Goal: Information Seeking & Learning: Learn about a topic

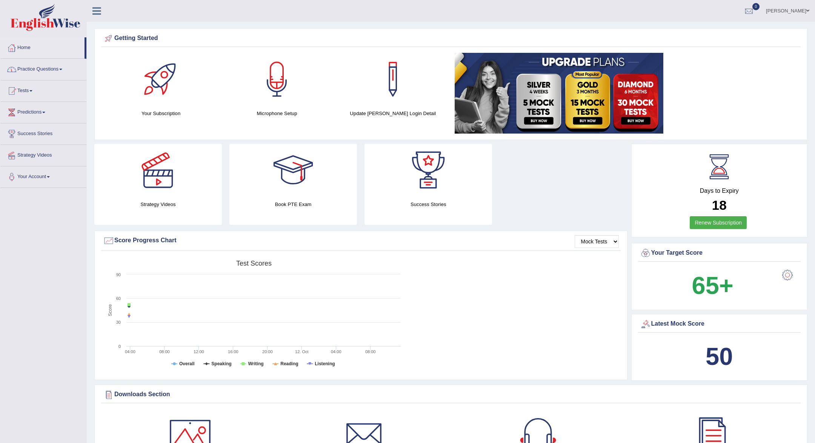
click at [30, 69] on link "Practice Questions" at bounding box center [43, 68] width 86 height 19
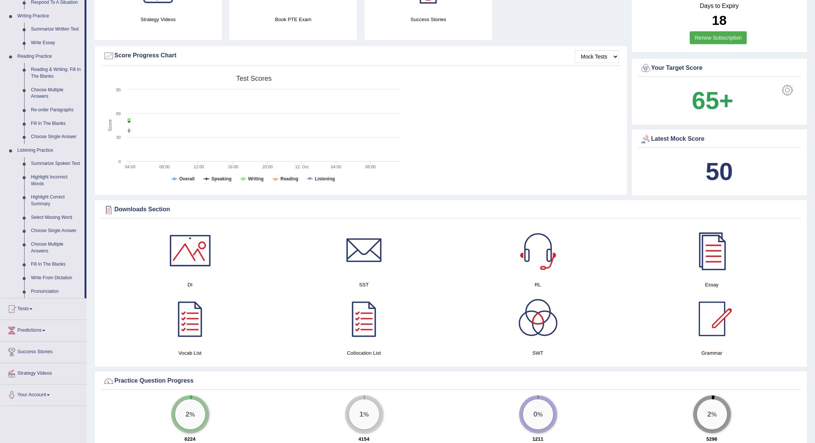
scroll to position [183, 0]
click at [49, 123] on link "Fill In The Blanks" at bounding box center [56, 125] width 57 height 14
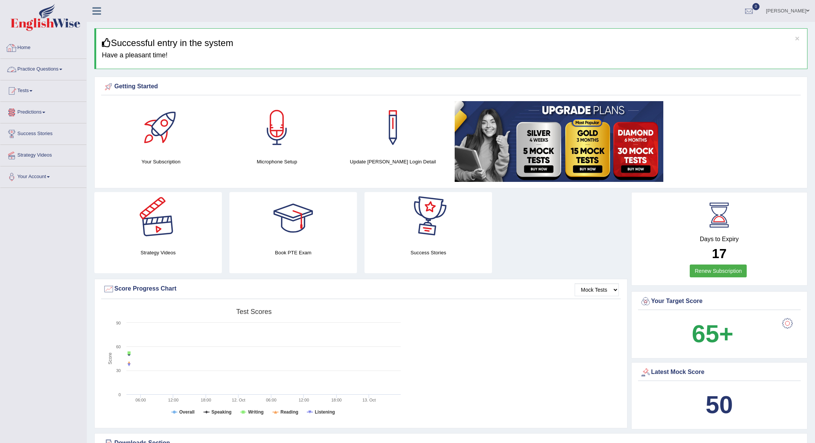
click at [27, 73] on link "Practice Questions" at bounding box center [43, 68] width 86 height 19
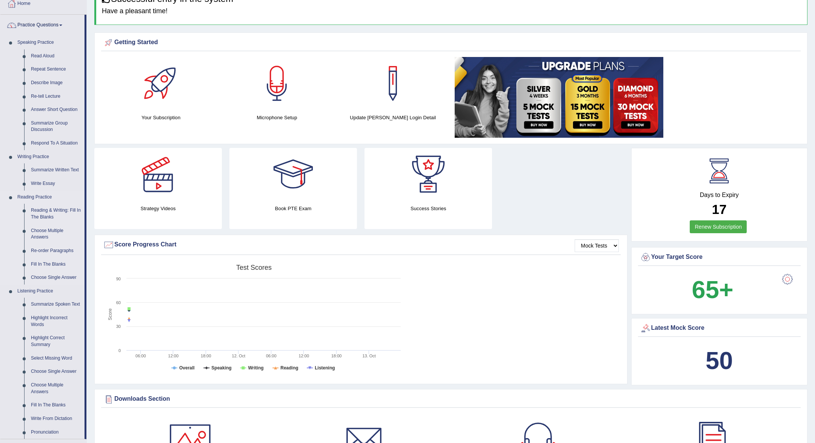
scroll to position [111, 0]
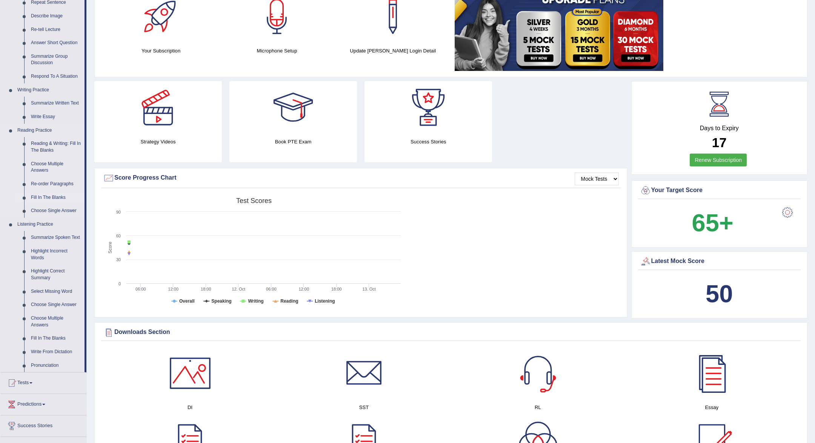
click at [58, 195] on link "Fill In The Blanks" at bounding box center [56, 198] width 57 height 14
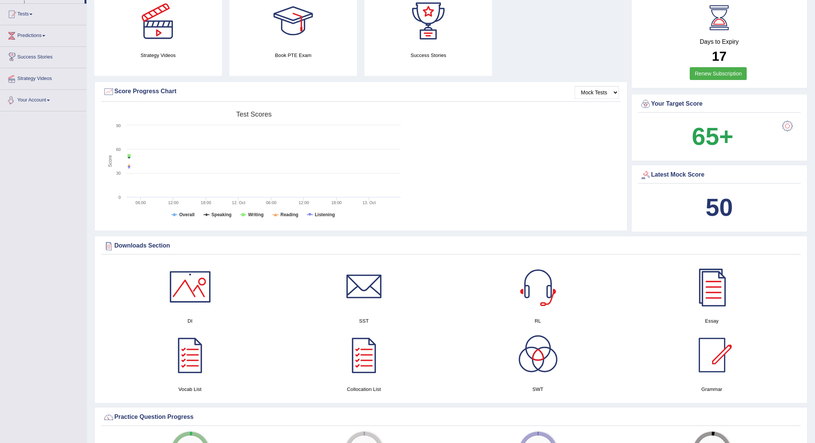
scroll to position [240, 0]
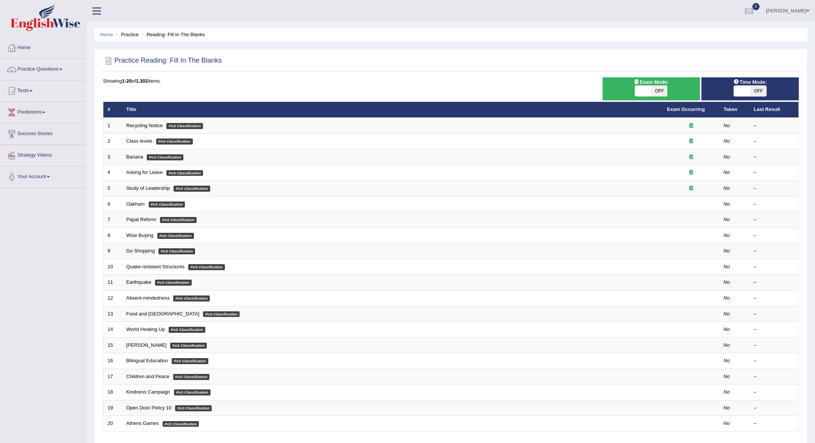
click at [659, 91] on span "OFF" at bounding box center [659, 91] width 16 height 11
checkbox input "true"
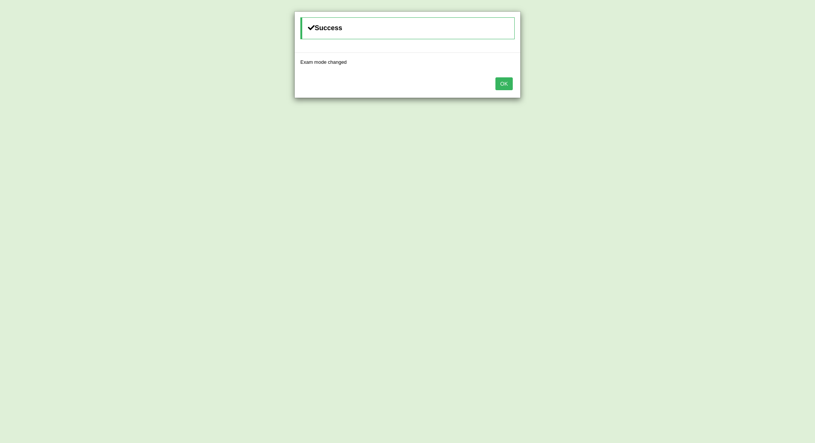
click at [514, 81] on div "OK" at bounding box center [408, 84] width 226 height 26
click at [498, 87] on button "OK" at bounding box center [503, 83] width 17 height 13
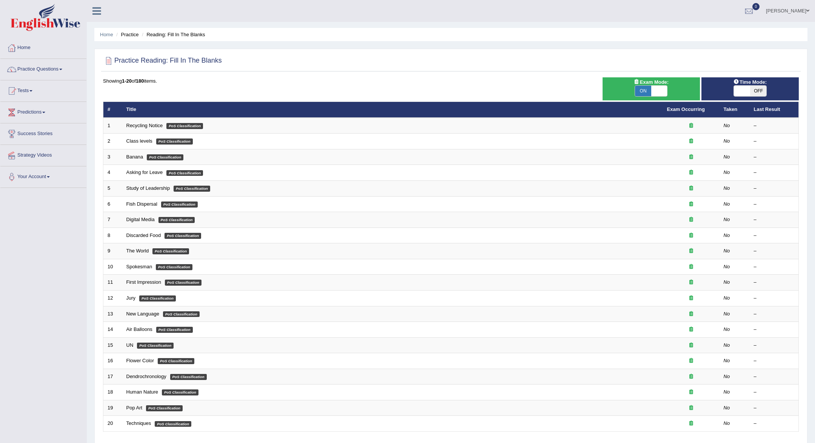
click at [756, 88] on span "OFF" at bounding box center [758, 91] width 16 height 11
checkbox input "true"
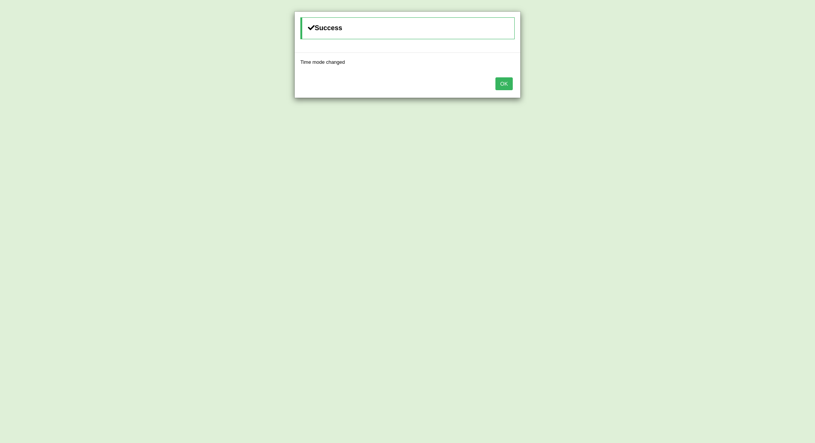
click at [507, 77] on button "OK" at bounding box center [503, 83] width 17 height 13
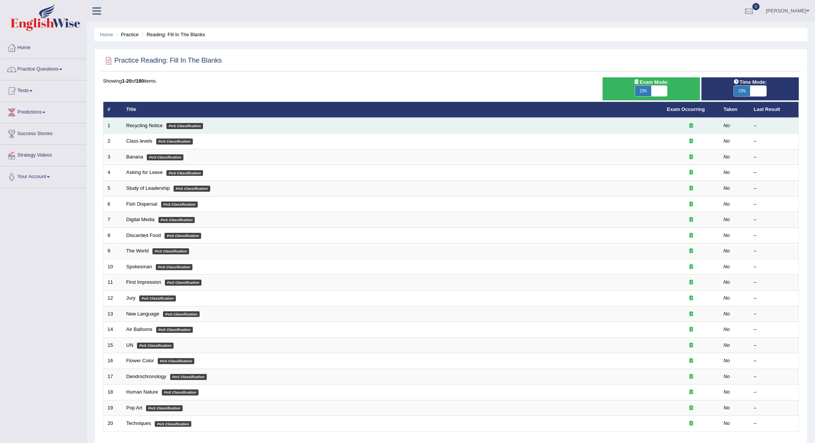
click at [148, 128] on td "Recycling Notice PoS Classification" at bounding box center [392, 126] width 540 height 16
click at [147, 123] on link "Recycling Notice" at bounding box center [144, 126] width 37 height 6
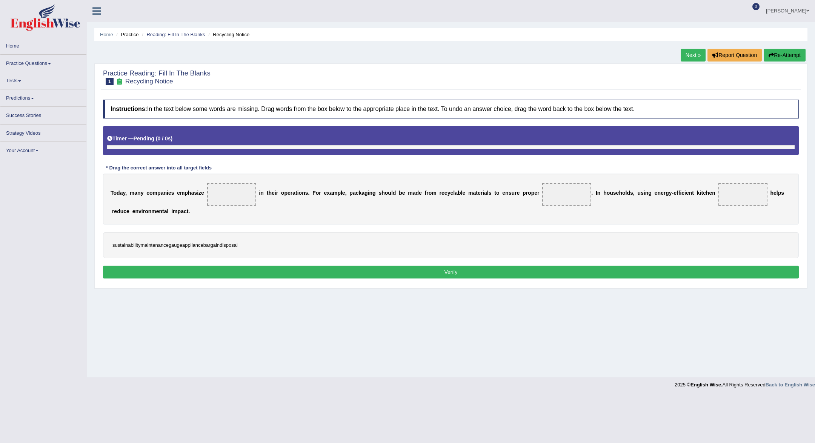
drag, startPoint x: 130, startPoint y: 246, endPoint x: 189, endPoint y: 212, distance: 67.9
click at [187, 213] on div "Instructions: In the text below some words are missing. Drag words from the box…" at bounding box center [450, 190] width 699 height 189
click at [223, 193] on span at bounding box center [231, 194] width 49 height 23
click at [230, 195] on span at bounding box center [231, 194] width 49 height 23
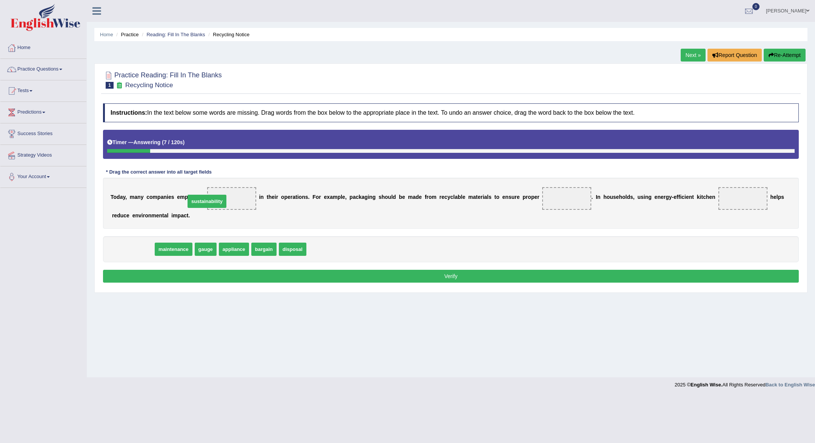
drag, startPoint x: 144, startPoint y: 243, endPoint x: 218, endPoint y: 195, distance: 87.9
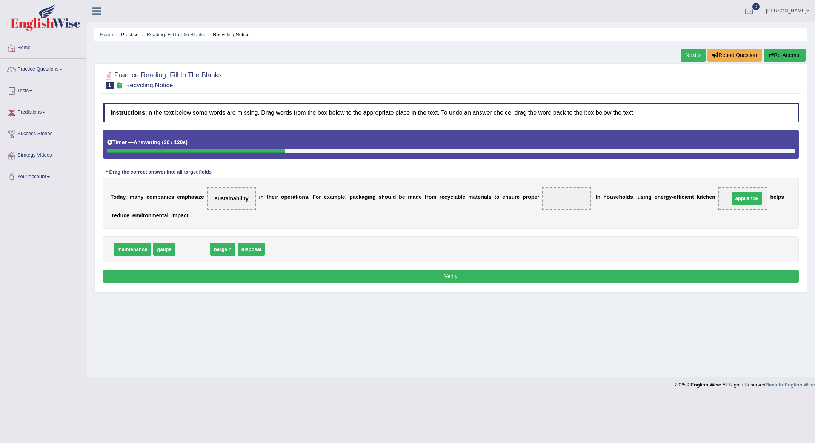
drag, startPoint x: 190, startPoint y: 251, endPoint x: 743, endPoint y: 200, distance: 554.9
drag, startPoint x: 220, startPoint y: 255, endPoint x: 524, endPoint y: 245, distance: 304.2
click at [525, 246] on div "maintenance gauge bargain disposal" at bounding box center [450, 249] width 695 height 26
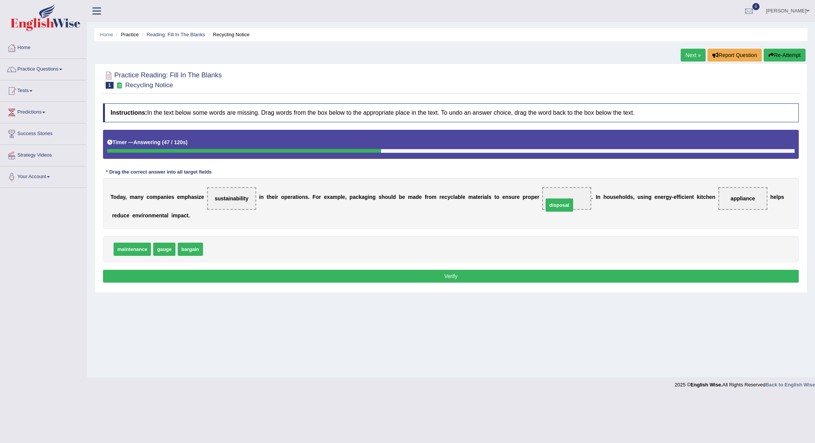
drag, startPoint x: 211, startPoint y: 243, endPoint x: 551, endPoint y: 198, distance: 343.1
click at [490, 279] on button "Verify" at bounding box center [450, 276] width 695 height 13
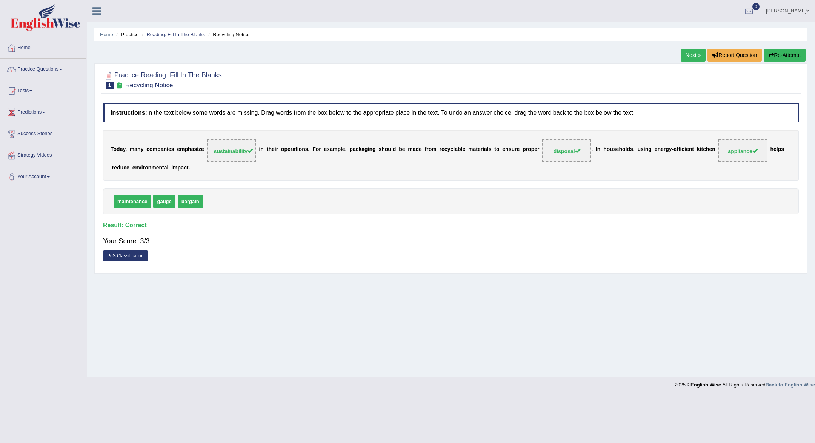
click at [689, 54] on link "Next »" at bounding box center [692, 55] width 25 height 13
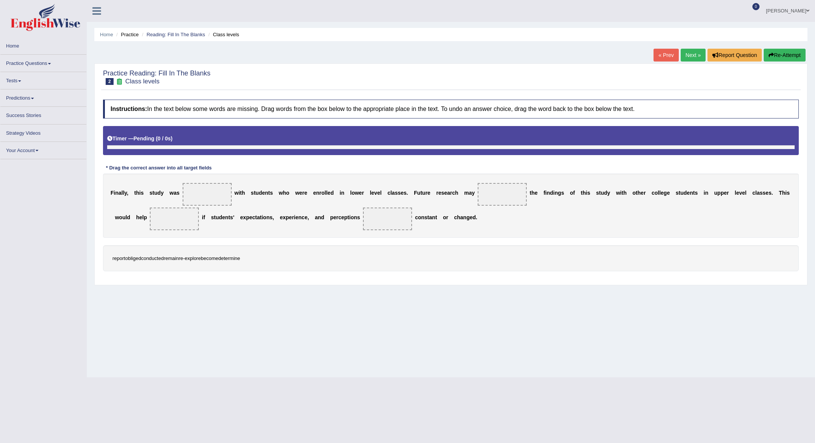
click at [193, 187] on span at bounding box center [207, 194] width 49 height 23
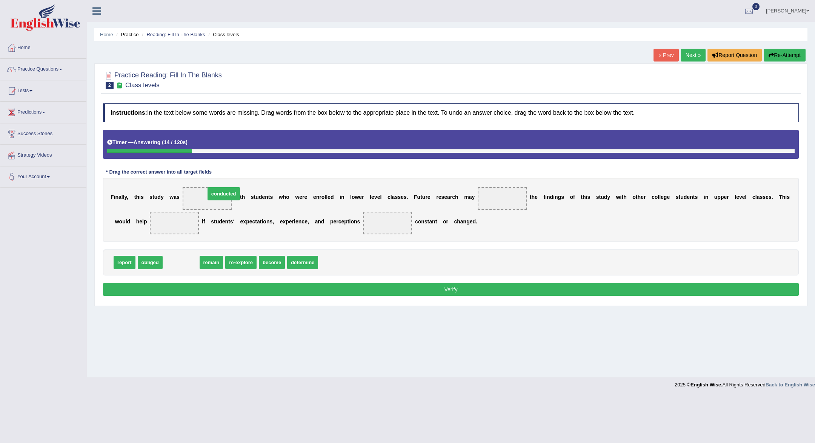
drag, startPoint x: 174, startPoint y: 263, endPoint x: 216, endPoint y: 194, distance: 80.8
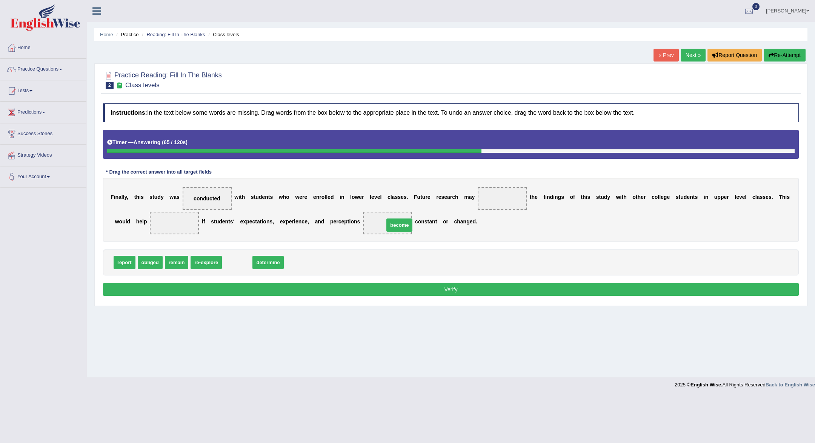
drag, startPoint x: 239, startPoint y: 264, endPoint x: 402, endPoint y: 227, distance: 166.4
drag, startPoint x: 126, startPoint y: 261, endPoint x: 184, endPoint y: 225, distance: 68.3
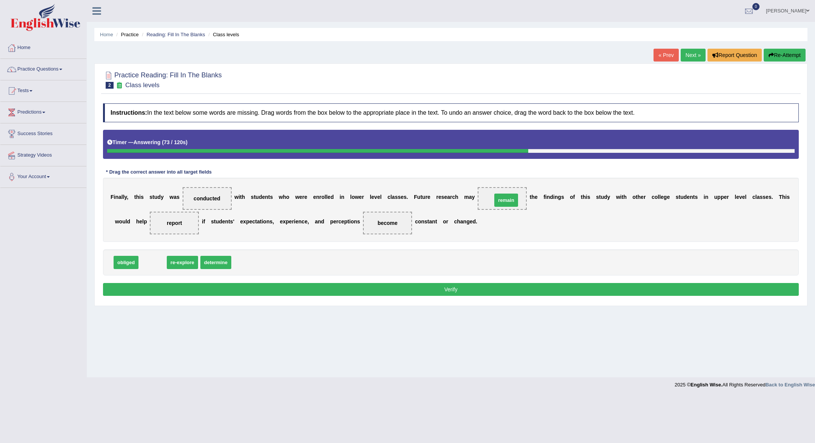
drag, startPoint x: 153, startPoint y: 263, endPoint x: 506, endPoint y: 200, distance: 359.1
drag, startPoint x: 171, startPoint y: 222, endPoint x: 251, endPoint y: 271, distance: 93.5
drag, startPoint x: 199, startPoint y: 264, endPoint x: 184, endPoint y: 226, distance: 40.5
click at [218, 289] on button "Verify" at bounding box center [450, 289] width 695 height 13
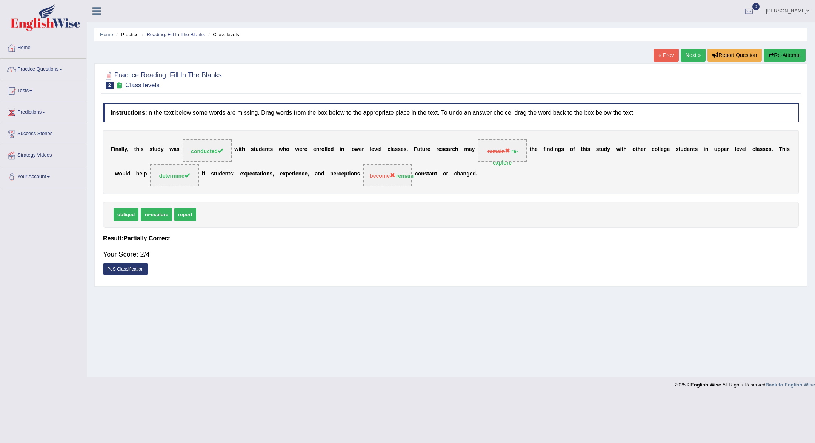
click at [694, 55] on link "Next »" at bounding box center [692, 55] width 25 height 13
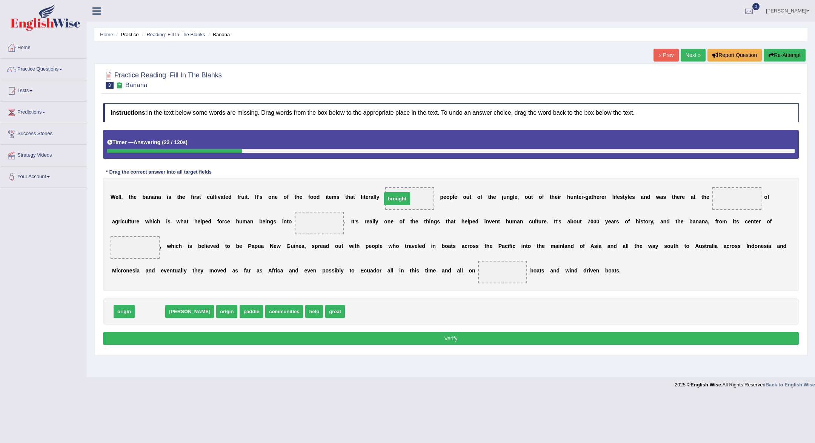
drag, startPoint x: 142, startPoint y: 309, endPoint x: 395, endPoint y: 195, distance: 277.5
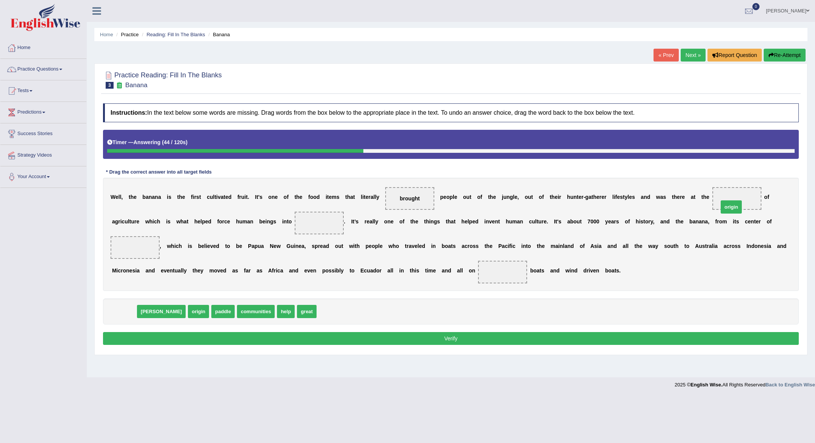
drag, startPoint x: 121, startPoint y: 311, endPoint x: 728, endPoint y: 206, distance: 615.9
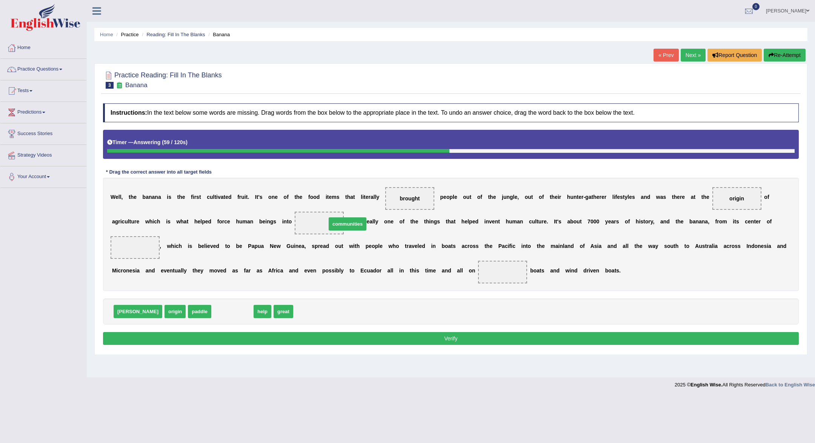
drag, startPoint x: 208, startPoint y: 312, endPoint x: 322, endPoint y: 225, distance: 144.2
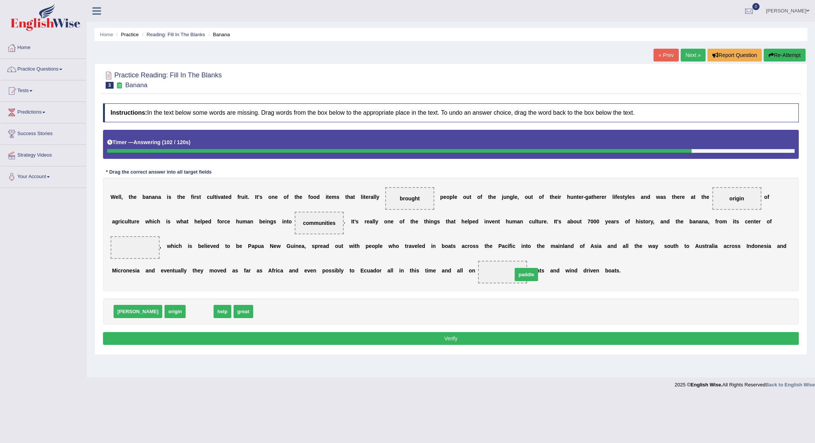
drag, startPoint x: 169, startPoint y: 313, endPoint x: 496, endPoint y: 276, distance: 328.7
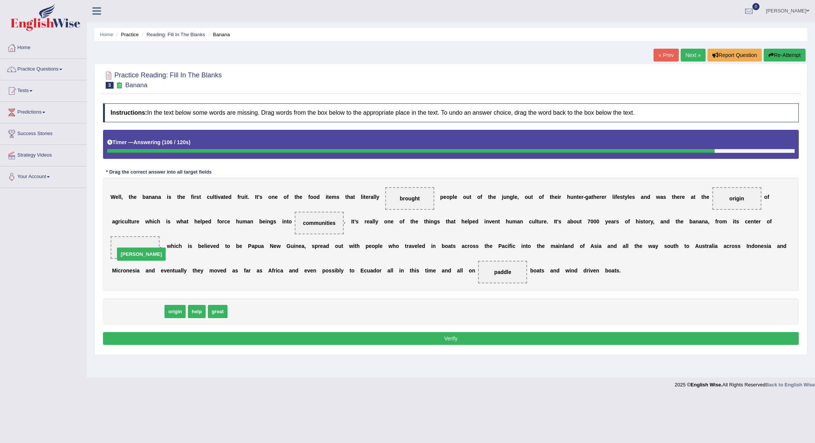
drag, startPoint x: 121, startPoint y: 313, endPoint x: 124, endPoint y: 254, distance: 58.6
click at [262, 342] on button "Verify" at bounding box center [450, 338] width 695 height 13
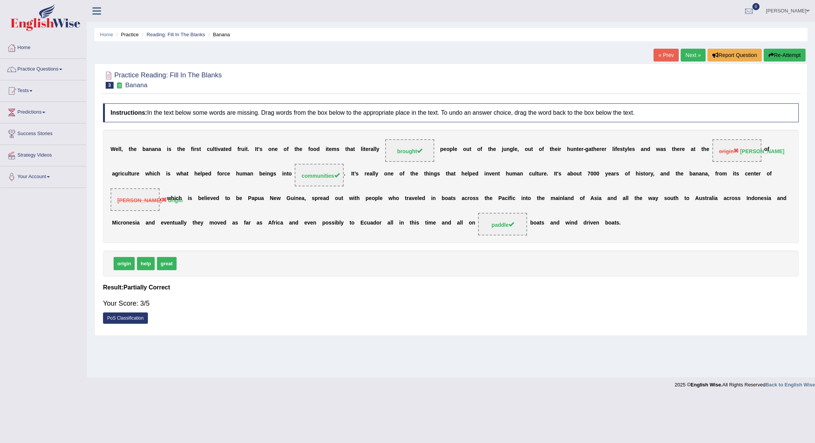
click at [692, 56] on link "Next »" at bounding box center [692, 55] width 25 height 13
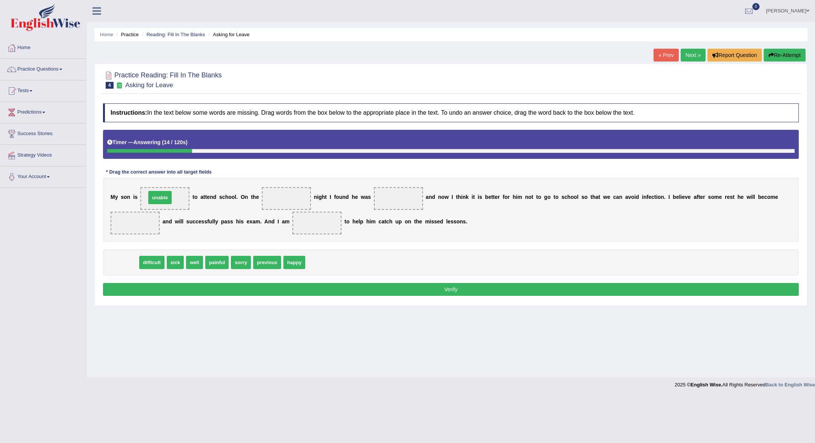
drag, startPoint x: 126, startPoint y: 263, endPoint x: 161, endPoint y: 198, distance: 73.4
drag, startPoint x: 241, startPoint y: 258, endPoint x: 295, endPoint y: 184, distance: 91.5
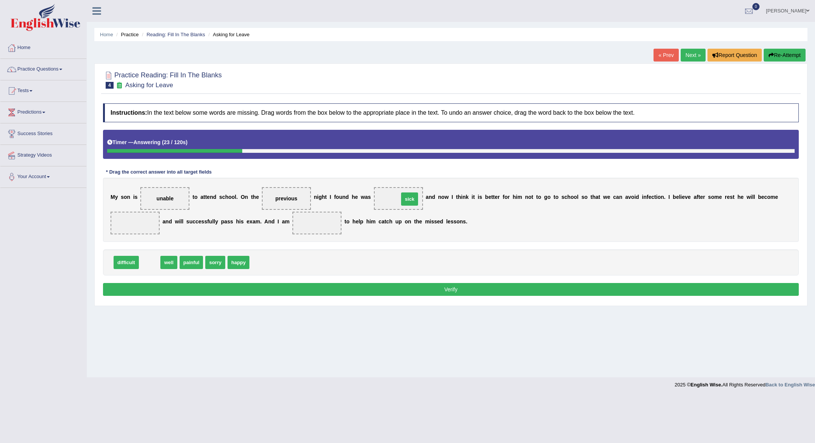
drag, startPoint x: 150, startPoint y: 263, endPoint x: 412, endPoint y: 198, distance: 269.9
drag, startPoint x: 219, startPoint y: 263, endPoint x: 136, endPoint y: 222, distance: 92.4
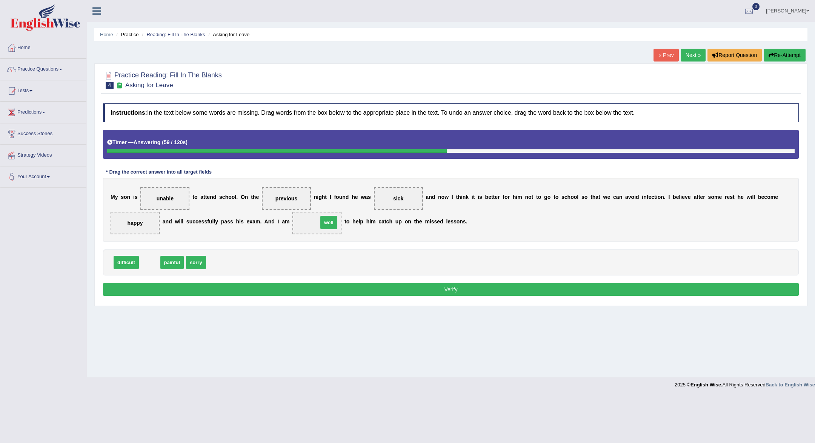
drag, startPoint x: 144, startPoint y: 259, endPoint x: 323, endPoint y: 219, distance: 183.6
drag, startPoint x: 144, startPoint y: 224, endPoint x: 275, endPoint y: 241, distance: 132.6
click at [275, 241] on div "Instructions: In the text below some words are missing. Drag words from the box…" at bounding box center [450, 201] width 699 height 202
drag, startPoint x: 318, startPoint y: 223, endPoint x: 316, endPoint y: 253, distance: 29.9
drag, startPoint x: 131, startPoint y: 226, endPoint x: 231, endPoint y: 244, distance: 101.6
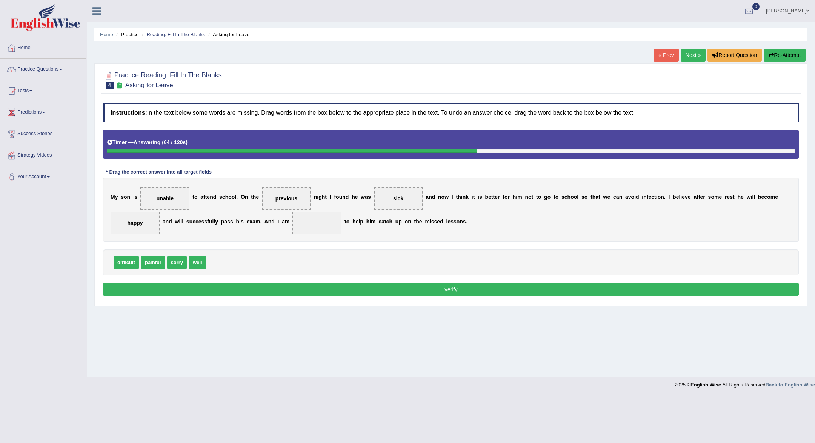
click at [246, 249] on div "Instructions: In the text below some words are missing. Drag words from the box…" at bounding box center [450, 201] width 699 height 202
drag, startPoint x: 138, startPoint y: 220, endPoint x: 271, endPoint y: 258, distance: 138.5
drag, startPoint x: 198, startPoint y: 260, endPoint x: 140, endPoint y: 226, distance: 67.8
drag, startPoint x: 198, startPoint y: 261, endPoint x: 332, endPoint y: 221, distance: 139.6
click at [340, 284] on button "Verify" at bounding box center [450, 289] width 695 height 13
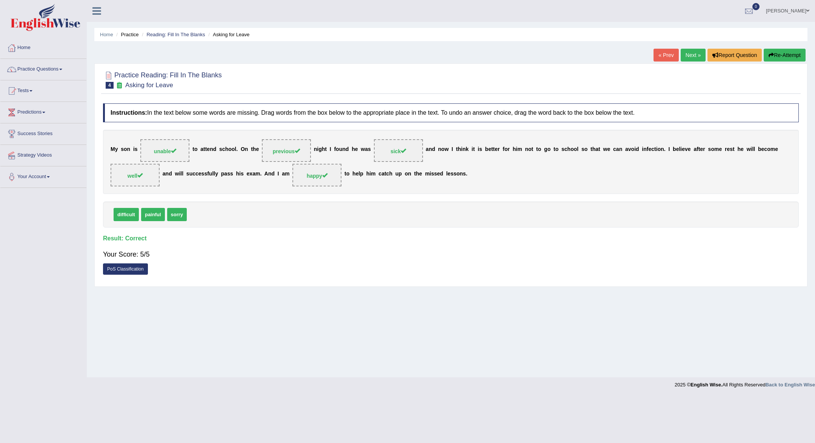
click at [686, 57] on link "Next »" at bounding box center [692, 55] width 25 height 13
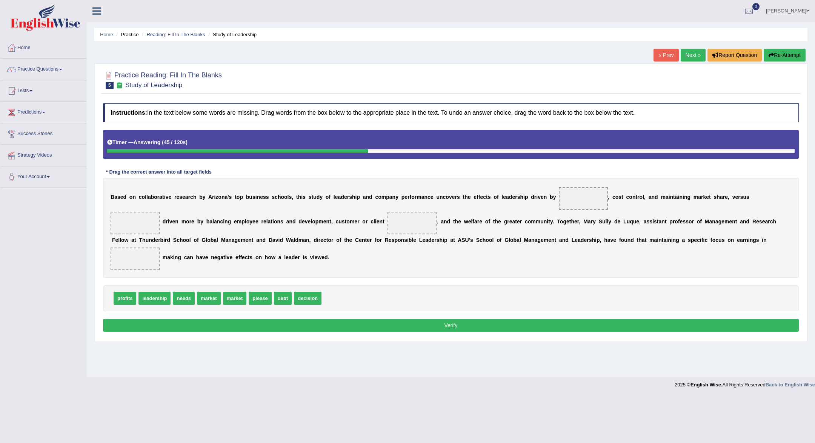
click at [152, 297] on span "leadership" at bounding box center [154, 298] width 32 height 13
drag, startPoint x: 235, startPoint y: 299, endPoint x: 579, endPoint y: 202, distance: 357.1
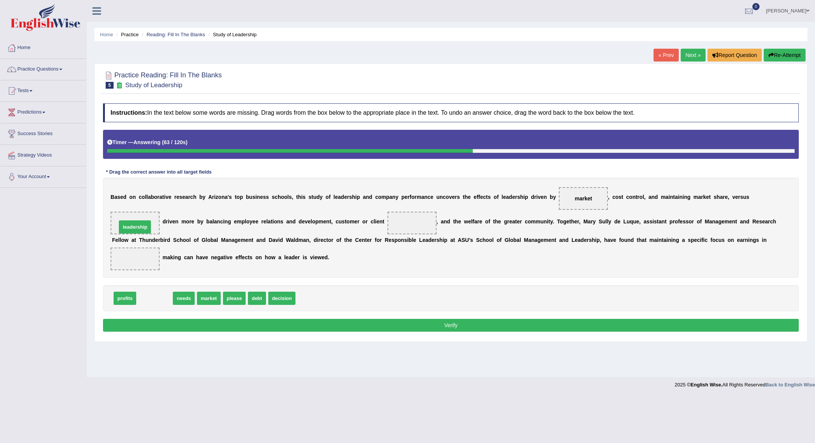
drag, startPoint x: 160, startPoint y: 302, endPoint x: 140, endPoint y: 225, distance: 79.3
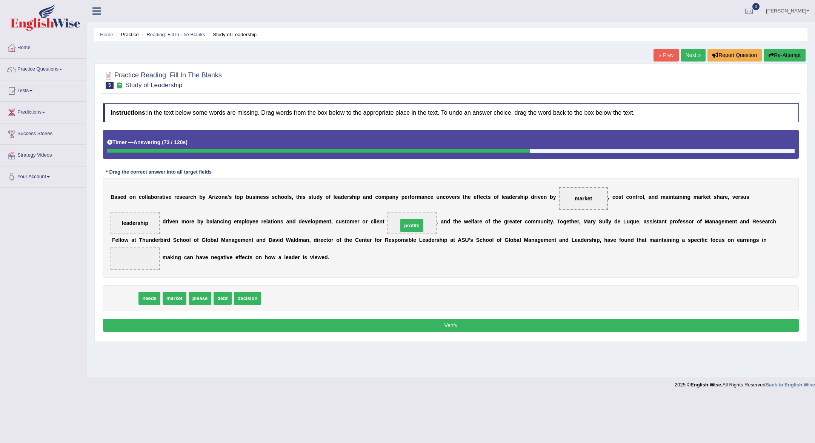
drag, startPoint x: 117, startPoint y: 298, endPoint x: 404, endPoint y: 225, distance: 295.7
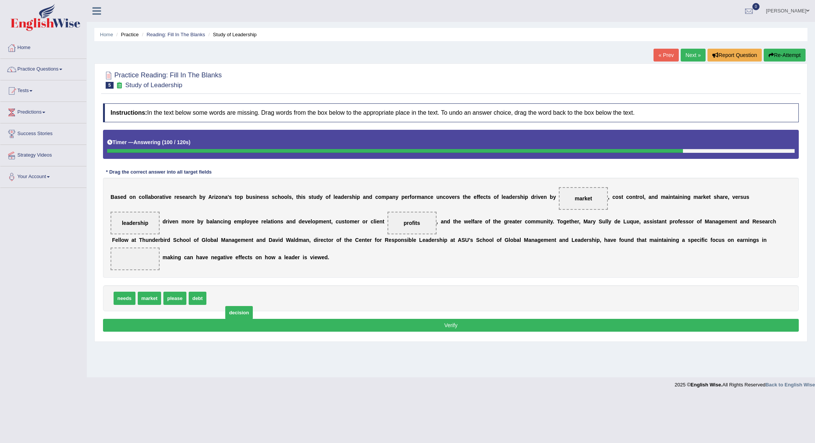
drag, startPoint x: 218, startPoint y: 300, endPoint x: 232, endPoint y: 304, distance: 14.0
drag, startPoint x: 401, startPoint y: 221, endPoint x: 397, endPoint y: 246, distance: 25.6
click at [390, 279] on div "Instructions: In the text below some words are missing. Drag words from the box…" at bounding box center [450, 219] width 699 height 238
drag, startPoint x: 411, startPoint y: 219, endPoint x: 298, endPoint y: 305, distance: 141.6
drag, startPoint x: 121, startPoint y: 300, endPoint x: 408, endPoint y: 224, distance: 296.9
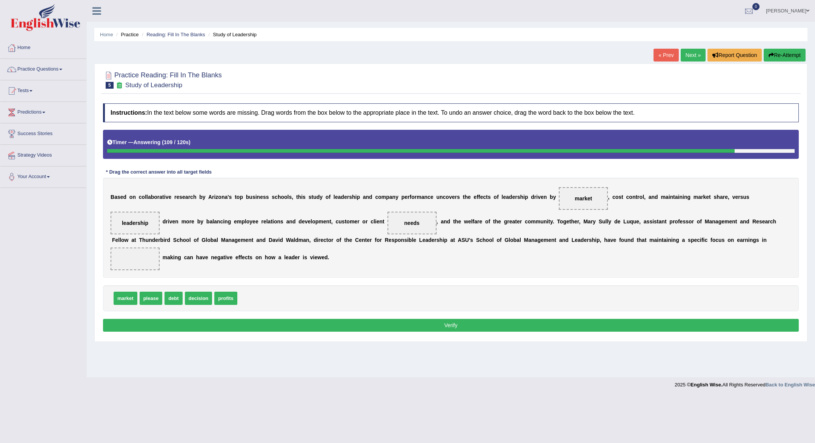
click at [199, 301] on span "decision" at bounding box center [199, 298] width 28 height 13
drag, startPoint x: 225, startPoint y: 302, endPoint x: 132, endPoint y: 263, distance: 101.4
click at [217, 317] on div "Instructions: In the text below some words are missing. Drag words from the box…" at bounding box center [450, 219] width 699 height 238
click at [217, 326] on button "Verify" at bounding box center [450, 325] width 695 height 13
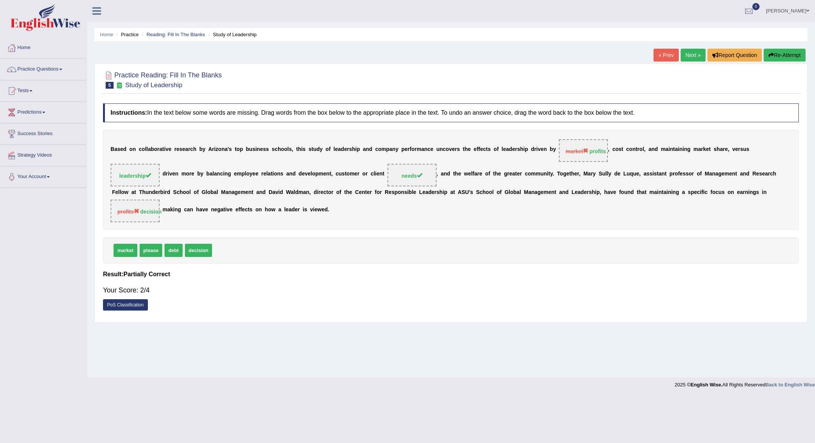
click at [690, 53] on link "Next »" at bounding box center [692, 55] width 25 height 13
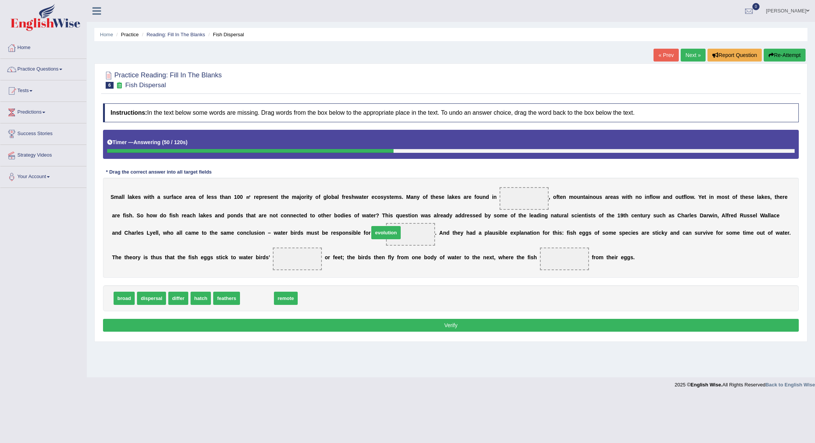
drag, startPoint x: 262, startPoint y: 299, endPoint x: 391, endPoint y: 233, distance: 145.1
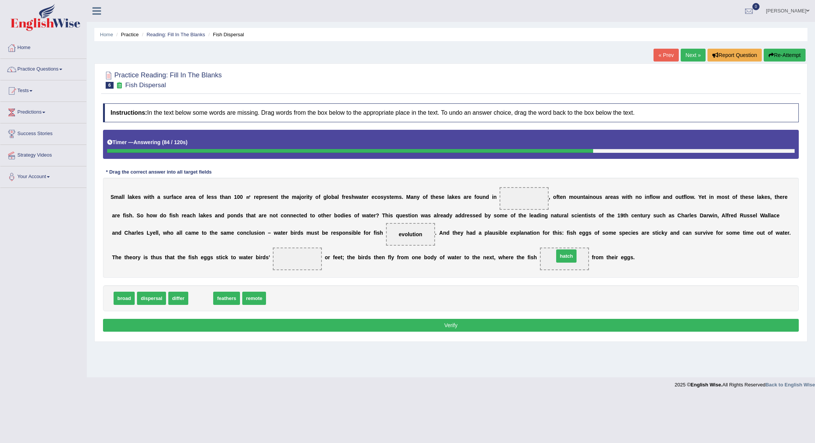
drag, startPoint x: 200, startPoint y: 297, endPoint x: 565, endPoint y: 255, distance: 367.9
drag, startPoint x: 235, startPoint y: 299, endPoint x: 520, endPoint y: 206, distance: 299.4
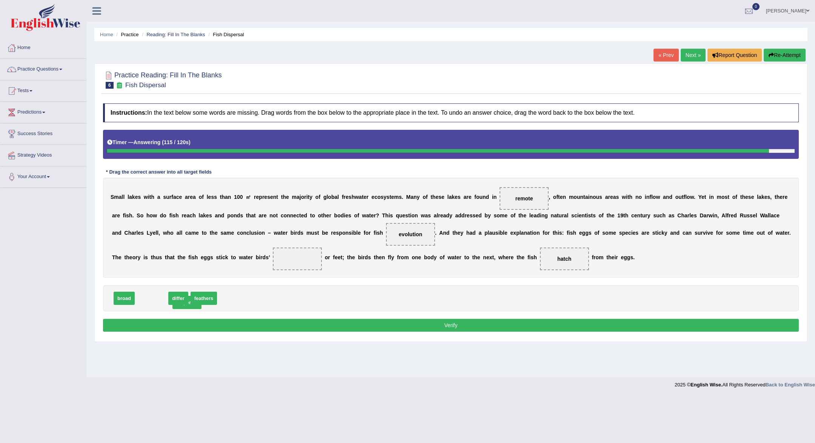
drag, startPoint x: 144, startPoint y: 298, endPoint x: 144, endPoint y: 303, distance: 4.9
click at [137, 301] on span "differ" at bounding box center [147, 298] width 20 height 13
drag, startPoint x: 204, startPoint y: 301, endPoint x: 292, endPoint y: 266, distance: 94.8
click at [305, 323] on button "Verify" at bounding box center [450, 325] width 695 height 13
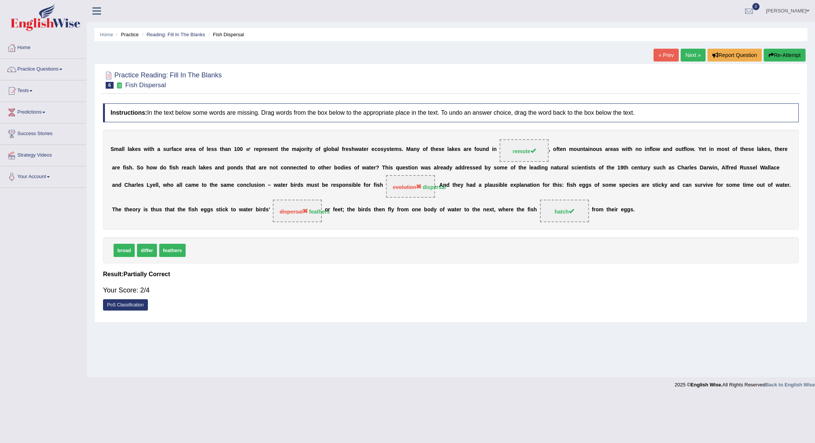
click at [688, 54] on link "Next »" at bounding box center [692, 55] width 25 height 13
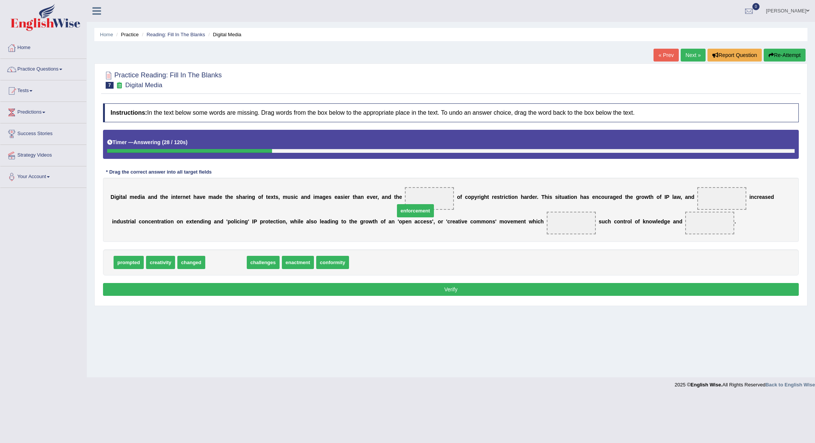
drag, startPoint x: 233, startPoint y: 263, endPoint x: 422, endPoint y: 212, distance: 196.3
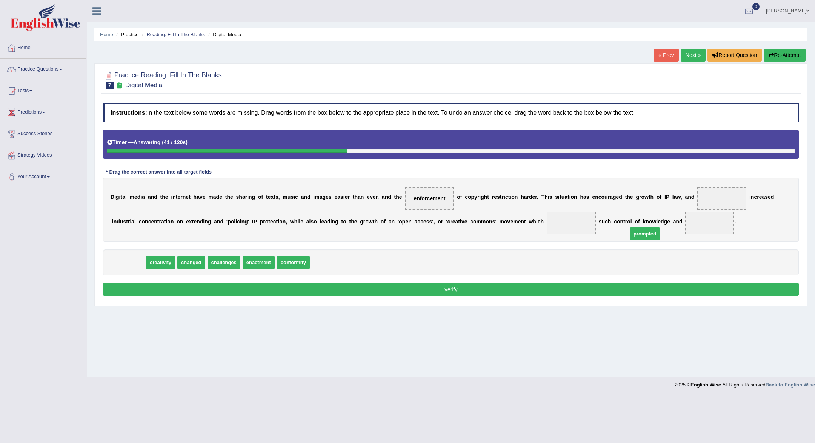
drag, startPoint x: 127, startPoint y: 259, endPoint x: 689, endPoint y: 213, distance: 564.2
drag, startPoint x: 708, startPoint y: 222, endPoint x: 314, endPoint y: 246, distance: 394.9
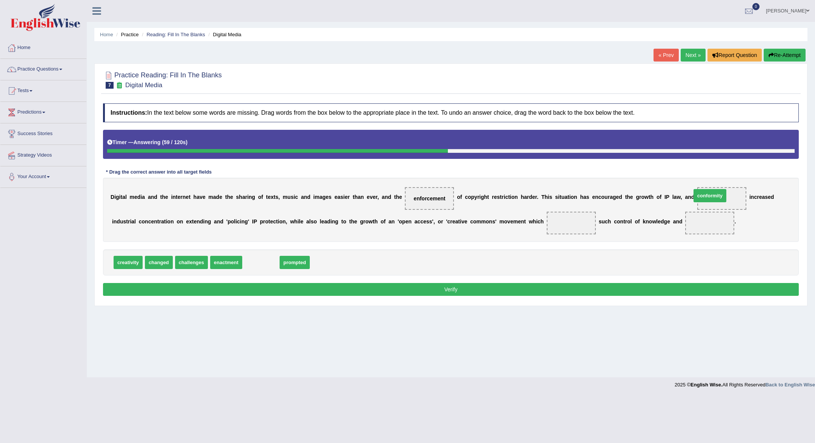
drag, startPoint x: 259, startPoint y: 264, endPoint x: 708, endPoint y: 200, distance: 453.7
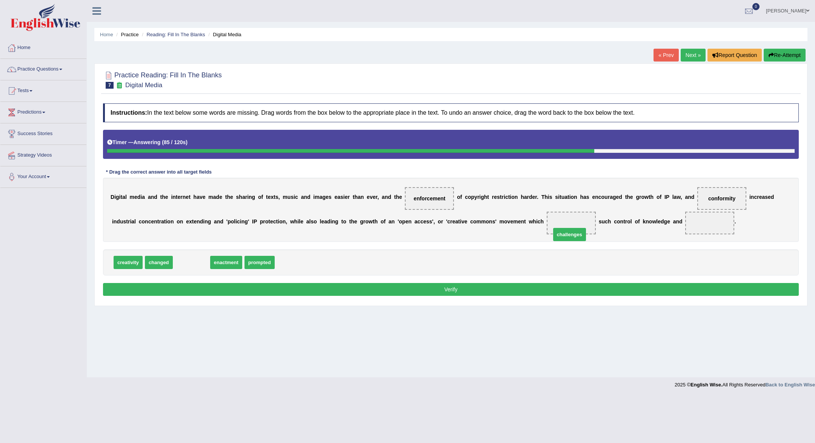
drag, startPoint x: 183, startPoint y: 261, endPoint x: 560, endPoint y: 233, distance: 378.9
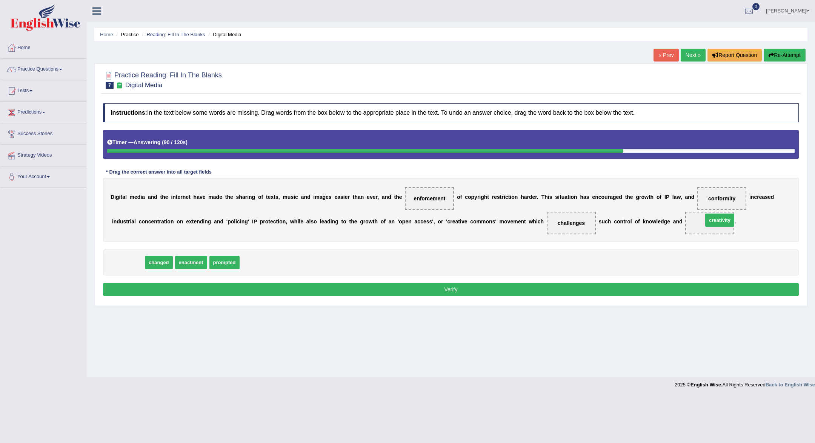
drag, startPoint x: 126, startPoint y: 261, endPoint x: 717, endPoint y: 219, distance: 592.9
click at [690, 295] on button "Verify" at bounding box center [450, 289] width 695 height 13
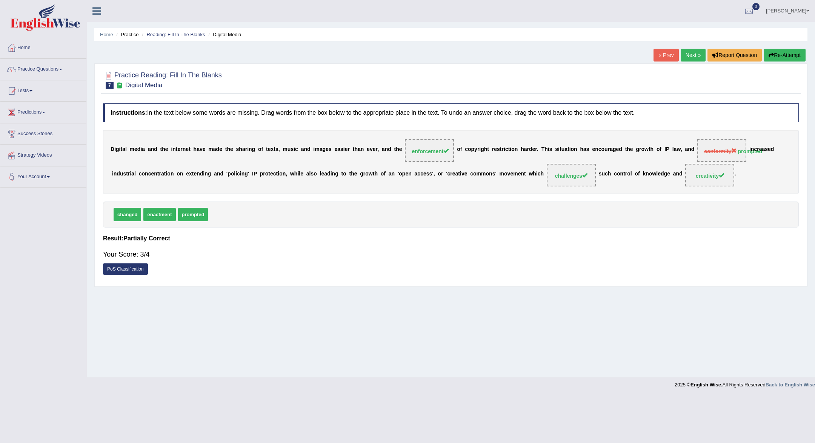
click at [686, 56] on link "Next »" at bounding box center [692, 55] width 25 height 13
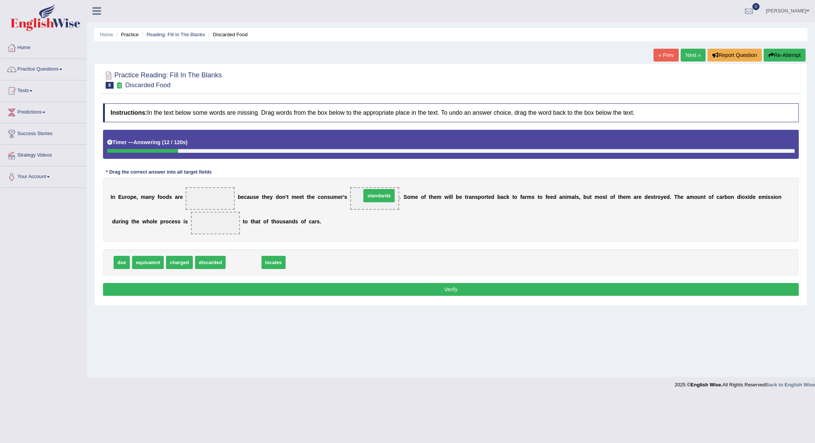
drag, startPoint x: 252, startPoint y: 264, endPoint x: 386, endPoint y: 197, distance: 150.3
drag, startPoint x: 214, startPoint y: 261, endPoint x: 215, endPoint y: 192, distance: 69.4
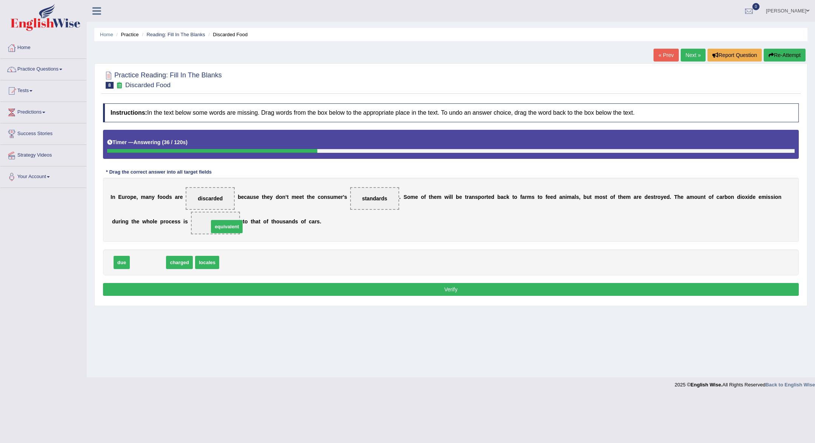
drag, startPoint x: 145, startPoint y: 260, endPoint x: 224, endPoint y: 224, distance: 86.6
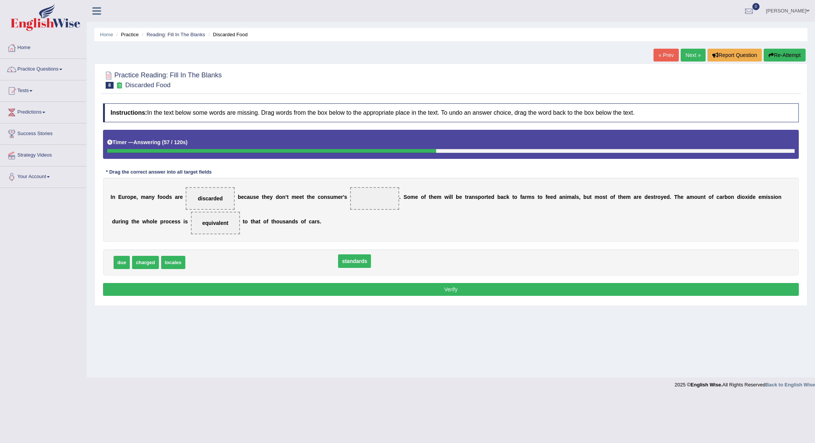
drag, startPoint x: 376, startPoint y: 199, endPoint x: 356, endPoint y: 262, distance: 65.7
drag, startPoint x: 178, startPoint y: 263, endPoint x: 370, endPoint y: 203, distance: 200.6
click at [382, 286] on button "Verify" at bounding box center [450, 289] width 695 height 13
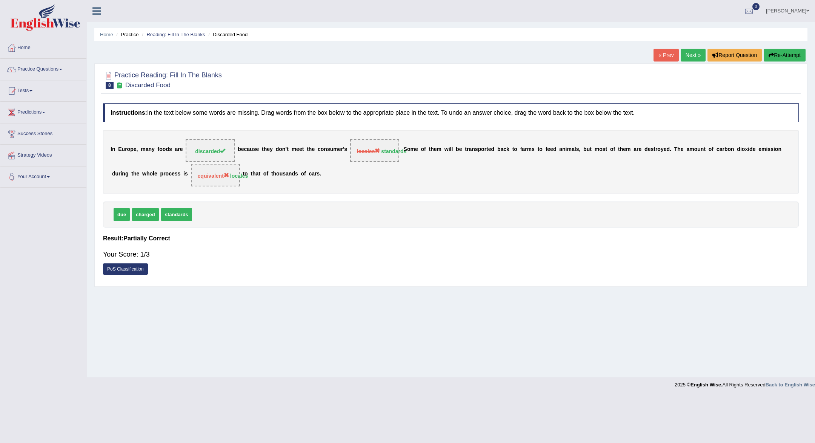
click at [691, 64] on div "Practice Reading: Fill In The Blanks 8 Discarded Food Instructions: In the text…" at bounding box center [450, 174] width 713 height 223
click at [691, 59] on link "Next »" at bounding box center [692, 55] width 25 height 13
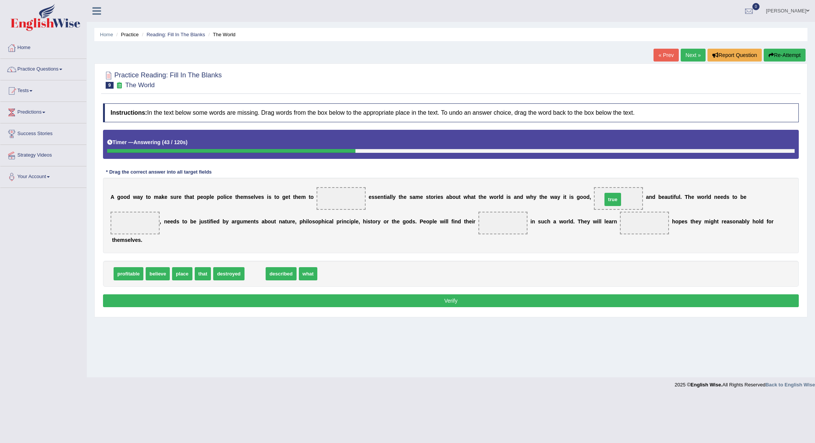
drag, startPoint x: 256, startPoint y: 274, endPoint x: 614, endPoint y: 200, distance: 365.2
drag, startPoint x: 128, startPoint y: 273, endPoint x: 130, endPoint y: 224, distance: 49.1
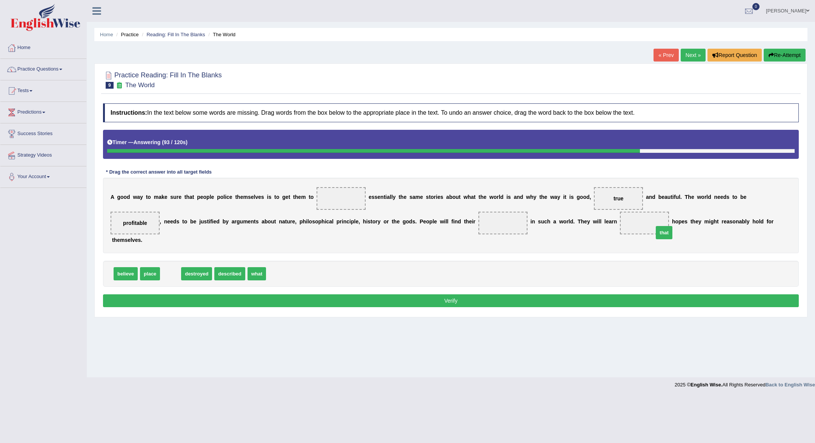
drag, startPoint x: 169, startPoint y: 272, endPoint x: 643, endPoint y: 222, distance: 476.4
drag, startPoint x: 149, startPoint y: 270, endPoint x: 496, endPoint y: 222, distance: 350.3
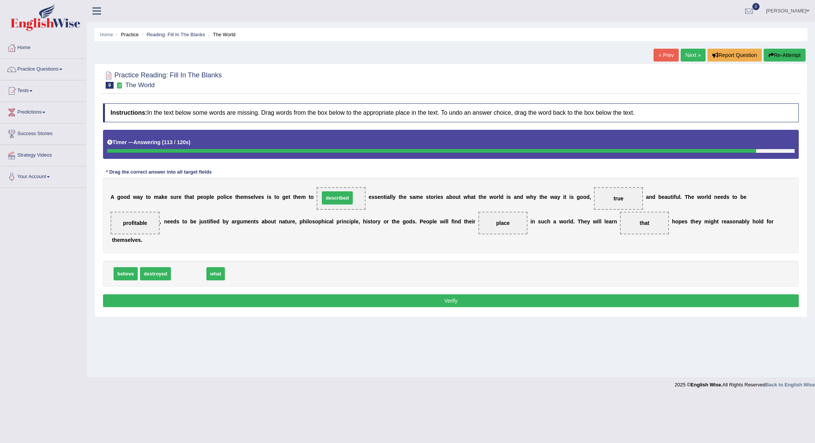
drag, startPoint x: 183, startPoint y: 273, endPoint x: 332, endPoint y: 197, distance: 166.8
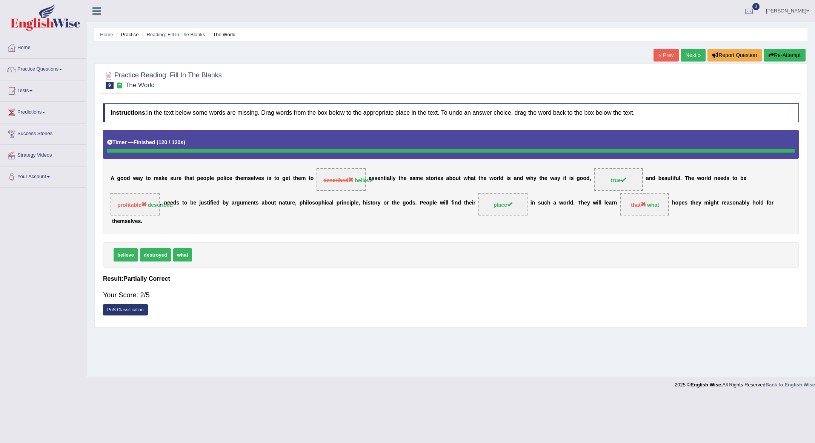
click at [689, 56] on link "Next »" at bounding box center [692, 55] width 25 height 13
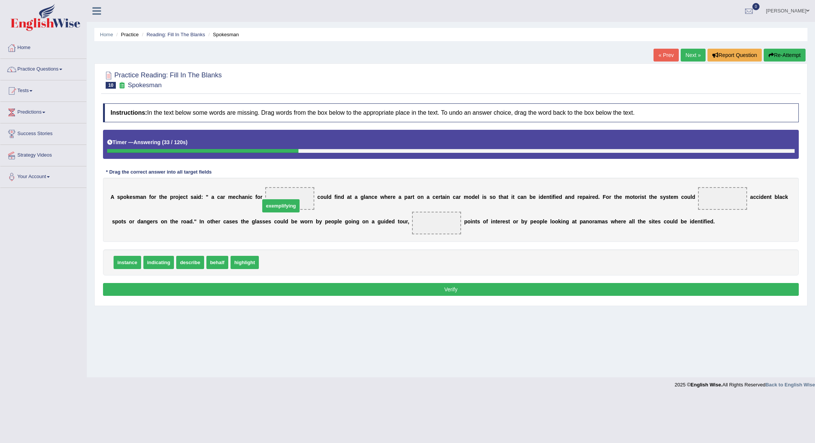
drag, startPoint x: 293, startPoint y: 262, endPoint x: 294, endPoint y: 206, distance: 56.6
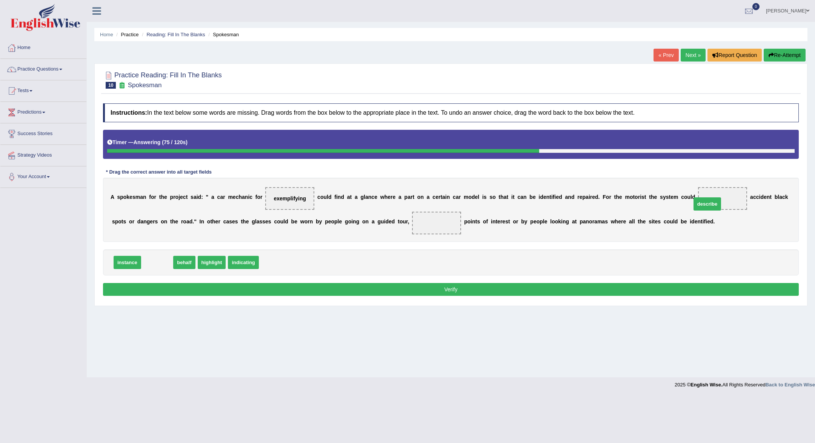
drag, startPoint x: 162, startPoint y: 261, endPoint x: 711, endPoint y: 203, distance: 552.2
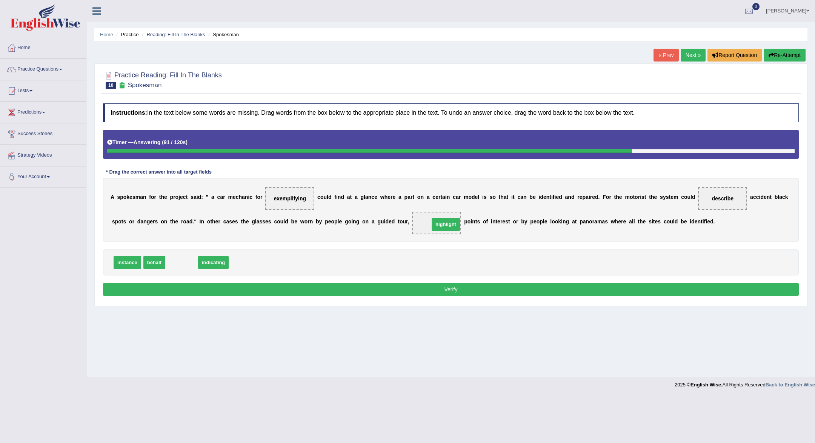
drag, startPoint x: 186, startPoint y: 260, endPoint x: 450, endPoint y: 222, distance: 266.7
click at [441, 291] on button "Verify" at bounding box center [450, 289] width 695 height 13
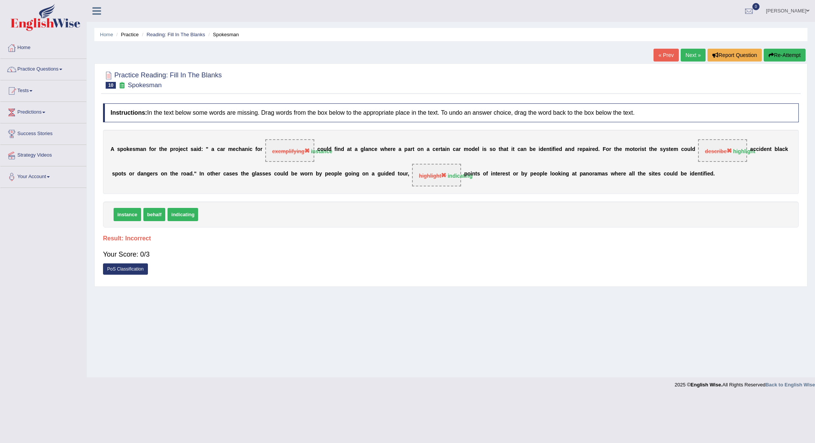
click at [684, 50] on link "Next »" at bounding box center [692, 55] width 25 height 13
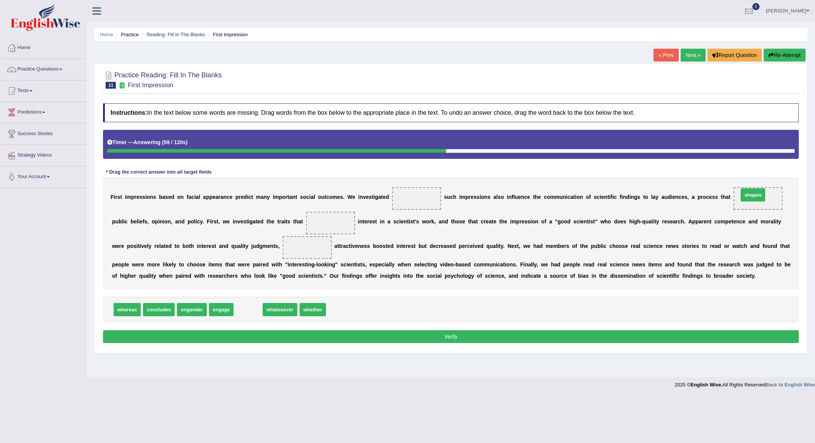
drag, startPoint x: 249, startPoint y: 313, endPoint x: 753, endPoint y: 197, distance: 517.7
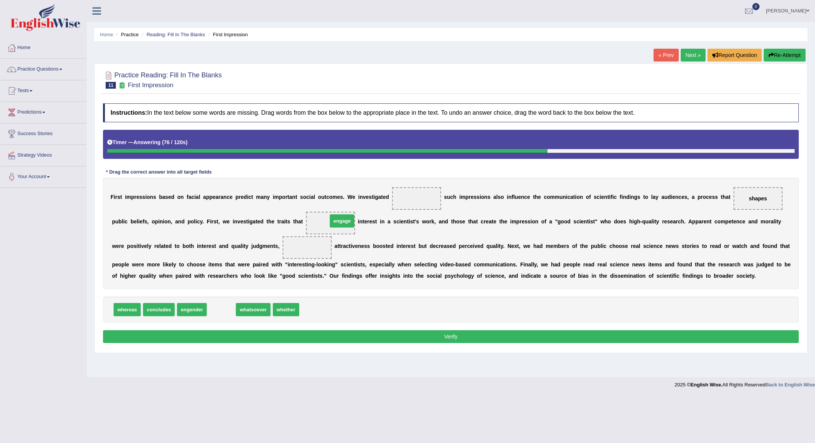
drag, startPoint x: 220, startPoint y: 311, endPoint x: 340, endPoint y: 222, distance: 149.7
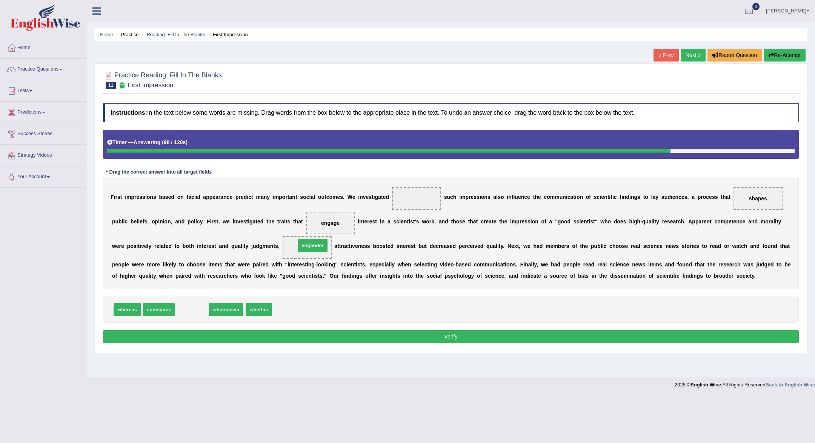
drag, startPoint x: 196, startPoint y: 309, endPoint x: 316, endPoint y: 245, distance: 136.7
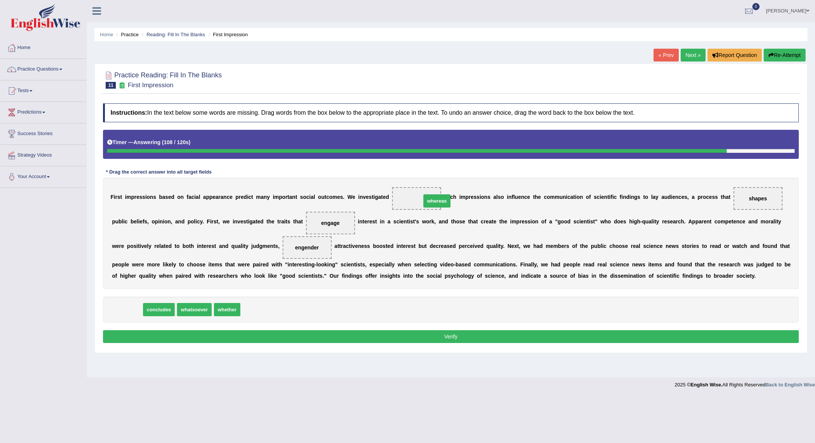
drag, startPoint x: 131, startPoint y: 308, endPoint x: 441, endPoint y: 199, distance: 328.1
click at [427, 334] on button "Verify" at bounding box center [450, 336] width 695 height 13
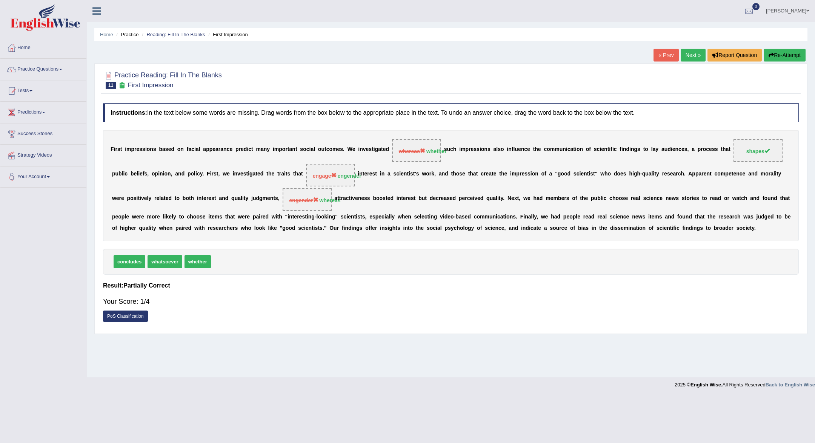
click at [688, 55] on link "Next »" at bounding box center [692, 55] width 25 height 13
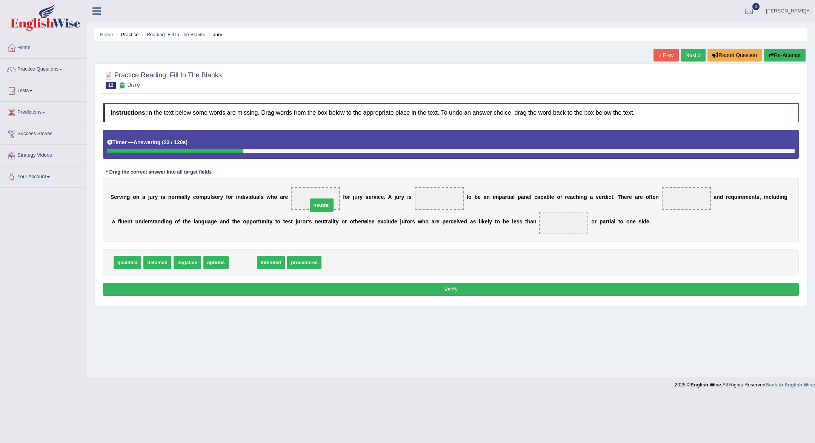
drag, startPoint x: 243, startPoint y: 265, endPoint x: 321, endPoint y: 204, distance: 99.1
drag, startPoint x: 313, startPoint y: 201, endPoint x: 330, endPoint y: 259, distance: 60.6
click at [330, 259] on div "Instructions: In the text below some words are missing. Drag words from the box…" at bounding box center [450, 201] width 699 height 202
drag, startPoint x: 319, startPoint y: 199, endPoint x: 319, endPoint y: 262, distance: 63.4
drag, startPoint x: 319, startPoint y: 262, endPoint x: 421, endPoint y: 201, distance: 118.8
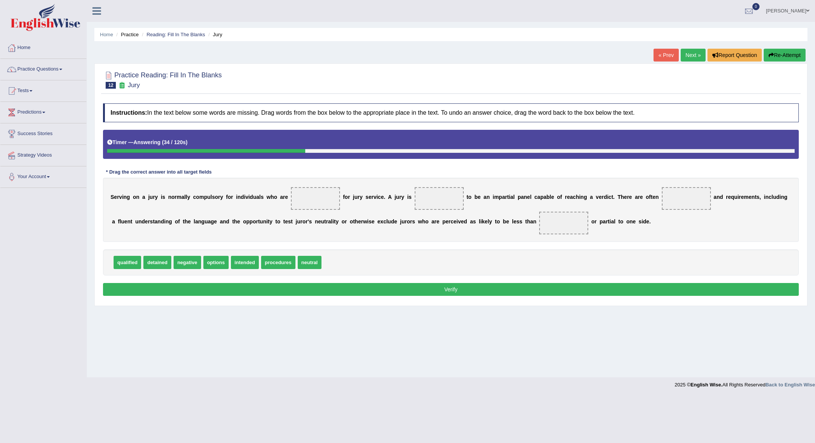
click at [422, 201] on div "Instructions: In the text below some words are missing. Drag words from the box…" at bounding box center [450, 201] width 699 height 202
drag, startPoint x: 313, startPoint y: 263, endPoint x: 423, endPoint y: 267, distance: 110.2
drag, startPoint x: 274, startPoint y: 262, endPoint x: 688, endPoint y: 194, distance: 419.6
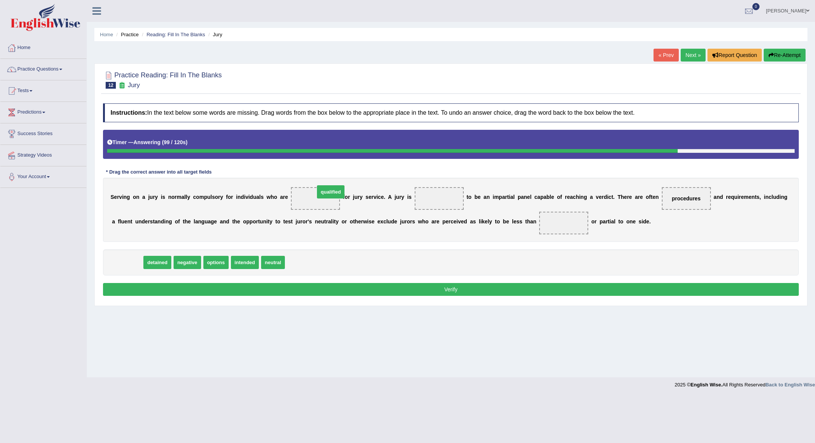
drag, startPoint x: 127, startPoint y: 266, endPoint x: 321, endPoint y: 201, distance: 204.1
drag, startPoint x: 244, startPoint y: 260, endPoint x: 428, endPoint y: 198, distance: 194.4
drag, startPoint x: 440, startPoint y: 199, endPoint x: 252, endPoint y: 265, distance: 199.1
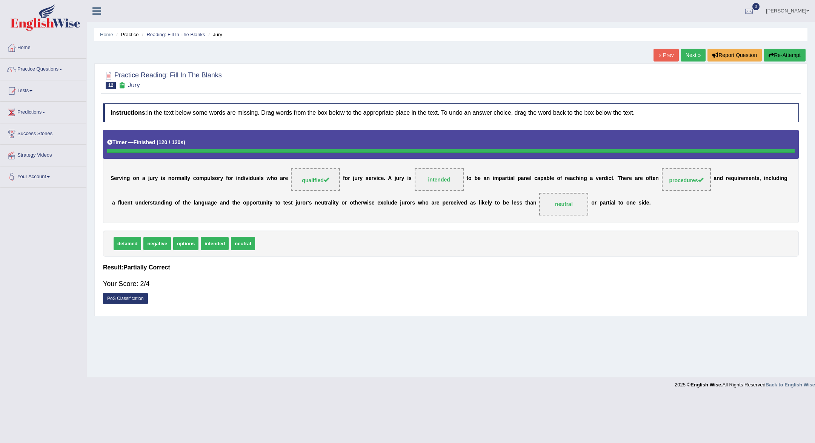
click at [689, 56] on link "Next »" at bounding box center [692, 55] width 25 height 13
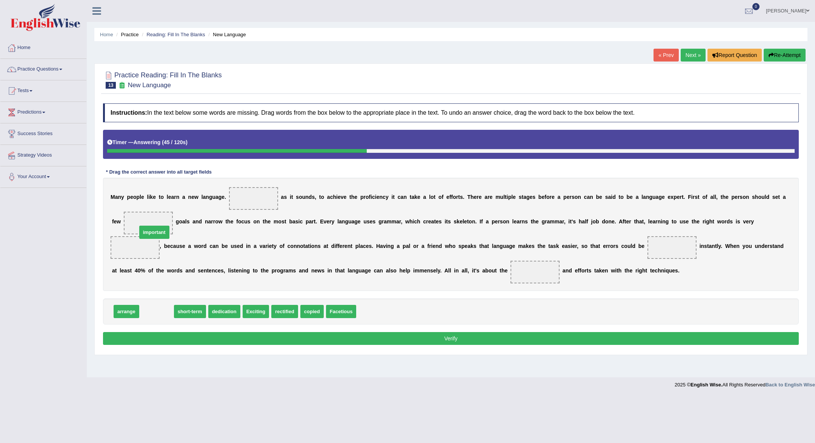
drag, startPoint x: 150, startPoint y: 312, endPoint x: 148, endPoint y: 232, distance: 79.2
drag, startPoint x: 138, startPoint y: 246, endPoint x: 145, endPoint y: 225, distance: 21.4
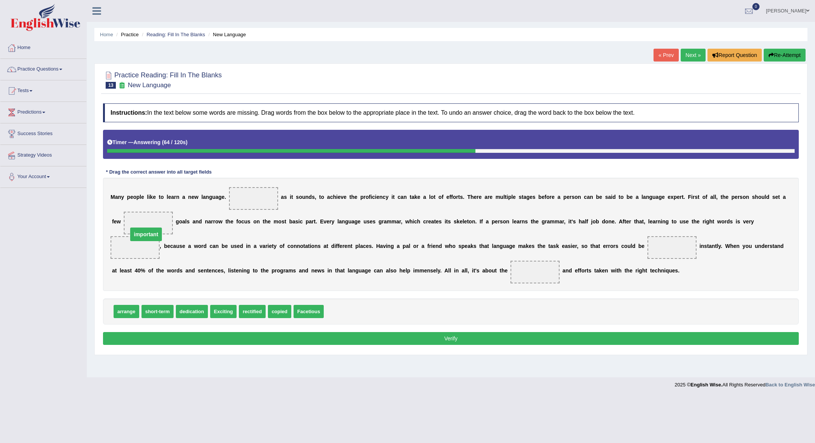
drag, startPoint x: 159, startPoint y: 224, endPoint x: 150, endPoint y: 247, distance: 24.8
drag, startPoint x: 250, startPoint y: 311, endPoint x: 666, endPoint y: 241, distance: 421.0
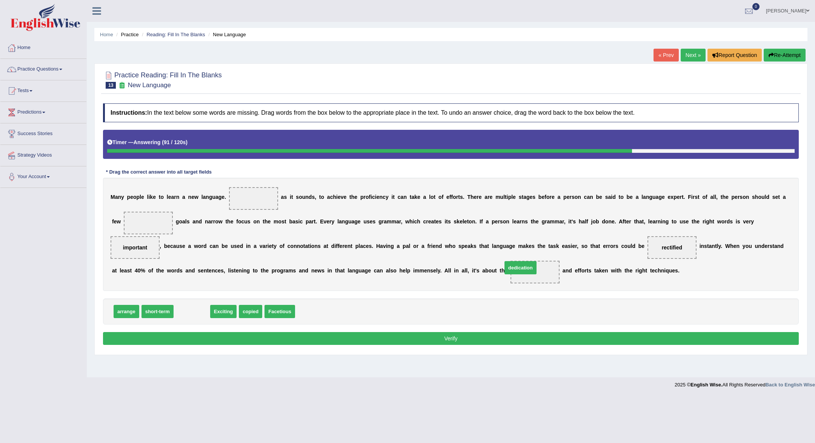
drag, startPoint x: 188, startPoint y: 312, endPoint x: 516, endPoint y: 267, distance: 331.1
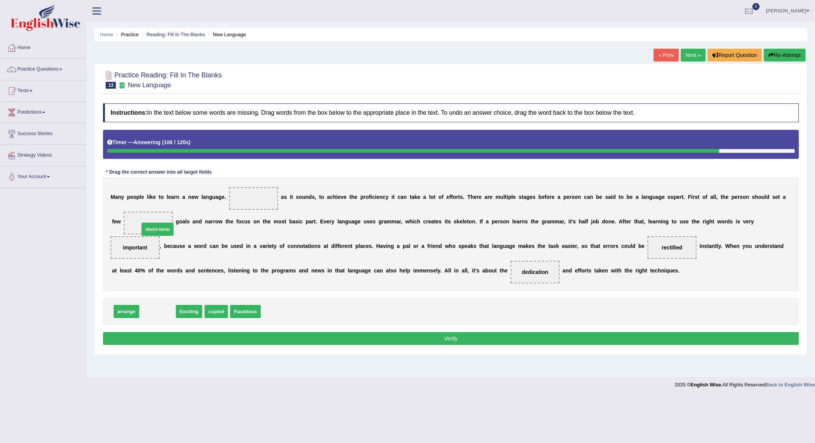
drag, startPoint x: 154, startPoint y: 309, endPoint x: 154, endPoint y: 227, distance: 82.2
drag, startPoint x: 158, startPoint y: 311, endPoint x: 255, endPoint y: 207, distance: 142.3
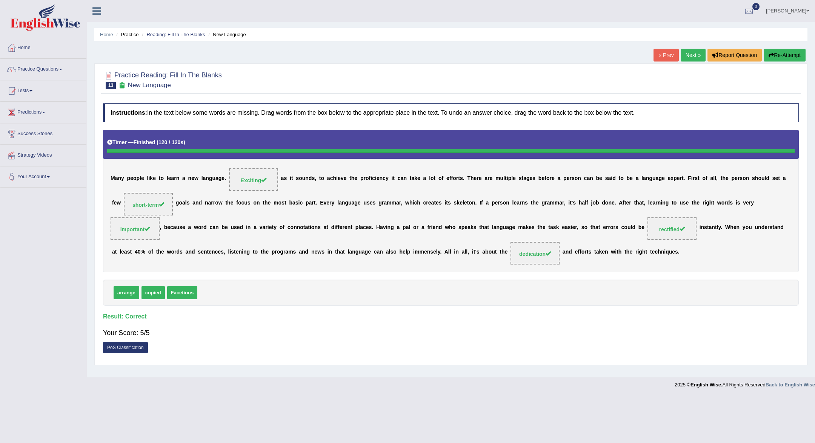
click at [698, 58] on link "Next »" at bounding box center [692, 55] width 25 height 13
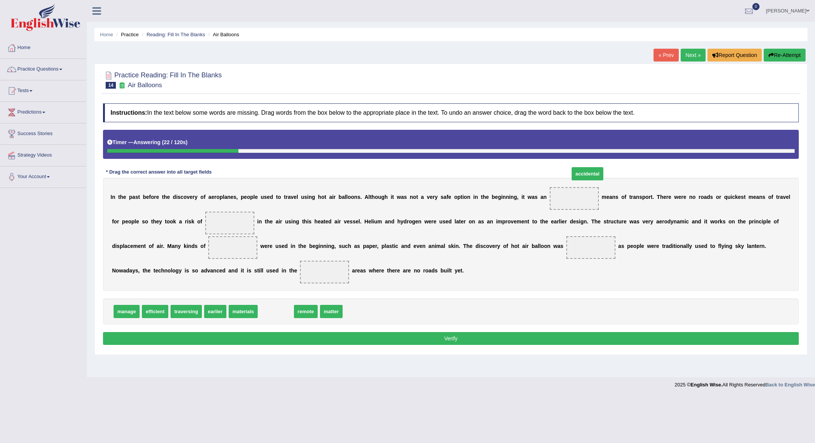
drag, startPoint x: 267, startPoint y: 311, endPoint x: 573, endPoint y: 194, distance: 327.3
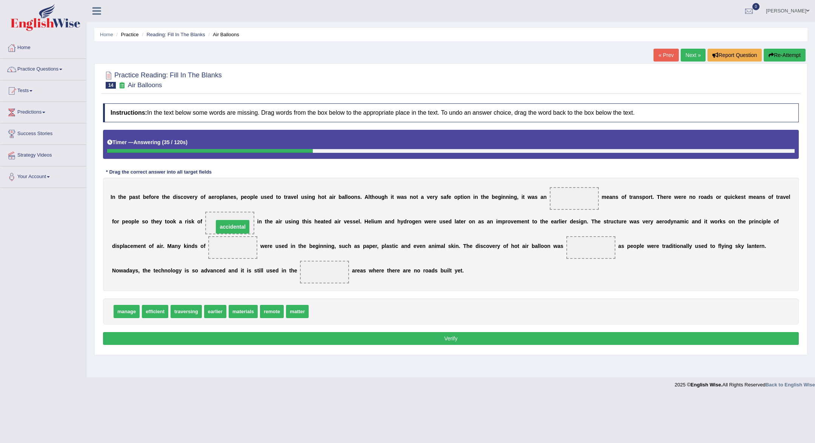
drag, startPoint x: 571, startPoint y: 198, endPoint x: 229, endPoint y: 226, distance: 342.5
drag, startPoint x: 230, startPoint y: 223, endPoint x: 563, endPoint y: 200, distance: 333.8
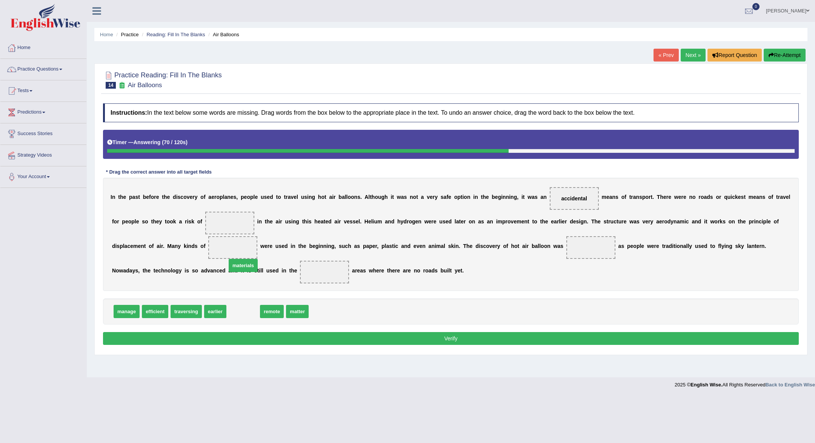
drag, startPoint x: 243, startPoint y: 315, endPoint x: 235, endPoint y: 255, distance: 60.8
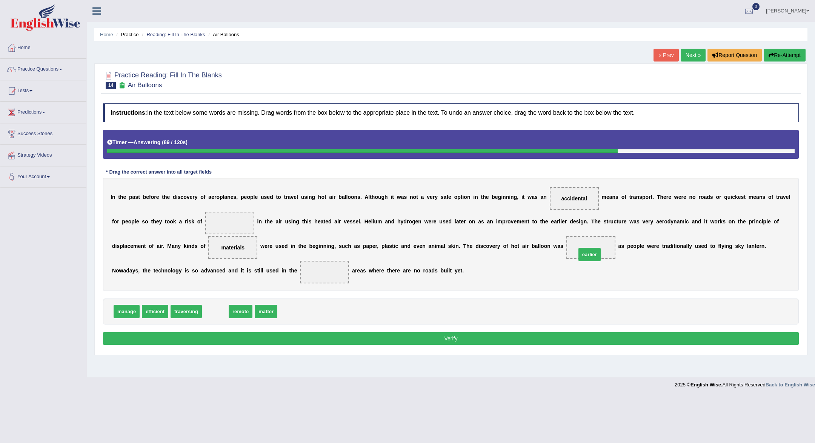
drag, startPoint x: 211, startPoint y: 314, endPoint x: 585, endPoint y: 257, distance: 378.4
drag, startPoint x: 219, startPoint y: 312, endPoint x: 336, endPoint y: 276, distance: 123.0
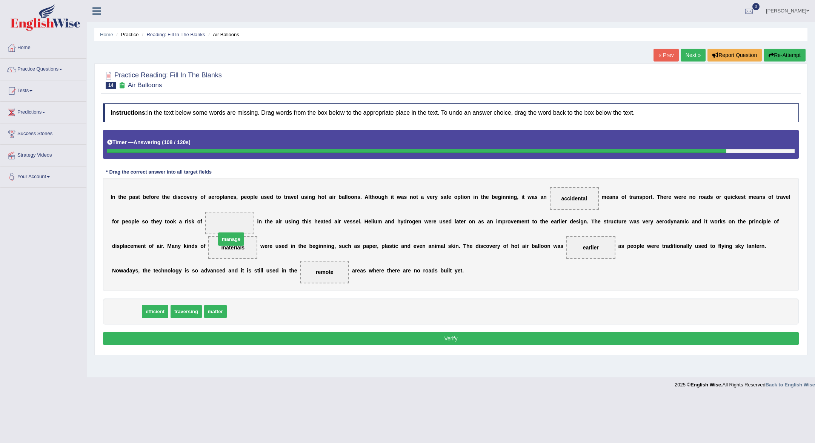
drag, startPoint x: 129, startPoint y: 311, endPoint x: 234, endPoint y: 233, distance: 130.4
drag, startPoint x: 232, startPoint y: 246, endPoint x: 232, endPoint y: 226, distance: 20.0
drag, startPoint x: 230, startPoint y: 250, endPoint x: 230, endPoint y: 219, distance: 30.9
click at [230, 219] on div "I n t h e p a s t b e f o r e t h e d i s c o v e r y o f a e r o p l a n e s ,…" at bounding box center [450, 234] width 695 height 113
drag, startPoint x: 230, startPoint y: 249, endPoint x: 265, endPoint y: 312, distance: 71.7
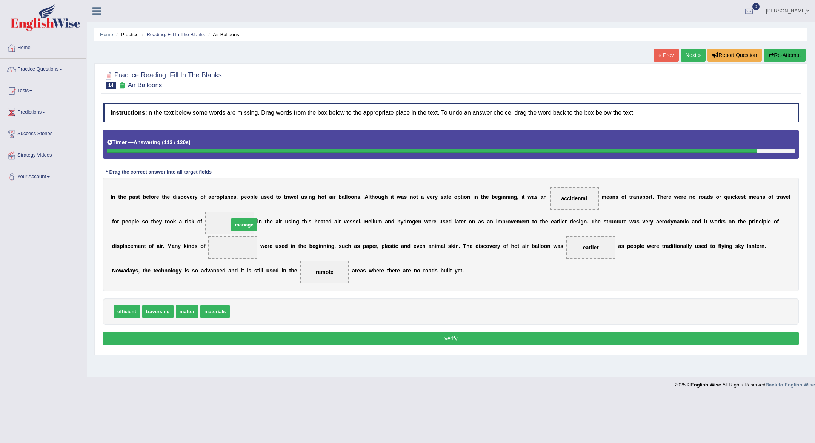
drag, startPoint x: 249, startPoint y: 312, endPoint x: 249, endPoint y: 225, distance: 86.7
drag, startPoint x: 228, startPoint y: 311, endPoint x: 236, endPoint y: 249, distance: 62.5
drag, startPoint x: 575, startPoint y: 200, endPoint x: 464, endPoint y: 315, distance: 160.0
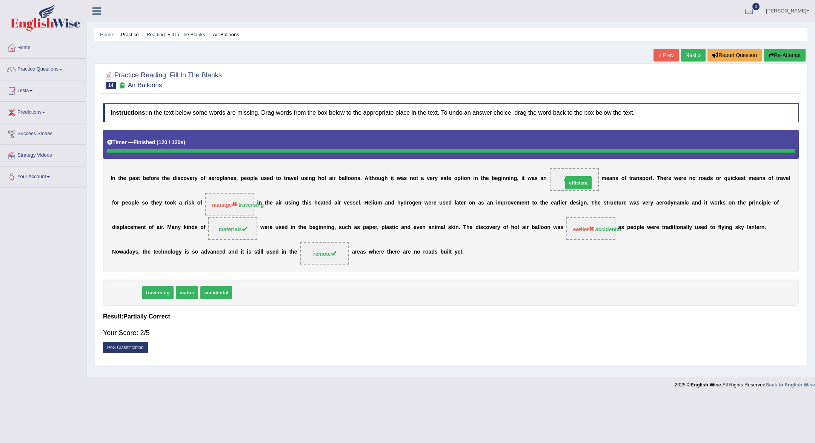
drag, startPoint x: 127, startPoint y: 314, endPoint x: 576, endPoint y: 196, distance: 464.2
click at [559, 245] on div "I n t h e p a s t b e f o r e t h e d i s c o v e r y o f a e r o p l a n e s ,…" at bounding box center [450, 201] width 695 height 142
click at [585, 173] on span "efficient" at bounding box center [574, 179] width 49 height 23
click at [581, 184] on span "efficient" at bounding box center [574, 179] width 49 height 23
drag, startPoint x: 579, startPoint y: 179, endPoint x: 568, endPoint y: 244, distance: 65.7
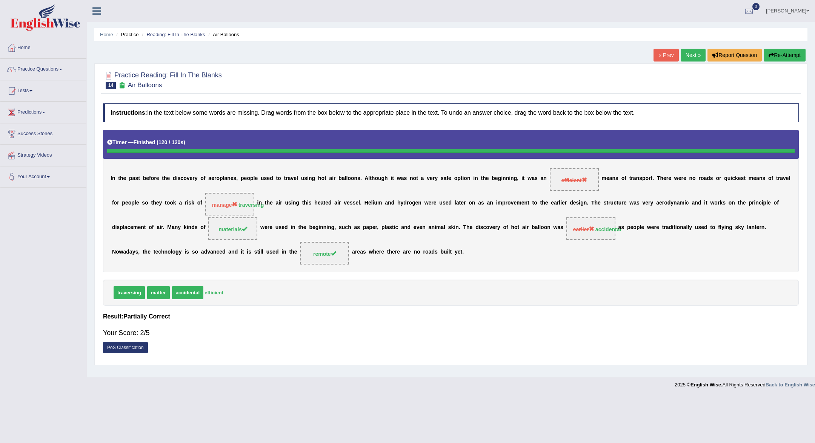
click at [568, 244] on div "I n t h e p a s t b e f o r e t h e d i s c o v e r y o f a e r o p l a n e s ,…" at bounding box center [450, 201] width 695 height 142
click at [781, 58] on button "Re-Attempt" at bounding box center [784, 55] width 42 height 13
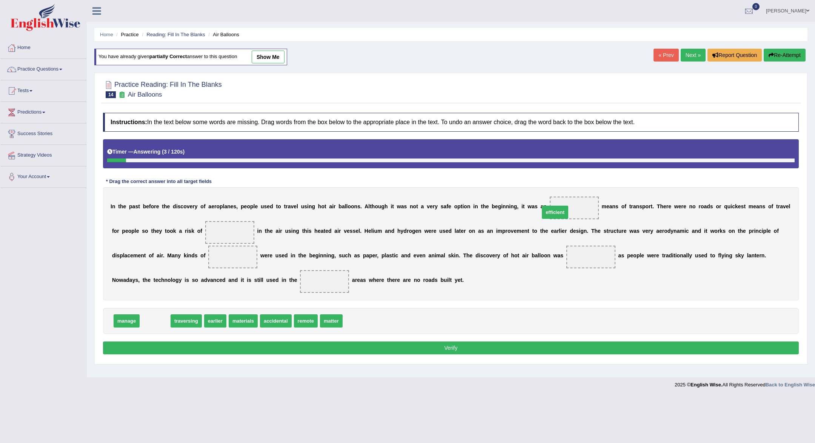
drag, startPoint x: 155, startPoint y: 319, endPoint x: 555, endPoint y: 210, distance: 414.8
drag, startPoint x: 150, startPoint y: 320, endPoint x: 224, endPoint y: 232, distance: 114.8
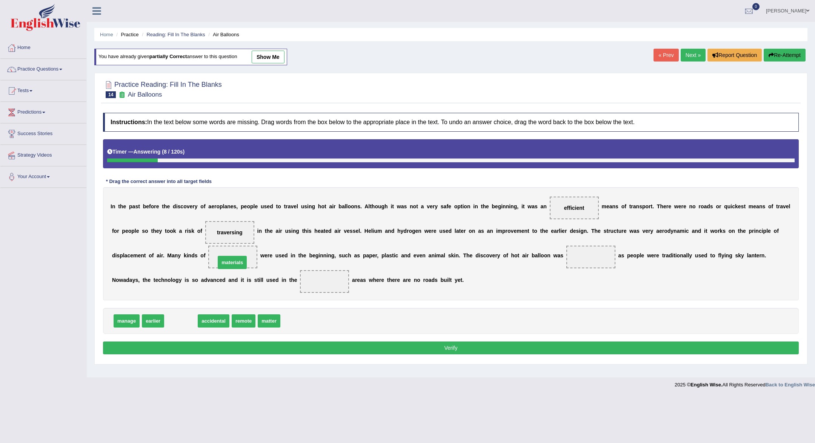
drag, startPoint x: 182, startPoint y: 323, endPoint x: 239, endPoint y: 262, distance: 83.3
drag, startPoint x: 181, startPoint y: 319, endPoint x: 571, endPoint y: 252, distance: 395.8
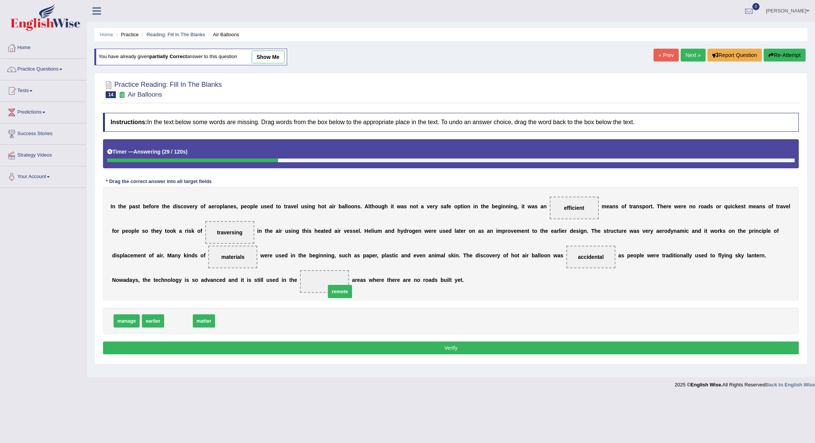
drag, startPoint x: 170, startPoint y: 321, endPoint x: 331, endPoint y: 291, distance: 163.8
click at [352, 342] on button "Verify" at bounding box center [450, 347] width 695 height 13
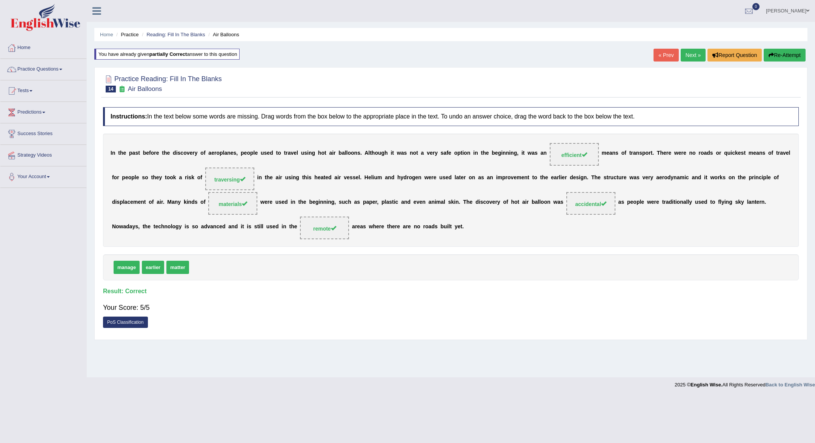
click at [687, 54] on link "Next »" at bounding box center [692, 55] width 25 height 13
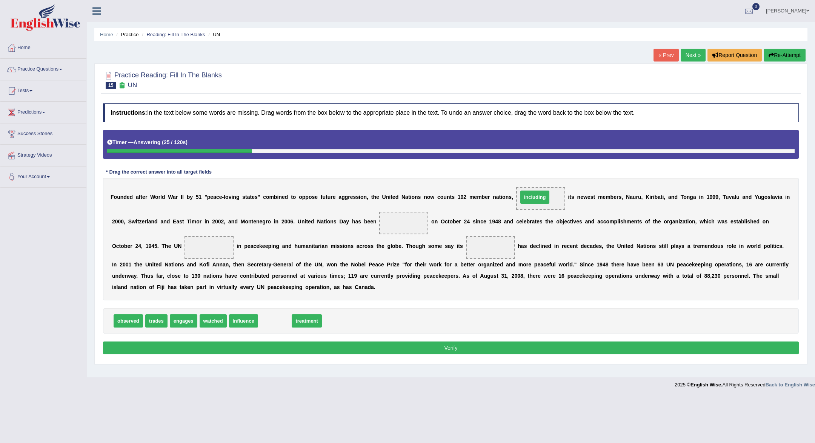
drag, startPoint x: 276, startPoint y: 321, endPoint x: 536, endPoint y: 197, distance: 287.8
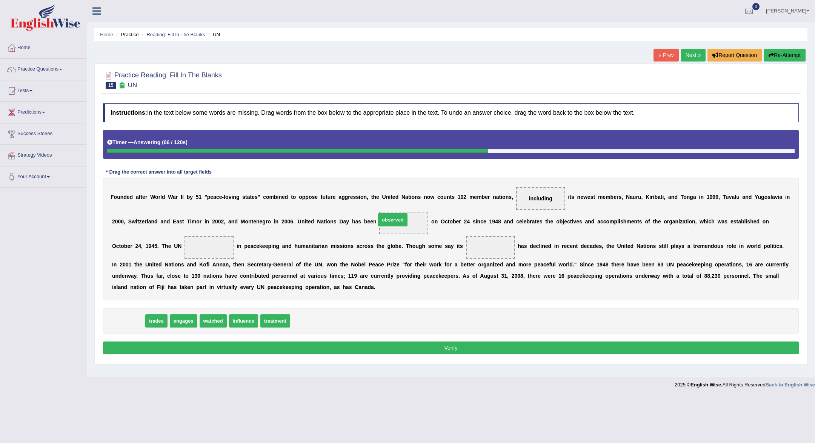
drag, startPoint x: 135, startPoint y: 322, endPoint x: 400, endPoint y: 221, distance: 283.0
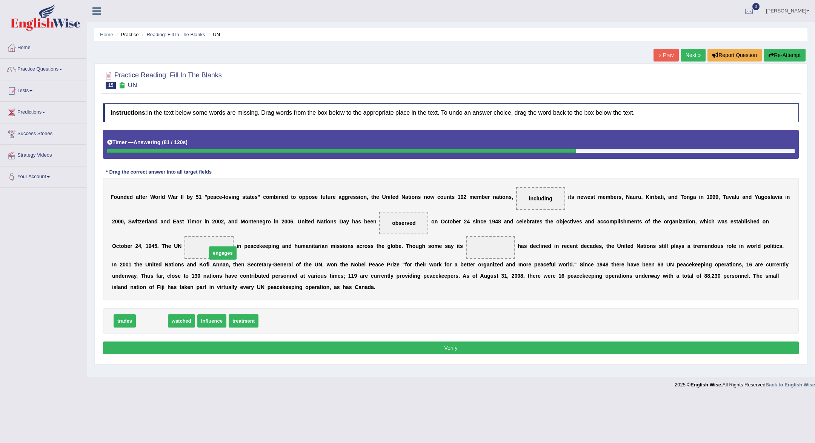
drag, startPoint x: 157, startPoint y: 320, endPoint x: 227, endPoint y: 252, distance: 98.2
drag, startPoint x: 191, startPoint y: 321, endPoint x: 504, endPoint y: 239, distance: 323.0
click at [469, 347] on button "Verify" at bounding box center [450, 347] width 695 height 13
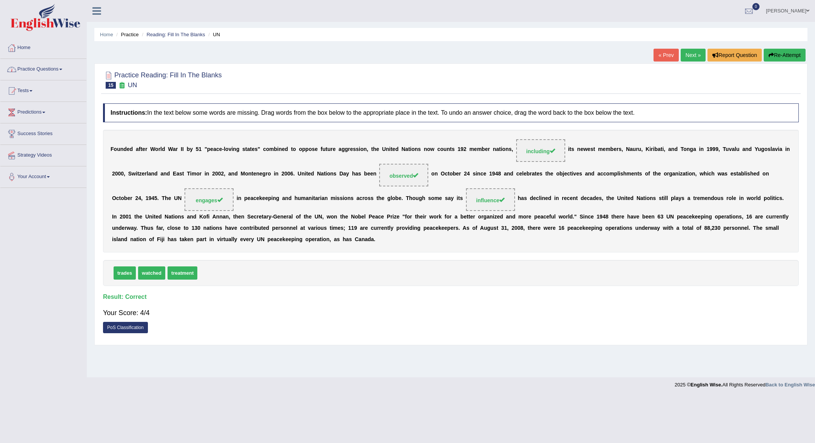
click at [58, 77] on link "Practice Questions" at bounding box center [43, 68] width 86 height 19
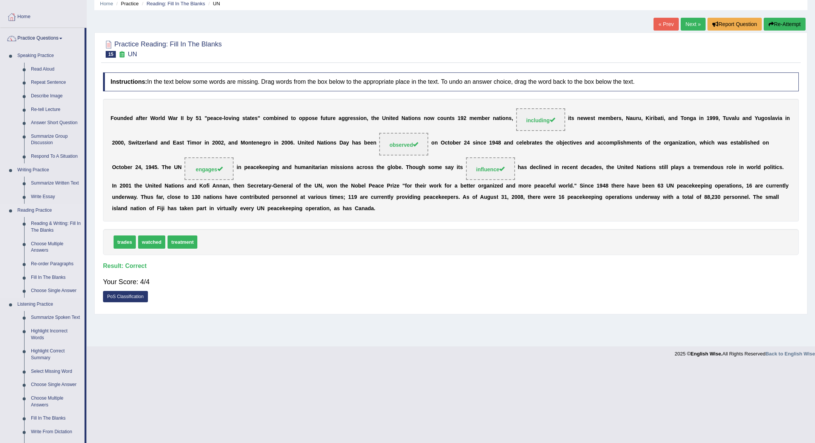
scroll to position [32, 0]
click at [55, 224] on link "Reading & Writing: Fill In The Blanks" at bounding box center [56, 226] width 57 height 20
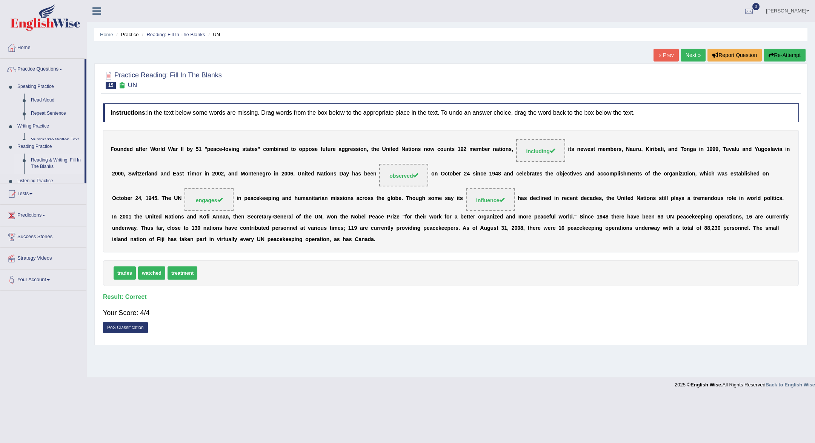
scroll to position [0, 0]
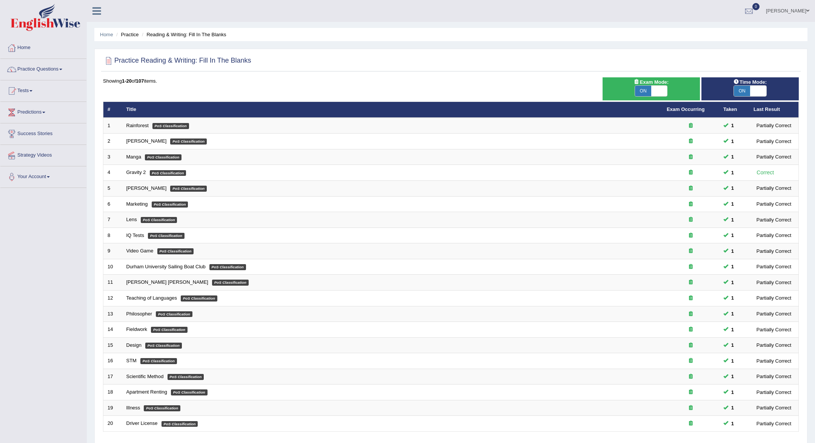
click at [654, 86] on span at bounding box center [659, 91] width 16 height 11
checkbox input "false"
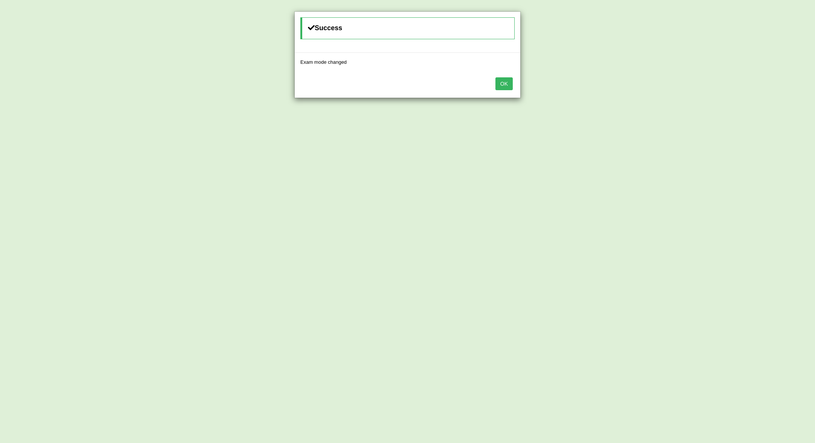
click at [511, 80] on button "OK" at bounding box center [503, 83] width 17 height 13
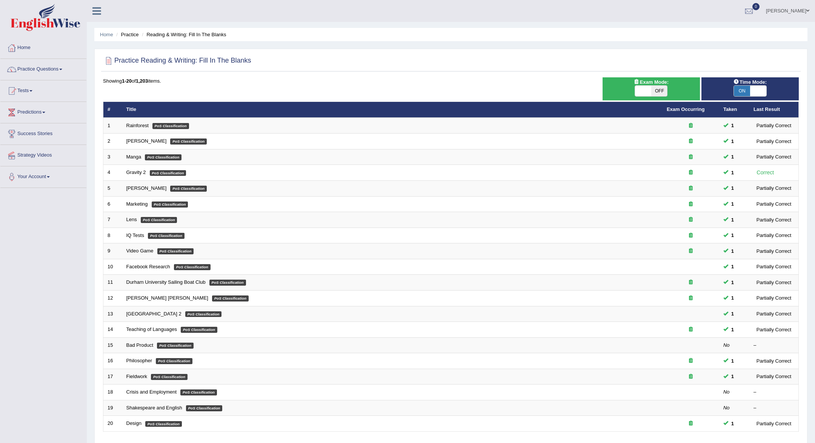
click at [743, 91] on span "ON" at bounding box center [742, 91] width 16 height 11
checkbox input "false"
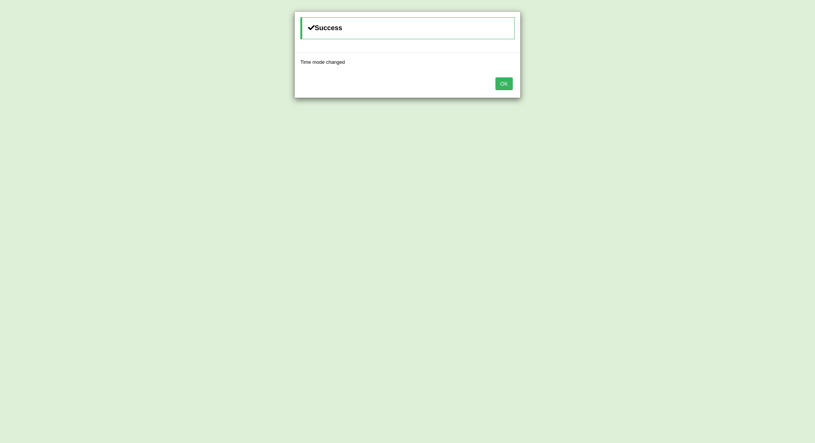
click at [507, 88] on button "OK" at bounding box center [503, 83] width 17 height 13
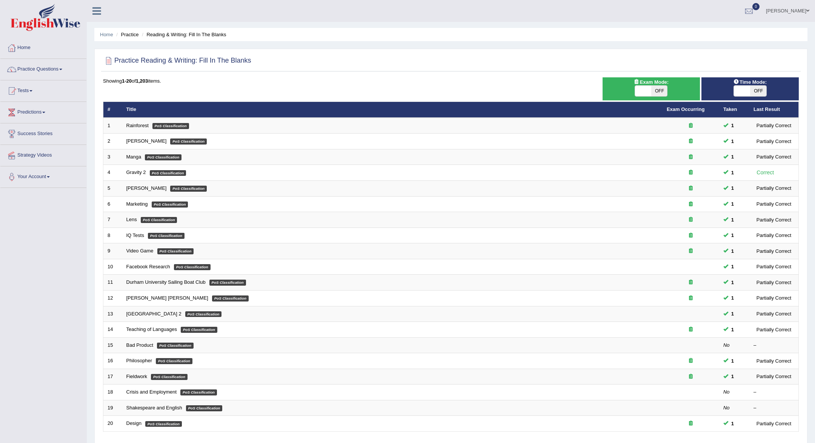
scroll to position [54, 0]
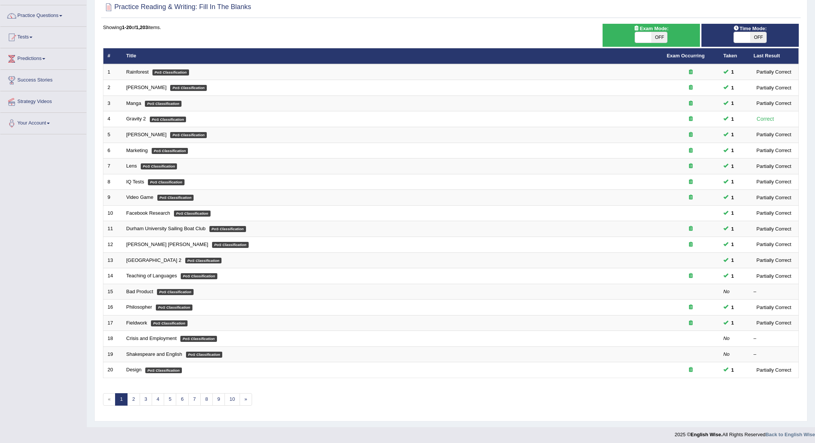
click at [657, 39] on span "OFF" at bounding box center [659, 37] width 16 height 11
checkbox input "true"
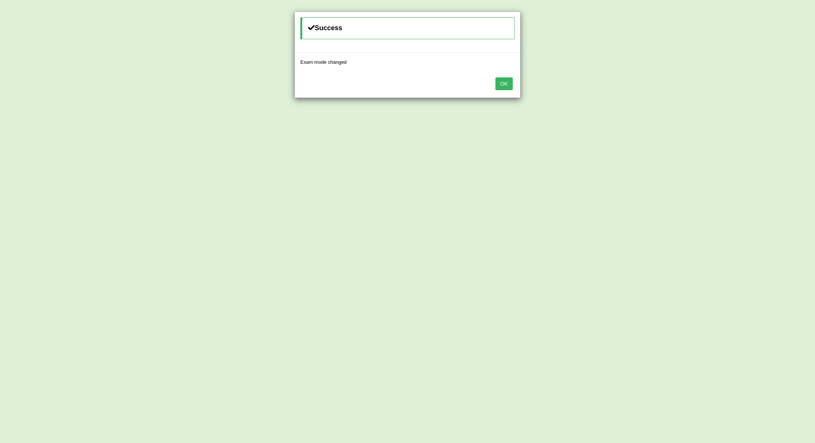
click at [759, 34] on div "Success Exam mode changed OK" at bounding box center [407, 221] width 815 height 443
click at [510, 87] on button "OK" at bounding box center [503, 83] width 17 height 13
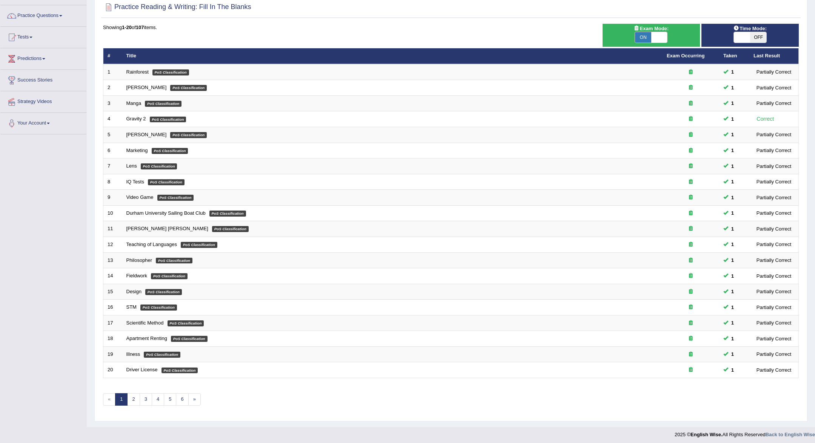
click at [643, 38] on span "ON" at bounding box center [643, 37] width 16 height 11
checkbox input "false"
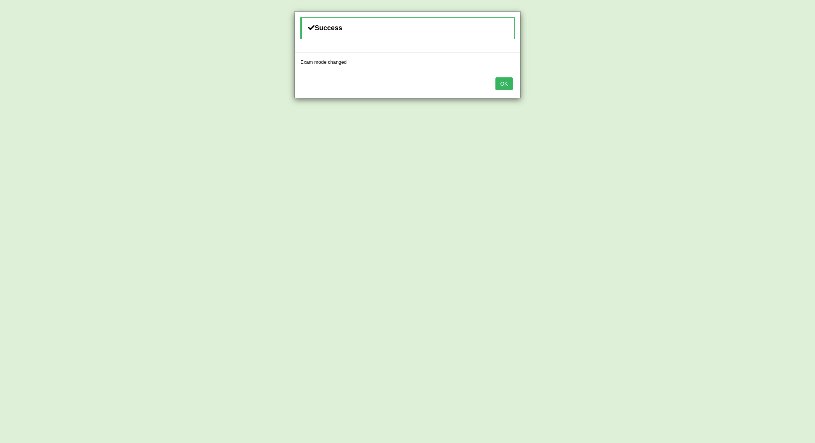
click at [502, 82] on button "OK" at bounding box center [503, 83] width 17 height 13
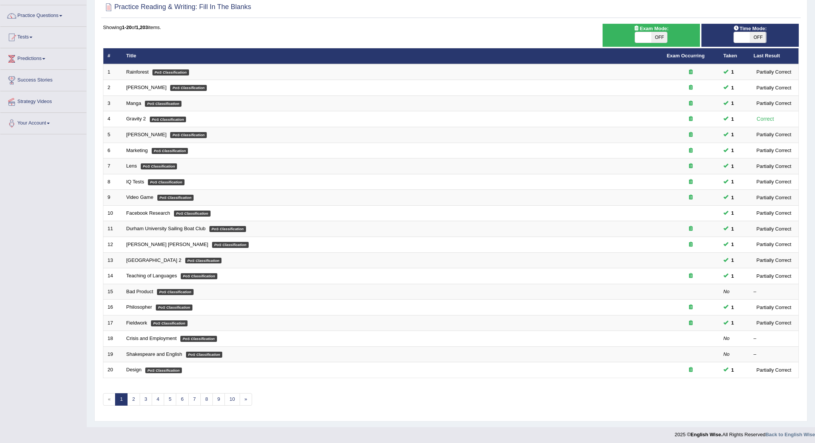
click at [763, 35] on span "OFF" at bounding box center [758, 37] width 16 height 11
checkbox input "true"
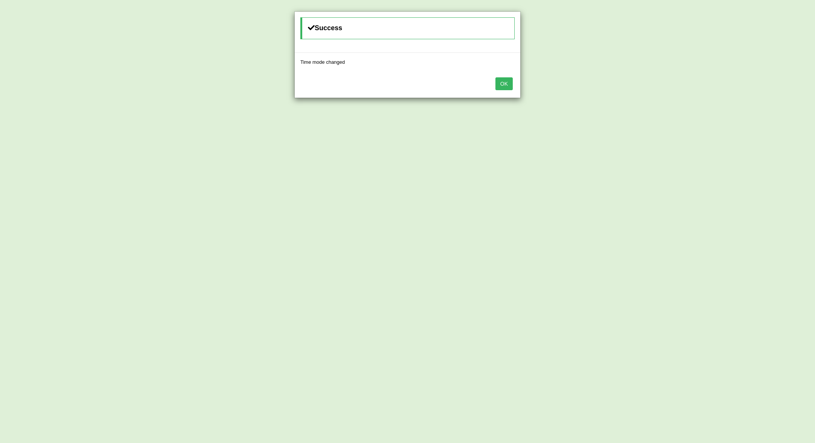
click at [510, 85] on button "OK" at bounding box center [503, 83] width 17 height 13
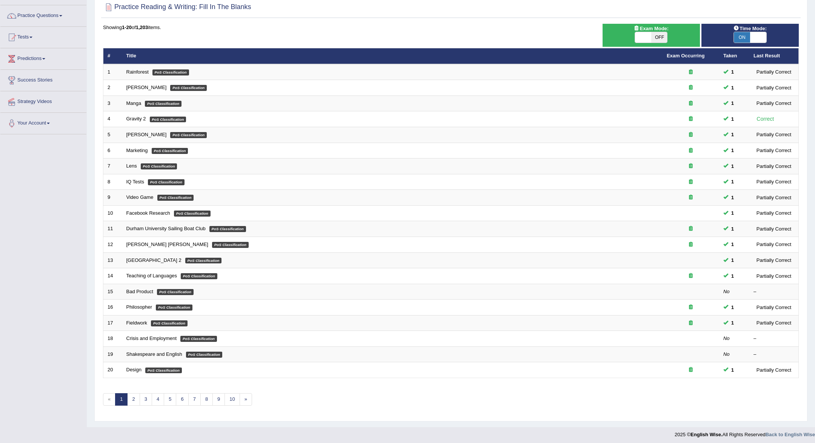
click at [660, 35] on span "OFF" at bounding box center [659, 37] width 16 height 11
checkbox input "true"
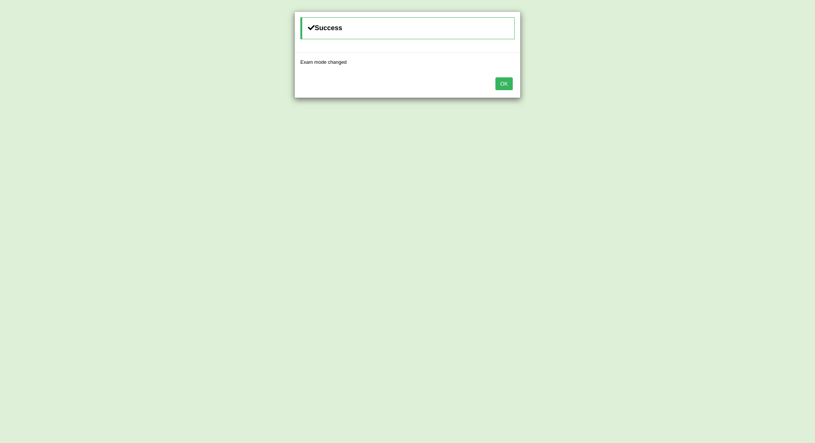
click at [506, 86] on button "OK" at bounding box center [503, 83] width 17 height 13
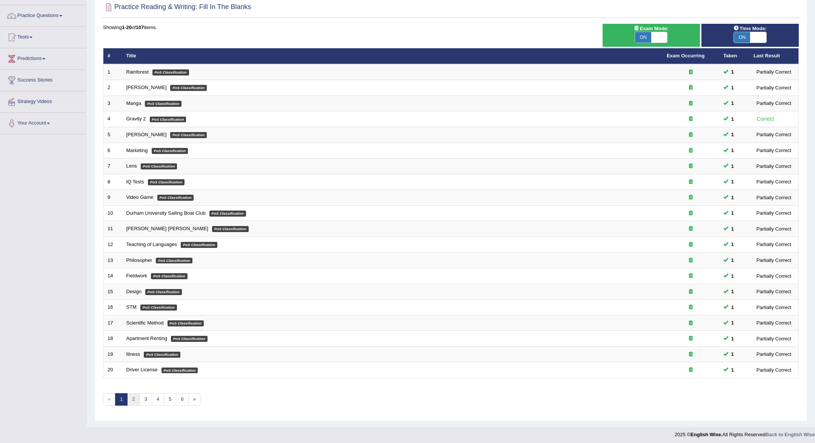
click at [137, 394] on link "2" at bounding box center [133, 399] width 12 height 12
click at [141, 396] on link "3" at bounding box center [146, 399] width 12 height 12
click at [154, 395] on link "4" at bounding box center [158, 399] width 12 height 12
click at [167, 394] on link "5" at bounding box center [170, 399] width 12 height 12
click at [178, 394] on link "6" at bounding box center [182, 399] width 12 height 12
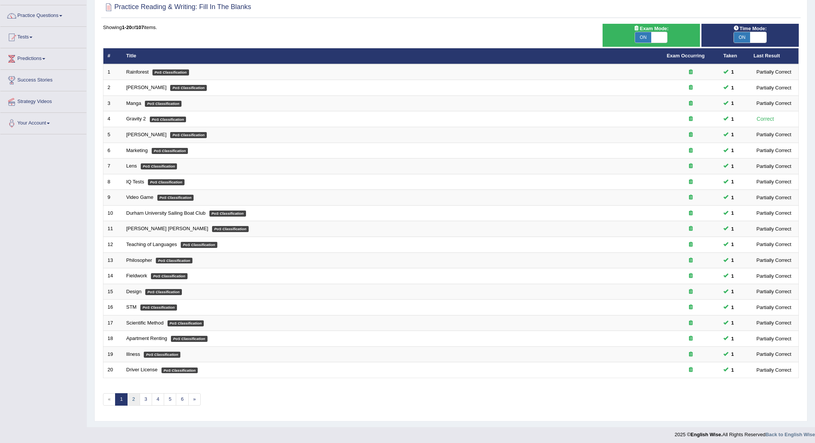
click at [132, 396] on link "2" at bounding box center [133, 399] width 12 height 12
click at [189, 398] on link "»" at bounding box center [194, 399] width 12 height 12
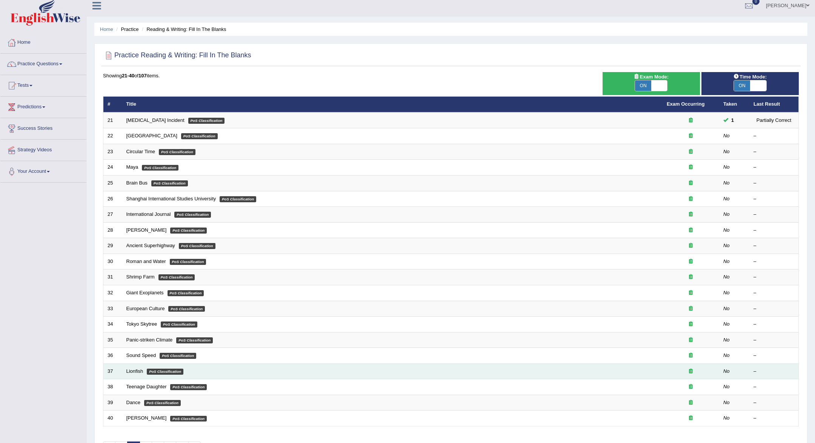
scroll to position [54, 0]
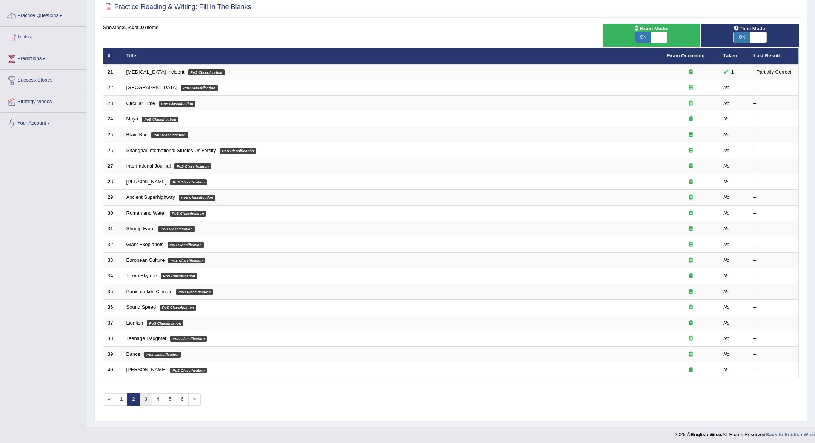
click at [146, 400] on link "3" at bounding box center [146, 399] width 12 height 12
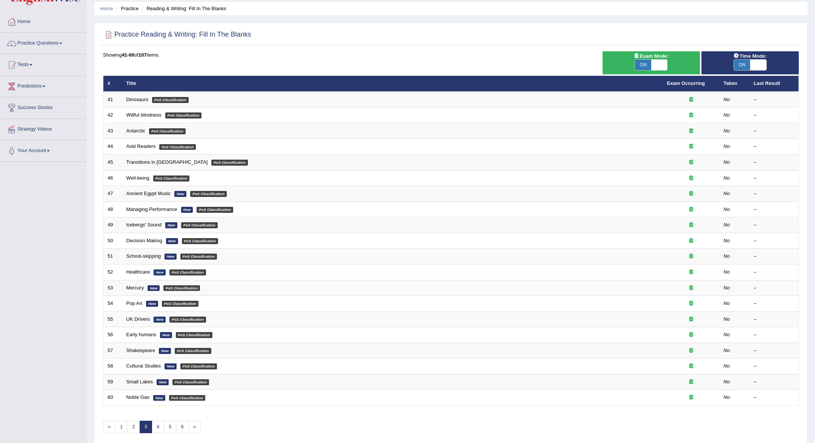
scroll to position [54, 0]
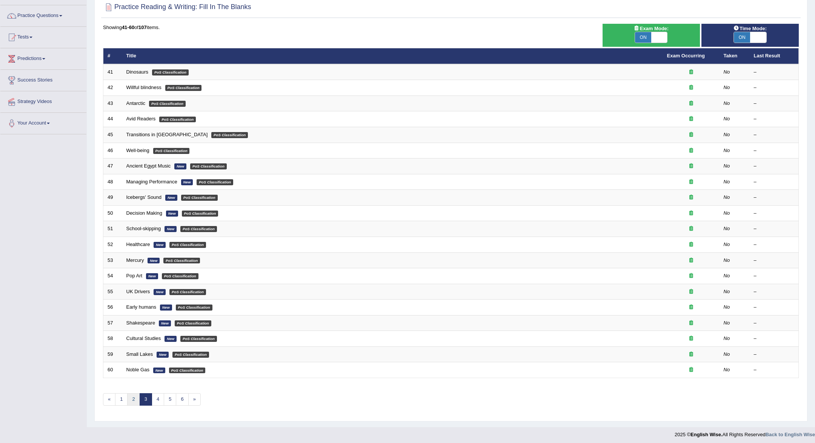
click at [132, 401] on link "2" at bounding box center [133, 399] width 12 height 12
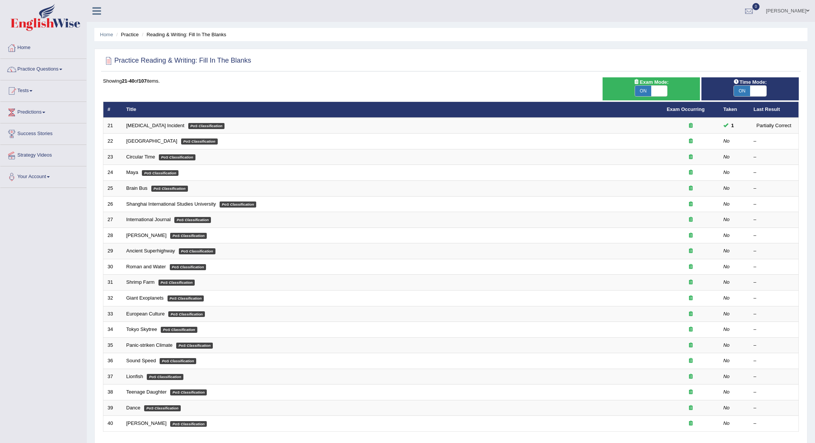
scroll to position [54, 0]
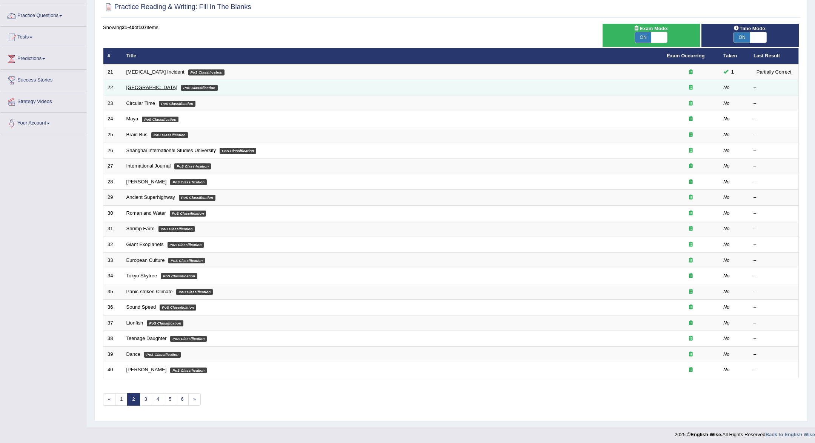
click at [135, 88] on link "[GEOGRAPHIC_DATA]" at bounding box center [151, 87] width 51 height 6
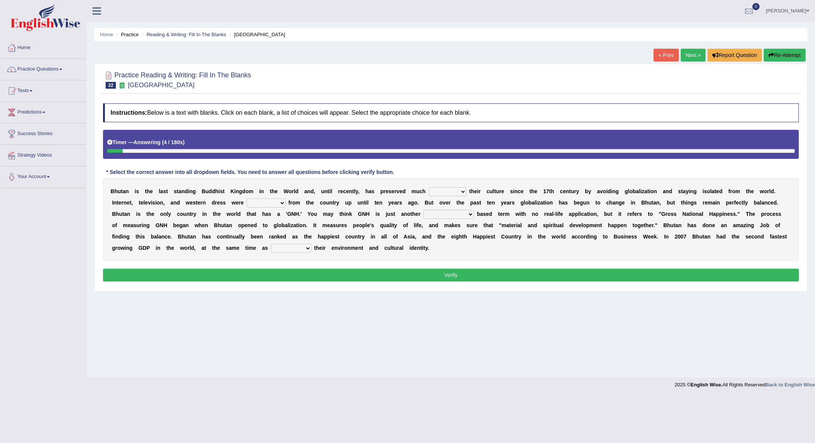
click at [462, 191] on select "of about to for" at bounding box center [447, 191] width 38 height 9
select select "of"
click at [284, 204] on select "summoned observed displayed banned" at bounding box center [266, 202] width 39 height 9
click at [277, 204] on select "summoned observed displayed banned" at bounding box center [266, 202] width 39 height 9
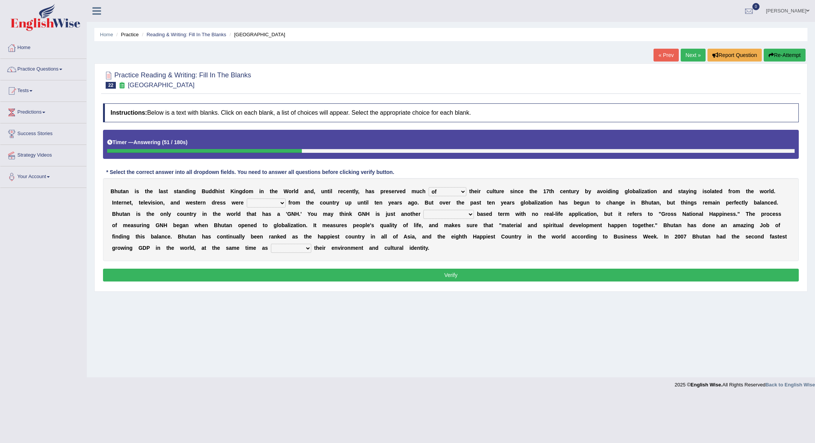
select select "displayed"
click at [484, 214] on b "s" at bounding box center [484, 214] width 3 height 6
click at [474, 214] on select "statistically barely overwhelmingly roughly" at bounding box center [448, 214] width 51 height 9
select select "overwhelmingly"
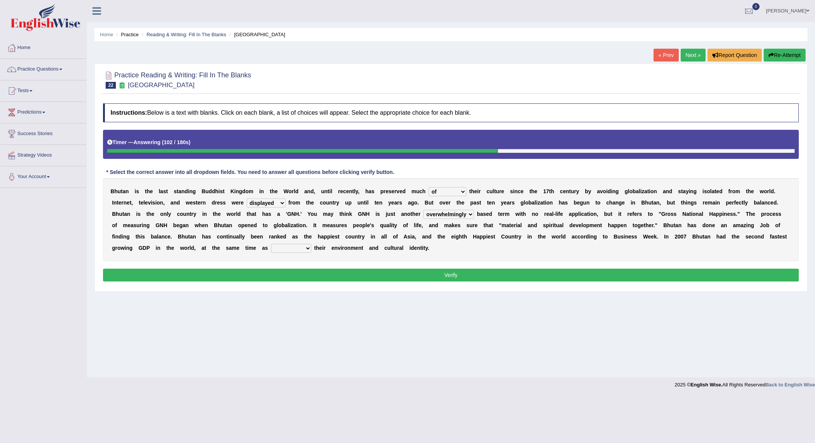
click at [309, 249] on select "demeaning intruding maintaining mourning" at bounding box center [291, 248] width 40 height 9
click at [308, 249] on select "demeaning intruding maintaining mourning" at bounding box center [291, 248] width 40 height 9
select select "maintaining"
click at [306, 270] on button "Verify" at bounding box center [450, 275] width 695 height 13
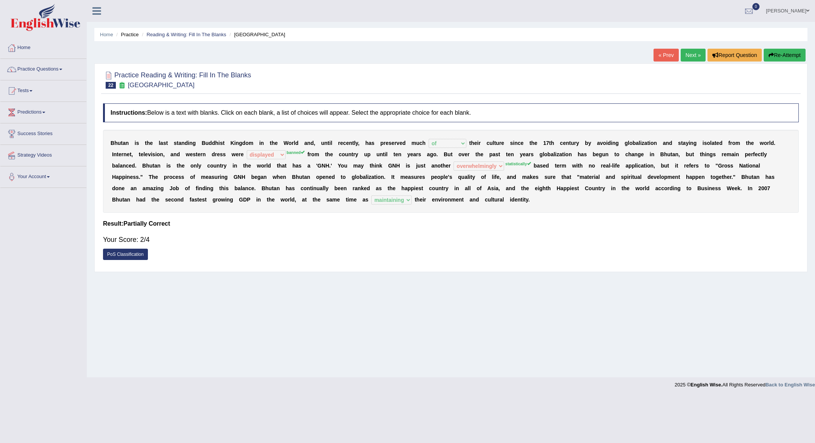
click at [690, 55] on link "Next »" at bounding box center [692, 55] width 25 height 13
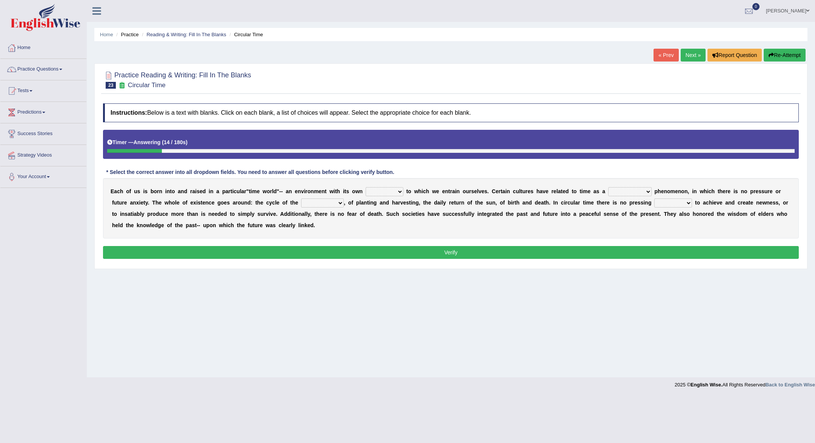
click at [402, 191] on select "area shape rhythm inclination" at bounding box center [384, 191] width 38 height 9
select select "inclination"
click at [649, 190] on select "cyclical conventional recycling cylindrical" at bounding box center [629, 191] width 43 height 9
click at [648, 189] on select "cyclical conventional recycling cylindrical" at bounding box center [629, 191] width 43 height 9
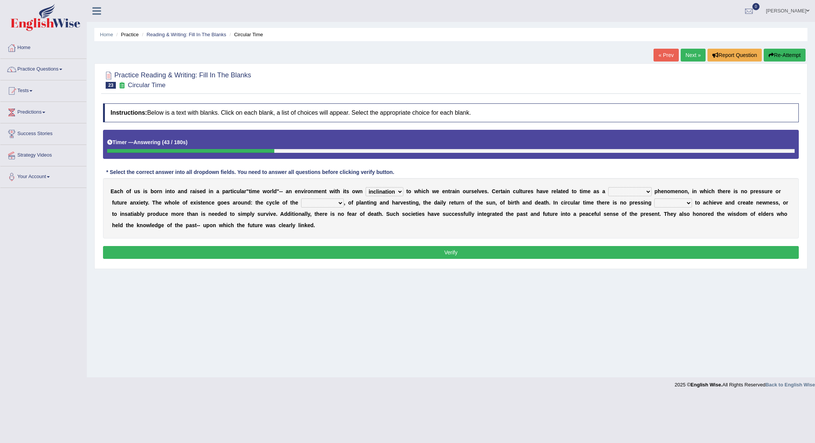
select select "cyclical"
click at [341, 202] on select "days seasons arrangement periods" at bounding box center [322, 202] width 43 height 9
click at [339, 202] on select "days seasons arrangement periods" at bounding box center [322, 202] width 43 height 9
click at [336, 204] on select "days seasons arrangement periods" at bounding box center [322, 202] width 43 height 9
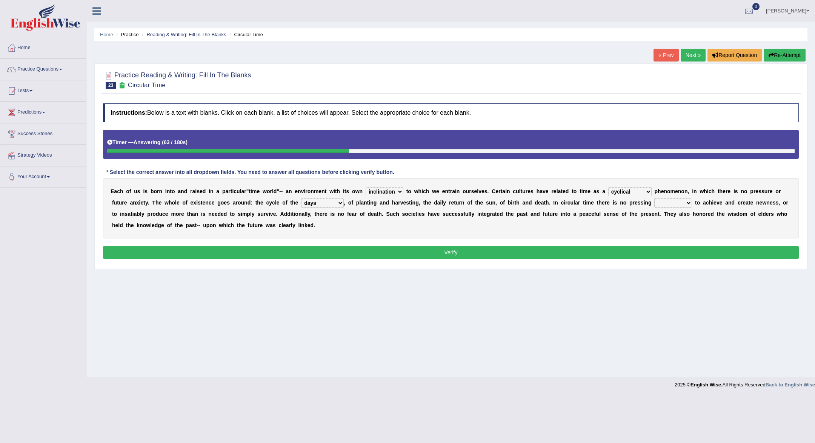
select select "seasons"
click at [688, 204] on select "issue point cause need" at bounding box center [673, 202] width 38 height 9
click at [687, 206] on select "issue point cause need" at bounding box center [673, 202] width 38 height 9
click at [686, 202] on select "issue point cause need" at bounding box center [673, 202] width 38 height 9
select select "need"
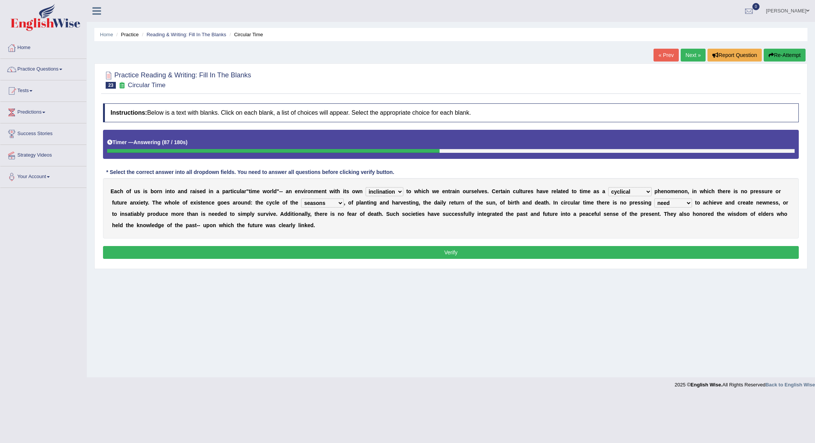
click at [674, 243] on div "Instructions: Below is a text with blanks. Click on each blank, a list of choic…" at bounding box center [450, 182] width 699 height 165
click at [671, 254] on button "Verify" at bounding box center [450, 252] width 695 height 13
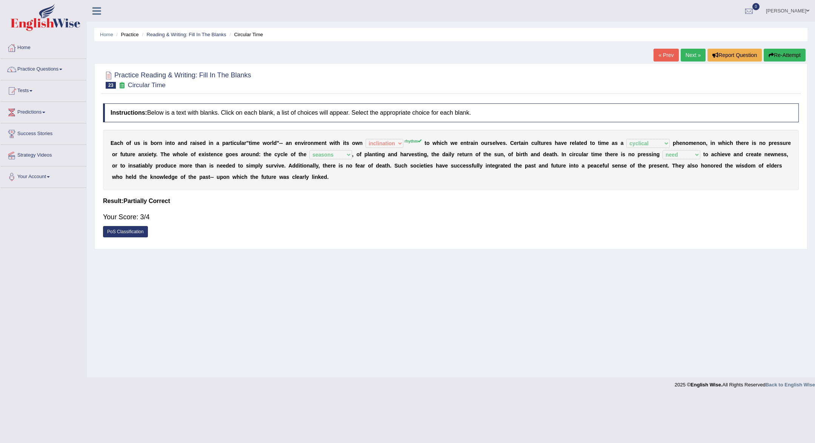
click at [692, 56] on link "Next »" at bounding box center [692, 55] width 25 height 13
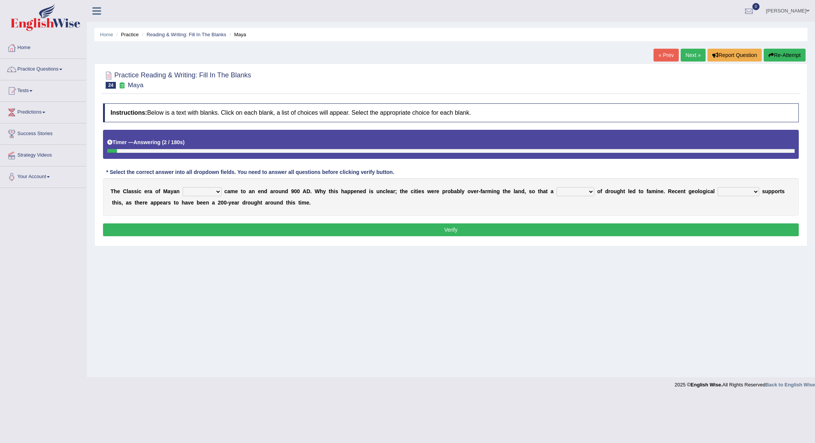
click at [219, 192] on select "community society civilization class" at bounding box center [202, 191] width 39 height 9
select select "civilization"
click at [218, 194] on select "community society civilization class" at bounding box center [202, 191] width 39 height 9
click at [218, 190] on select "community society civilization class" at bounding box center [202, 191] width 39 height 9
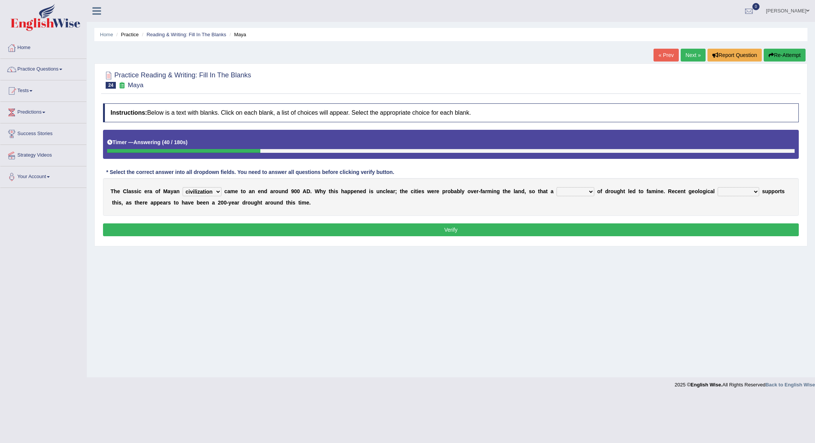
click at [590, 193] on select "time period range phase" at bounding box center [575, 191] width 38 height 9
click at [758, 191] on select "research test examination exploitation" at bounding box center [737, 191] width 41 height 9
click at [759, 191] on select "research test examination exploitation" at bounding box center [737, 191] width 41 height 9
click at [759, 192] on select "research test examination exploitation" at bounding box center [737, 191] width 41 height 9
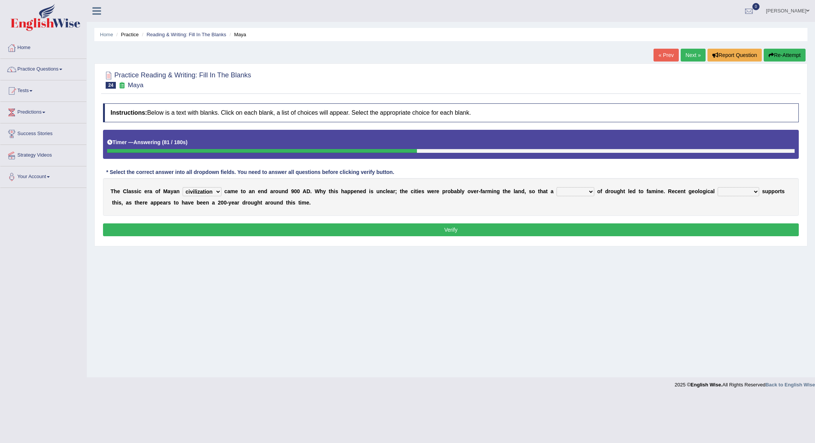
select select "research"
click at [591, 192] on select "time period range phase" at bounding box center [575, 191] width 38 height 9
select select "period"
click at [595, 233] on button "Verify" at bounding box center [450, 229] width 695 height 13
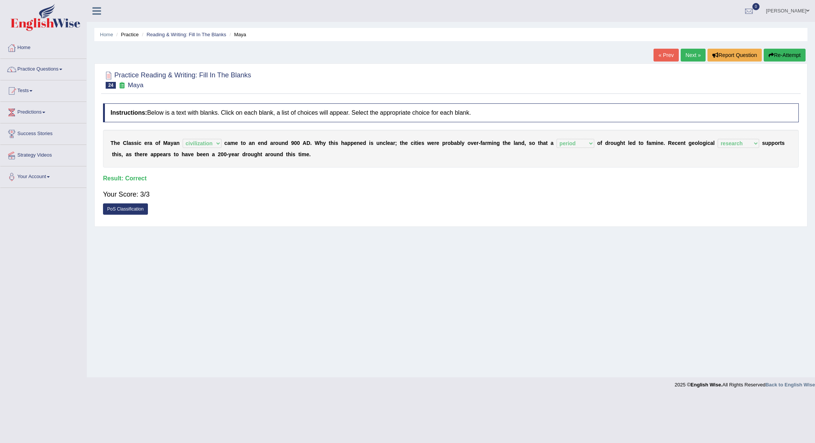
click at [686, 54] on link "Next »" at bounding box center [692, 55] width 25 height 13
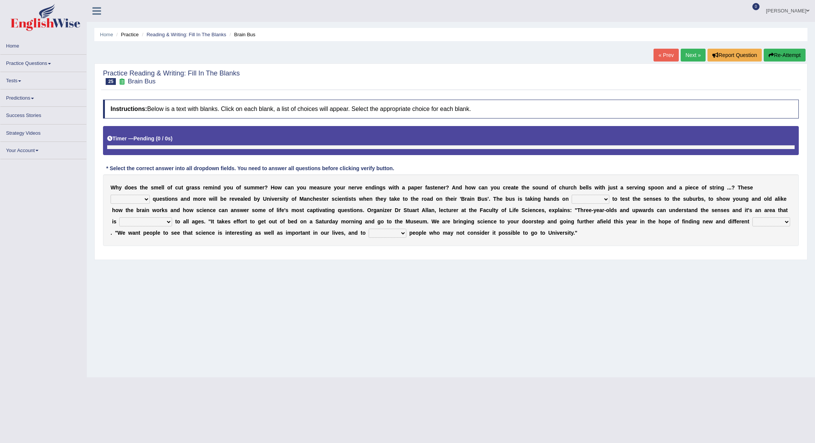
click at [472, 184] on b "w" at bounding box center [473, 187] width 4 height 6
click at [148, 201] on select "fascinating unattended gratuitous underlying" at bounding box center [130, 199] width 39 height 9
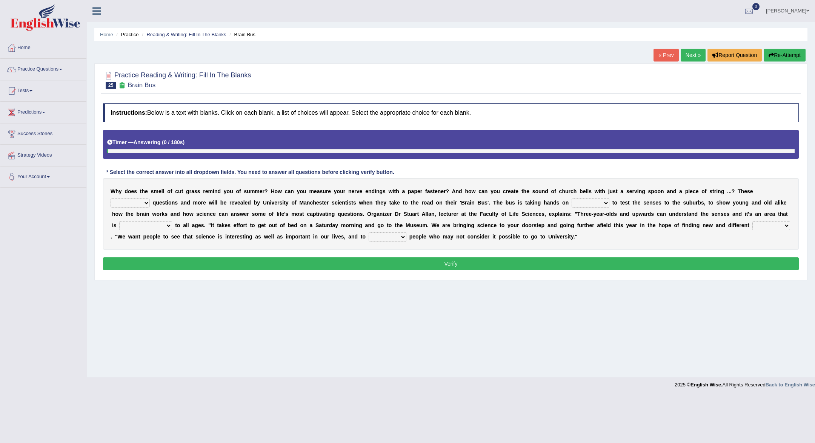
select select "fascinating"
click at [607, 202] on select "activities mages facets revenues" at bounding box center [590, 202] width 38 height 9
select select "revenues"
click at [168, 226] on select "misleading disproportionate intriguing proximal" at bounding box center [145, 225] width 53 height 9
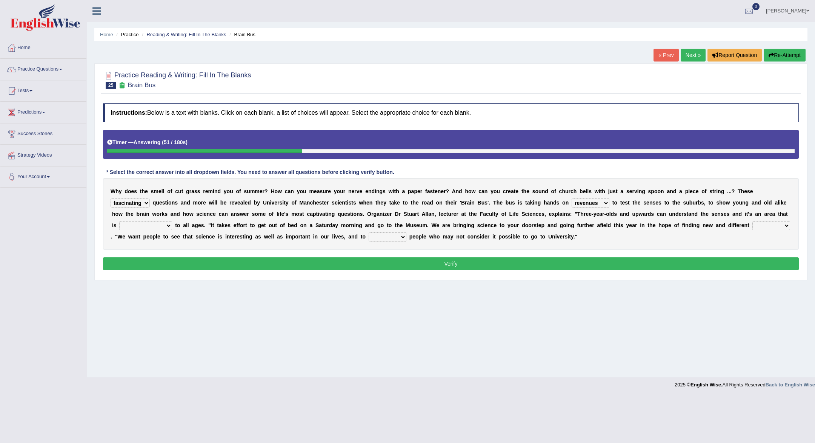
select select "disproportionate"
click at [752, 230] on select "groups mobs auditors audiences" at bounding box center [771, 225] width 38 height 9
select select "audiences"
click at [170, 263] on button "Verify" at bounding box center [450, 263] width 695 height 13
click at [406, 235] on select "force plead credit encourage" at bounding box center [387, 236] width 38 height 9
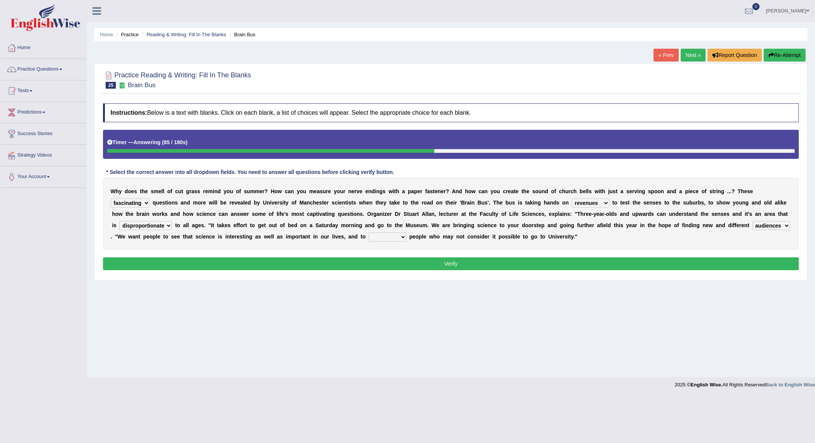
click at [406, 235] on select "force plead credit encourage" at bounding box center [387, 236] width 38 height 9
select select "encourage"
click at [441, 266] on button "Verify" at bounding box center [450, 263] width 695 height 13
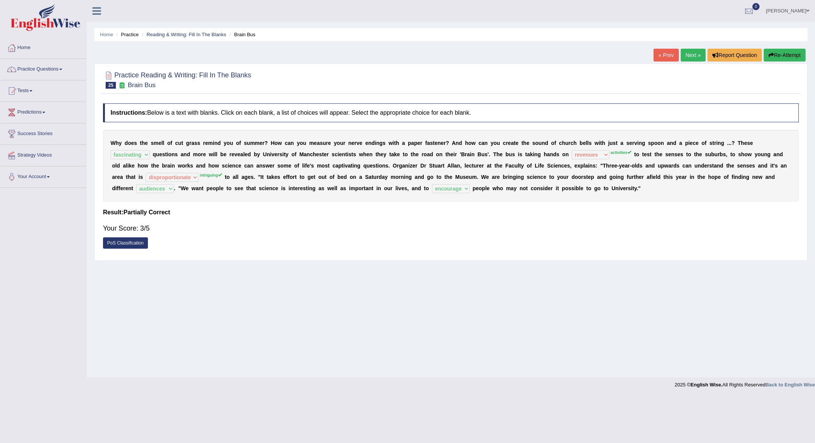
click at [693, 54] on link "Next »" at bounding box center [692, 55] width 25 height 13
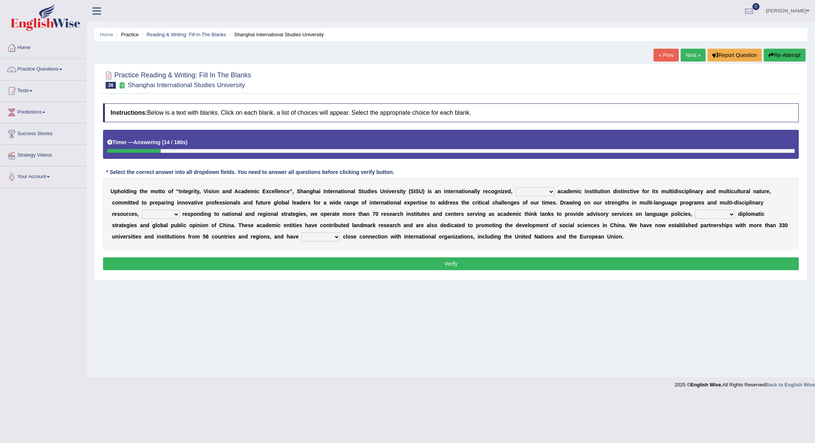
click at [550, 191] on select "universal amiable dishonest prestigious" at bounding box center [534, 191] width 39 height 9
select select "prestigious"
click at [171, 214] on select "of as with while" at bounding box center [161, 214] width 38 height 9
click at [175, 214] on select "of as with while" at bounding box center [161, 214] width 38 height 9
select select "while"
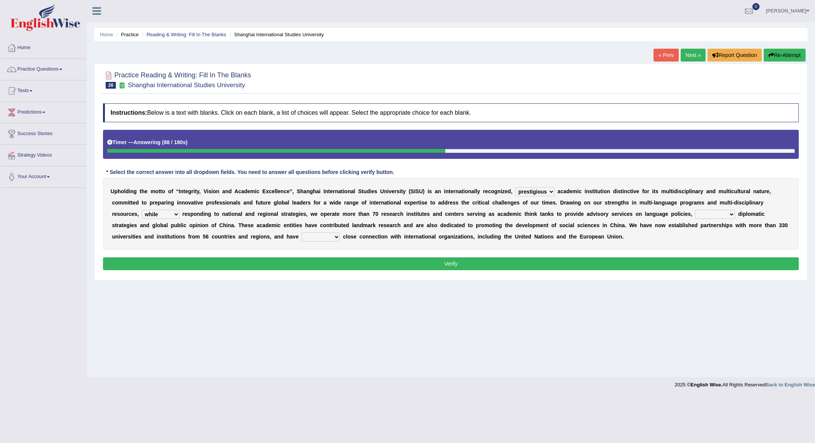
click at [730, 216] on select "city's country's university's province's" at bounding box center [715, 214] width 40 height 9
select select "university's"
click at [338, 235] on select "maintained disarmed displaced revised" at bounding box center [320, 236] width 38 height 9
select select "maintained"
click at [331, 263] on button "Verify" at bounding box center [450, 263] width 695 height 13
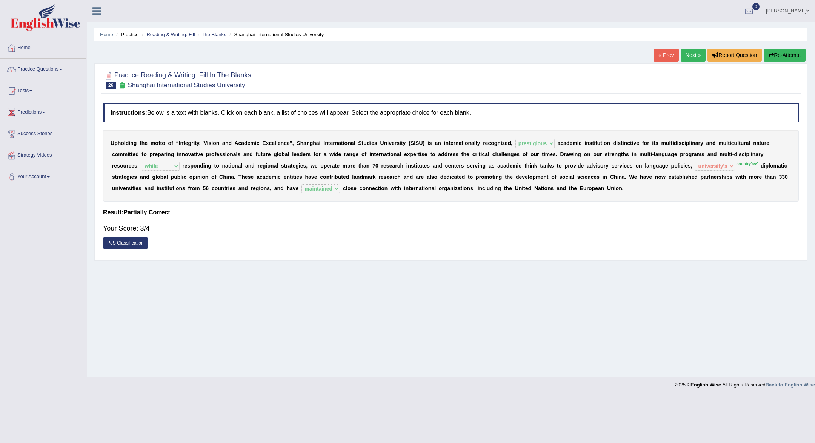
click at [757, 201] on div "U p h o l d i n g t h e m o t t o o f “ I n t e g r i t y , V i s i o n a n d A…" at bounding box center [450, 166] width 695 height 72
click at [691, 55] on link "Next »" at bounding box center [692, 55] width 25 height 13
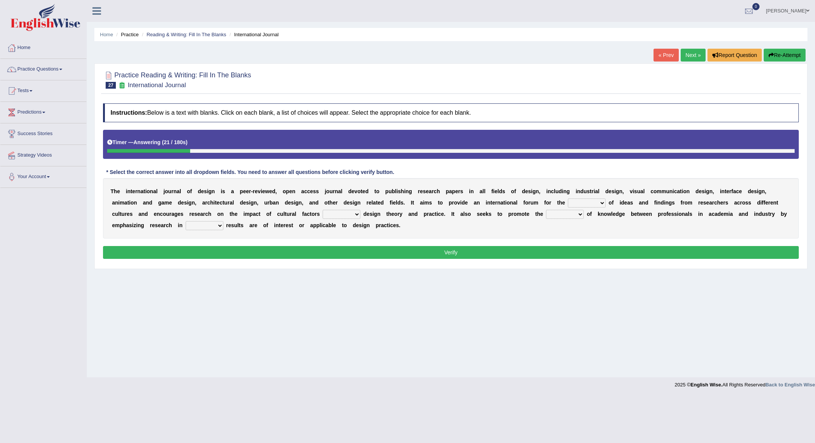
click at [603, 200] on select "infliction change exchange occurence" at bounding box center [587, 202] width 38 height 9
select select "occurence"
click at [354, 216] on select "on without inside at" at bounding box center [341, 214] width 38 height 9
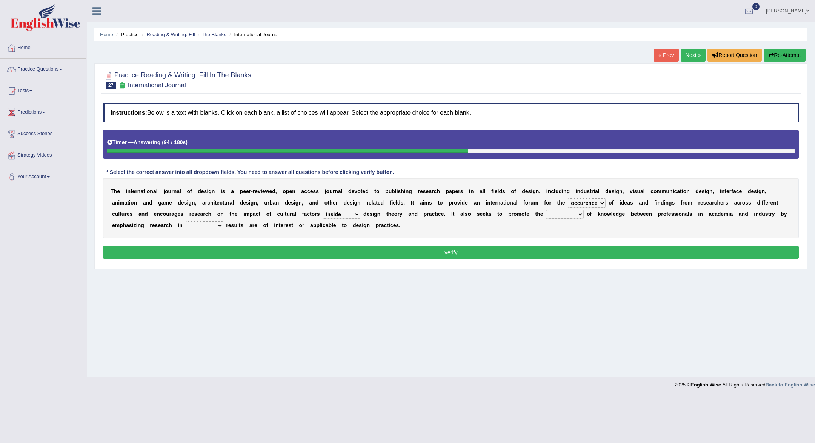
click at [353, 213] on select "on without inside at" at bounding box center [341, 214] width 38 height 9
select select "on"
click at [583, 211] on select "overlap transplant transfer estimation" at bounding box center [565, 214] width 38 height 9
select select "overlap"
click at [220, 224] on select "the which that what" at bounding box center [205, 225] width 38 height 9
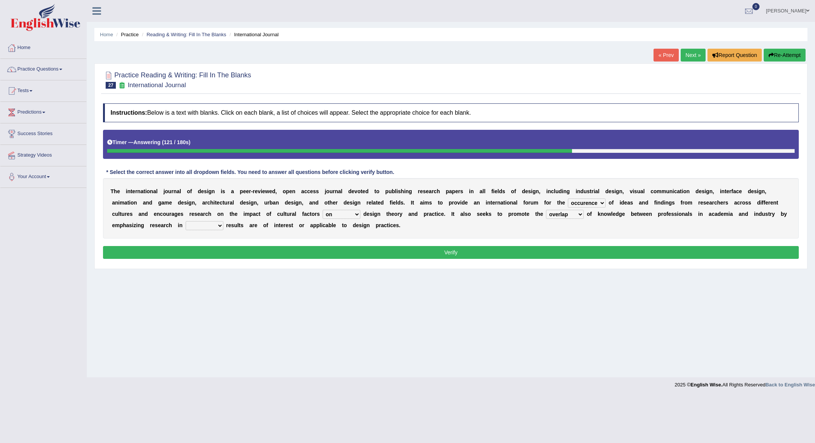
click at [220, 224] on select "the which that what" at bounding box center [205, 225] width 38 height 9
select select "what"
click at [229, 250] on button "Verify" at bounding box center [450, 252] width 695 height 13
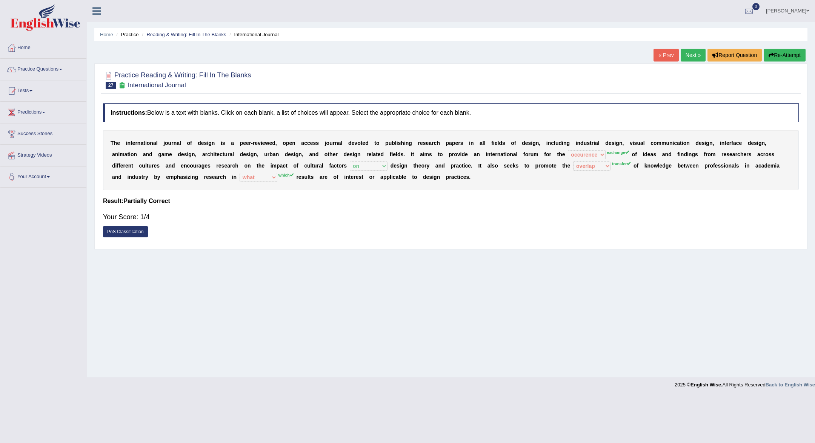
click at [696, 59] on link "Next »" at bounding box center [692, 55] width 25 height 13
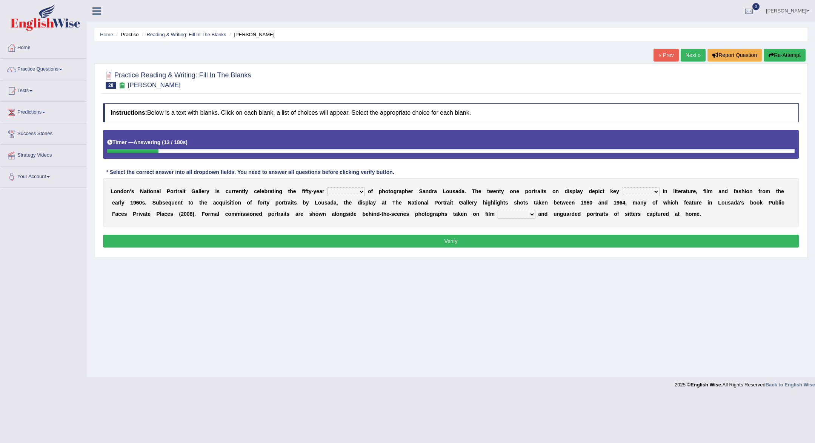
click at [362, 191] on select "invitation promotion training career" at bounding box center [346, 191] width 38 height 9
select select "career"
click at [656, 190] on select "figures gadgets fashions genres" at bounding box center [641, 191] width 38 height 9
click at [653, 192] on select "figures gadgets fashions genres" at bounding box center [641, 191] width 38 height 9
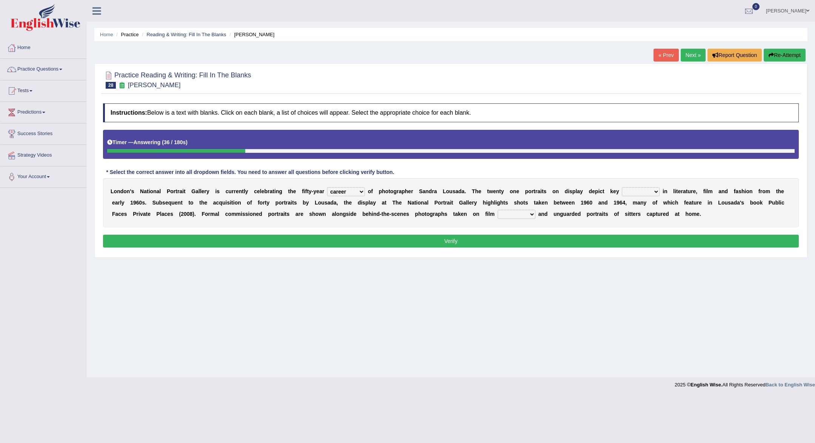
select select "figures"
click at [532, 215] on select "gists sets tickets aisles" at bounding box center [516, 214] width 38 height 9
select select "sets"
click at [523, 241] on button "Verify" at bounding box center [450, 241] width 695 height 13
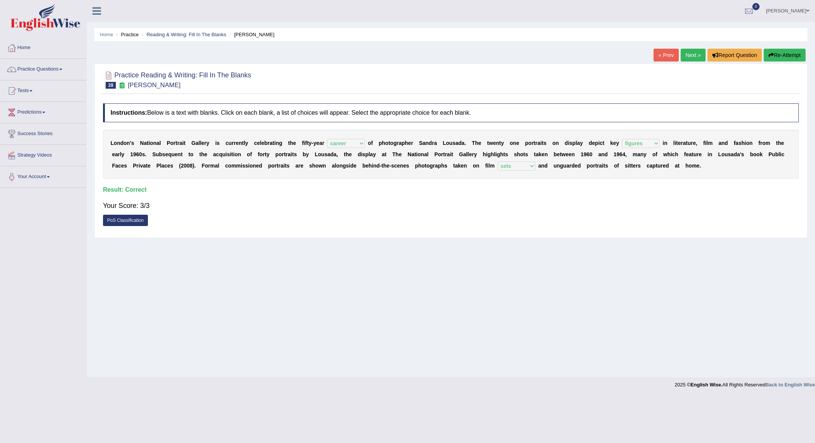
click at [685, 50] on link "Next »" at bounding box center [692, 55] width 25 height 13
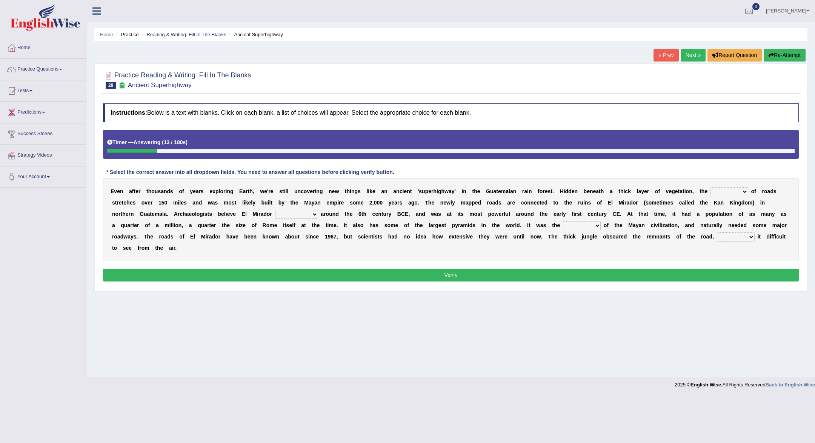
click at [743, 193] on select "network surface interface width" at bounding box center [729, 191] width 38 height 9
click at [741, 190] on select "network surface interface width" at bounding box center [729, 191] width 38 height 9
select select "surface"
click at [317, 216] on select "has founded founded was founded was found" at bounding box center [296, 214] width 43 height 9
click at [313, 211] on select "has founded founded was founded was found" at bounding box center [296, 214] width 43 height 9
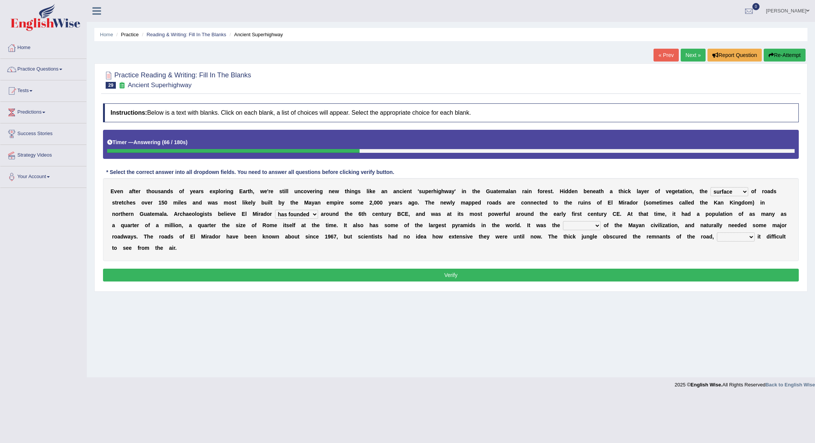
select select "was found"
click at [600, 224] on select "volume heart column facet" at bounding box center [582, 225] width 38 height 9
click at [598, 227] on select "volume heart column facet" at bounding box center [582, 225] width 38 height 9
click at [599, 226] on select "volume heart column facet" at bounding box center [582, 225] width 38 height 9
click at [599, 219] on div "E v e n a f t e r t h o u s a n d s o f y e a r s e x p l o r i n g E a r t h ,…" at bounding box center [450, 219] width 695 height 83
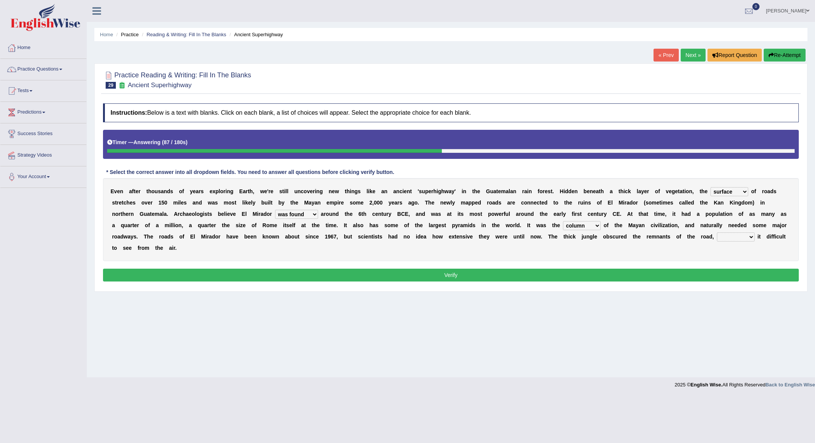
click at [599, 219] on div "E v e n a f t e r t h o u s a n d s o f y e a r s e x p l o r i n g E a r t h ,…" at bounding box center [450, 219] width 695 height 83
click at [599, 229] on select "volume heart column facet" at bounding box center [582, 225] width 38 height 9
select select "heart"
click at [751, 236] on select "makes making make made" at bounding box center [736, 236] width 38 height 9
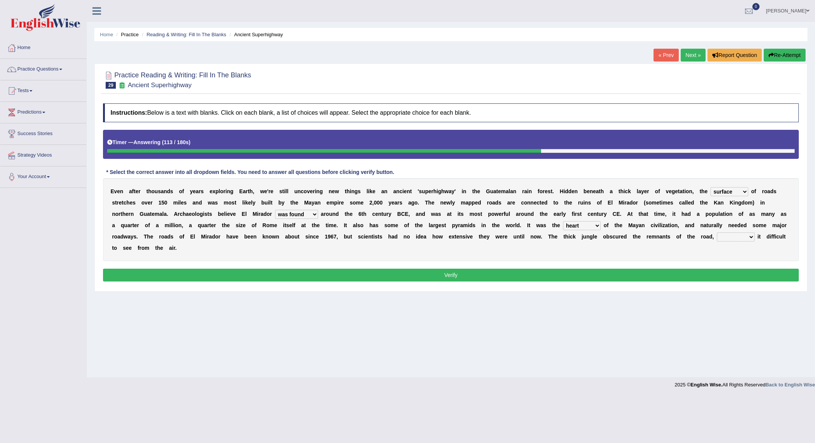
select select "makes"
click at [730, 275] on button "Verify" at bounding box center [450, 275] width 695 height 13
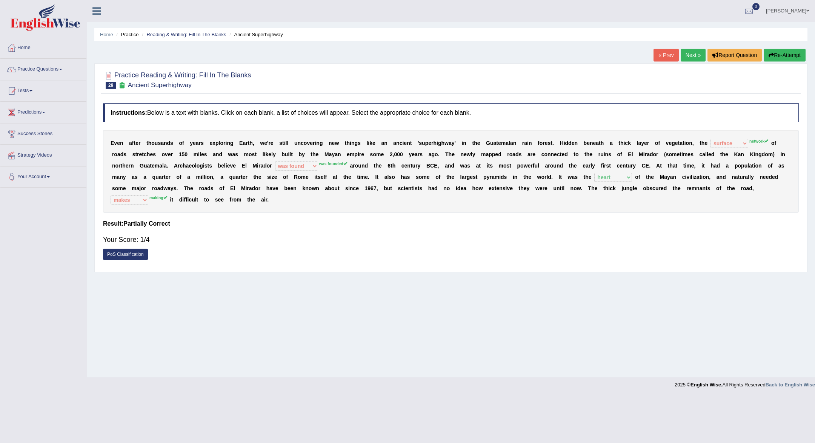
click at [692, 57] on link "Next »" at bounding box center [692, 55] width 25 height 13
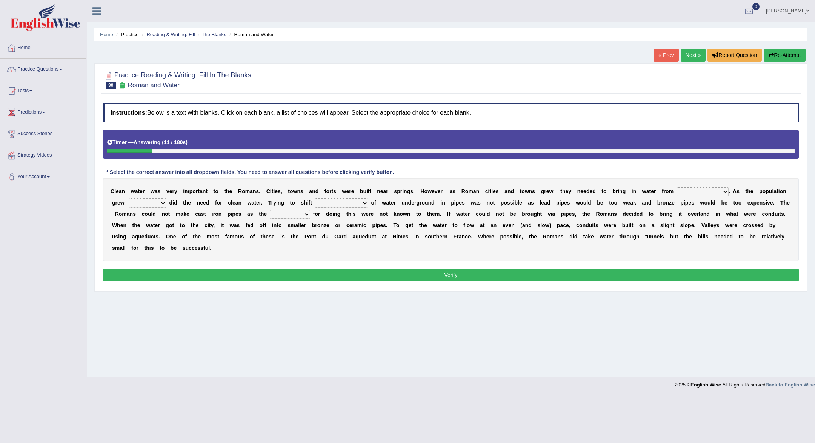
click at [727, 190] on select "further afield these origins different parts specific sources" at bounding box center [702, 191] width 52 height 9
select select "different parts"
click at [728, 192] on select "further afield these origins different parts specific sources" at bounding box center [702, 191] width 52 height 9
click at [164, 204] on select "as well so how thus" at bounding box center [148, 202] width 38 height 9
select select "thus"
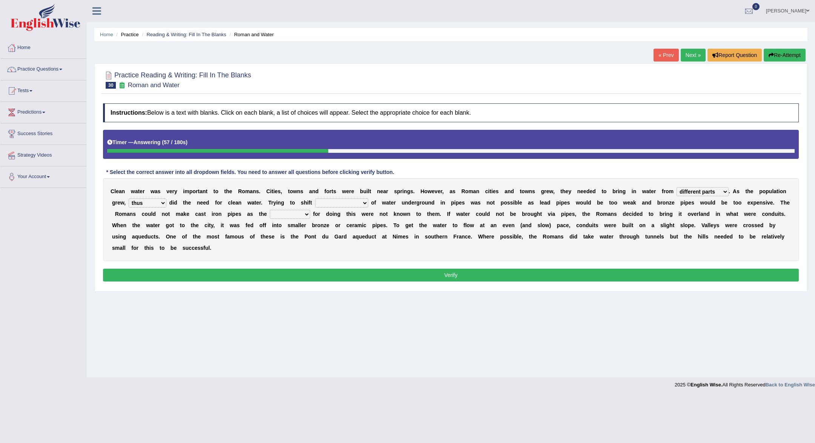
click at [371, 203] on b at bounding box center [369, 203] width 3 height 6
click at [368, 203] on select "few loads improper intakes relative levels large volumes" at bounding box center [341, 202] width 53 height 9
select select "few loads"
click at [310, 213] on select "spans scales proportions techniques" at bounding box center [290, 214] width 40 height 9
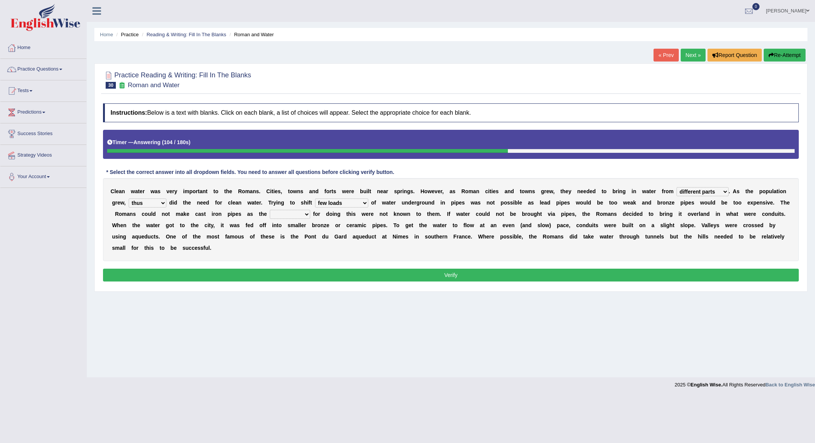
select select "techniques"
click at [352, 279] on button "Verify" at bounding box center [450, 275] width 695 height 13
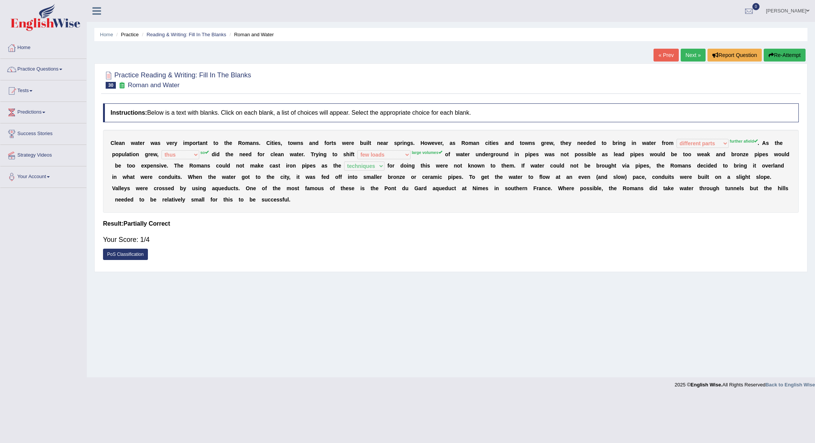
click at [798, 54] on button "Re-Attempt" at bounding box center [784, 55] width 42 height 13
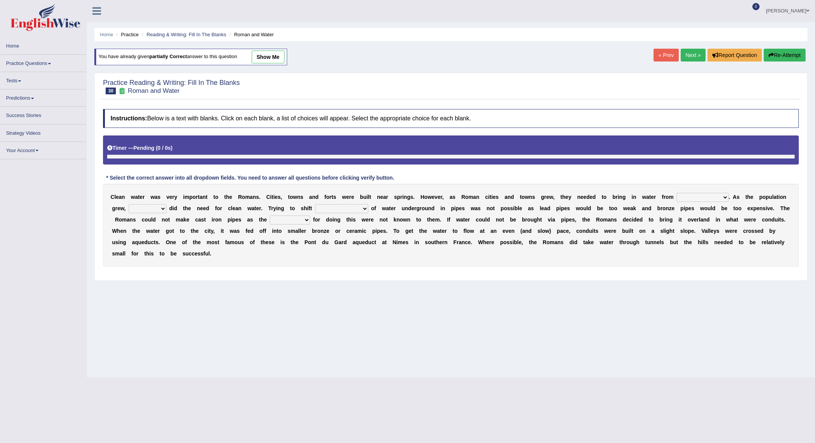
click at [728, 197] on select "further afield these origins different parts specific sources" at bounding box center [702, 197] width 52 height 9
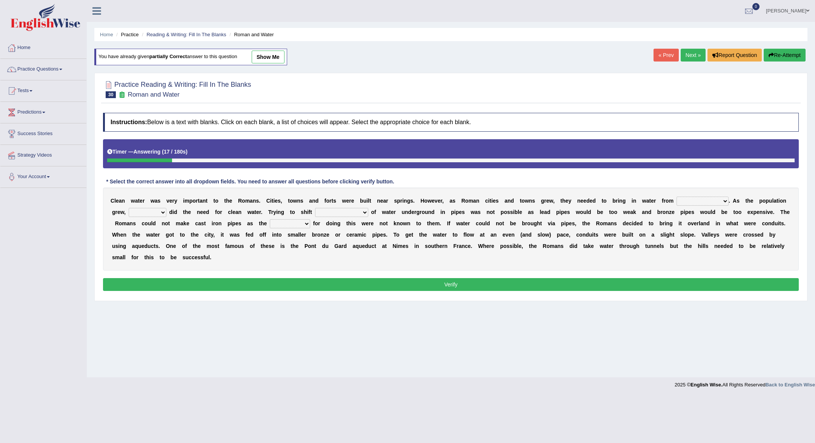
click at [731, 195] on div "C l e a n w a t e r w a s v e r y i m p o r t a n t t o t h e R [PERSON_NAME] .…" at bounding box center [450, 228] width 695 height 83
click at [728, 196] on select "further afield these origins different parts specific sources" at bounding box center [702, 200] width 52 height 9
click at [720, 202] on select "further afield these origins different parts specific sources" at bounding box center [702, 200] width 52 height 9
select select "further afield"
click at [166, 211] on select "as well so how thus" at bounding box center [148, 212] width 38 height 9
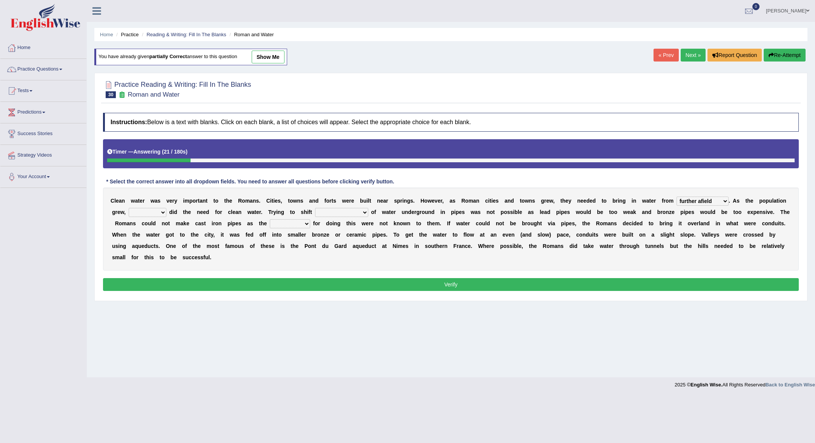
select select "so"
click at [368, 213] on select "few loads improper intakes relative levels large volumes" at bounding box center [341, 212] width 53 height 9
select select "large volumes"
click at [310, 224] on select "spans scales proportions techniques" at bounding box center [290, 223] width 40 height 9
select select "techniques"
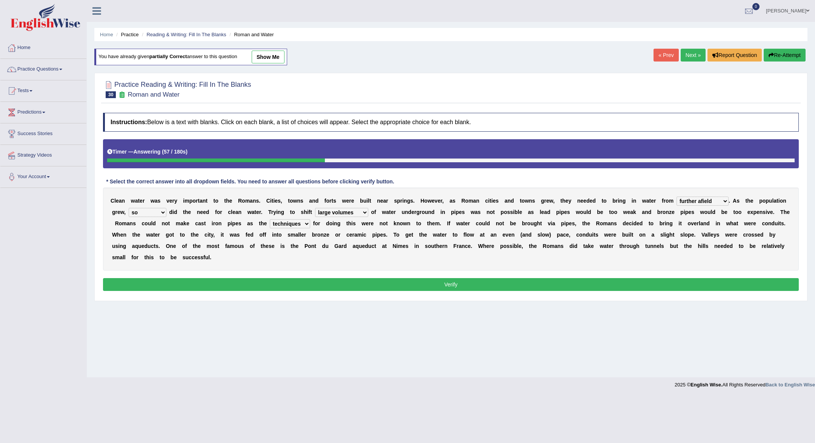
click at [325, 275] on div "Instructions: Below is a text with blanks. Click on each blank, a list of choic…" at bounding box center [450, 203] width 699 height 188
click at [323, 289] on button "Verify" at bounding box center [450, 284] width 695 height 13
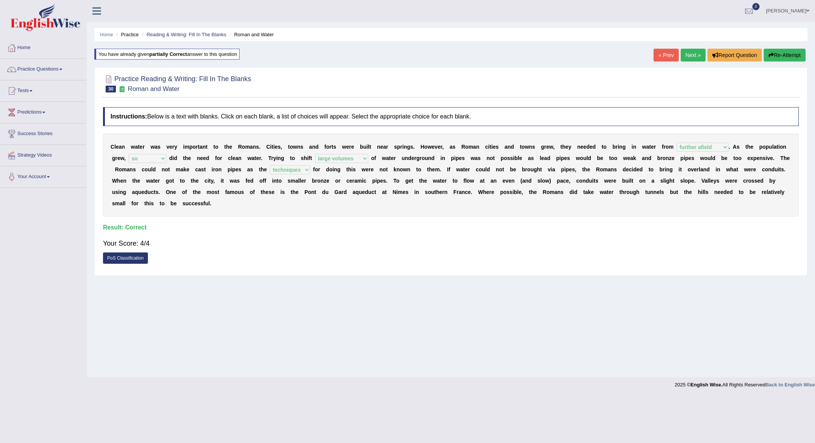
click at [689, 59] on link "Next »" at bounding box center [692, 55] width 25 height 13
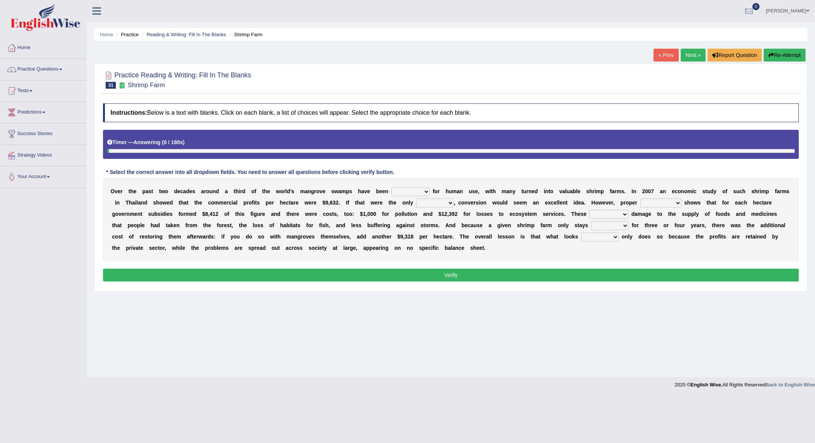
click at [425, 193] on select "rearranged exchanged conserved converted" at bounding box center [410, 191] width 38 height 9
click at [426, 190] on select "rearranged exchanged conserved converted" at bounding box center [410, 191] width 38 height 9
click at [427, 191] on select "rearranged exchanged conserved converted" at bounding box center [410, 191] width 38 height 9
select select "exchanged"
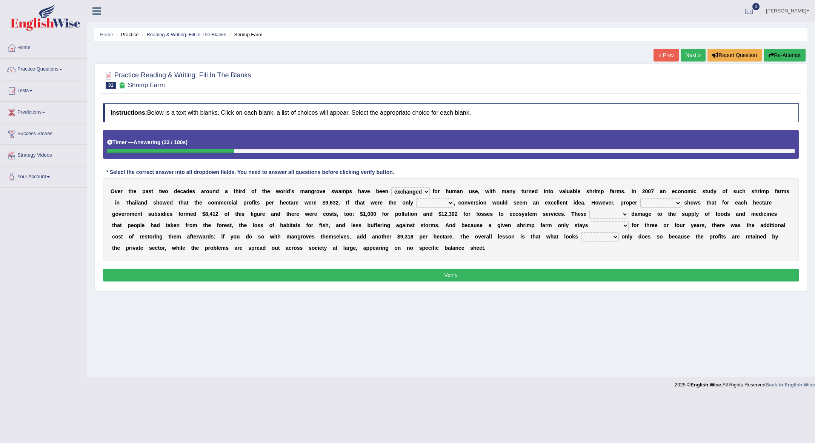
click at [426, 190] on select "rearranged exchanged conserved converted" at bounding box center [410, 191] width 38 height 9
click at [450, 202] on select "index eliment choice factor" at bounding box center [435, 202] width 38 height 9
click at [681, 203] on select "accounting percentage aggregation division" at bounding box center [660, 202] width 41 height 9
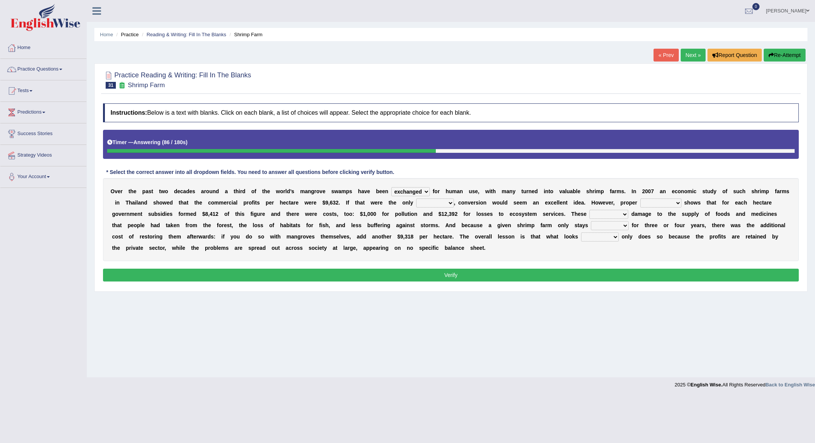
select select "accounting"
click at [446, 202] on select "index eliment choice factor" at bounding box center [435, 202] width 38 height 9
select select "factor"
click at [625, 214] on select "comprised uneven neglected augmented" at bounding box center [608, 214] width 39 height 9
click at [647, 219] on div "O v e r t h e p a s t t w o d e c a d e s a r o u n d a t h i r d o f t h e w o…" at bounding box center [450, 219] width 695 height 83
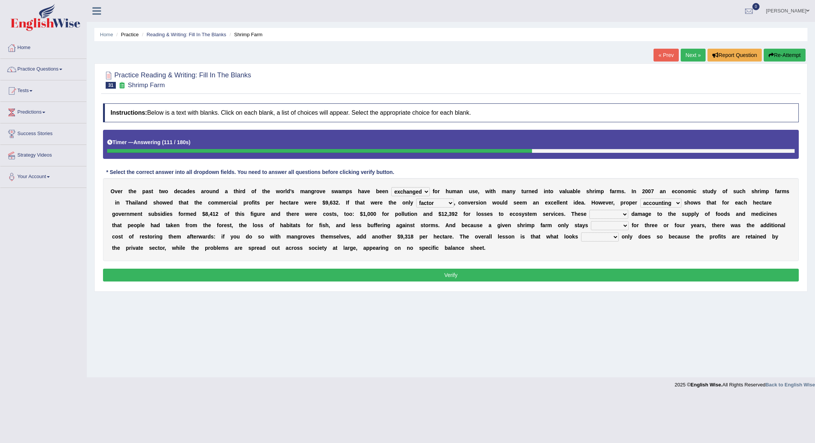
click at [622, 211] on select "comprised uneven neglected augmented" at bounding box center [608, 214] width 39 height 9
click at [624, 225] on select "interactive distinctive productive collective" at bounding box center [610, 225] width 38 height 9
select select "productive"
click at [613, 236] on select "beneficial immediate modest moderate" at bounding box center [600, 236] width 38 height 9
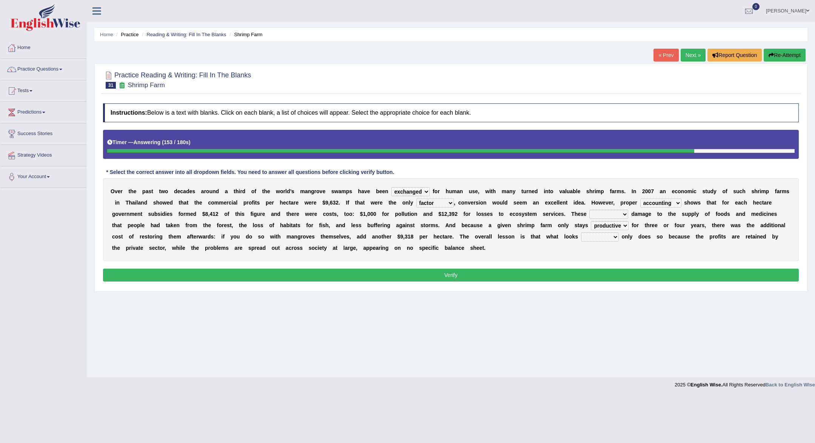
select select "beneficial"
click at [623, 214] on select "comprised uneven neglected augmented" at bounding box center [608, 214] width 39 height 9
click at [622, 216] on select "comprised uneven neglected augmented" at bounding box center [608, 214] width 39 height 9
select select "uneven"
click at [609, 265] on div "Instructions: Below is a text with blanks. Click on each blank, a list of choic…" at bounding box center [450, 194] width 699 height 188
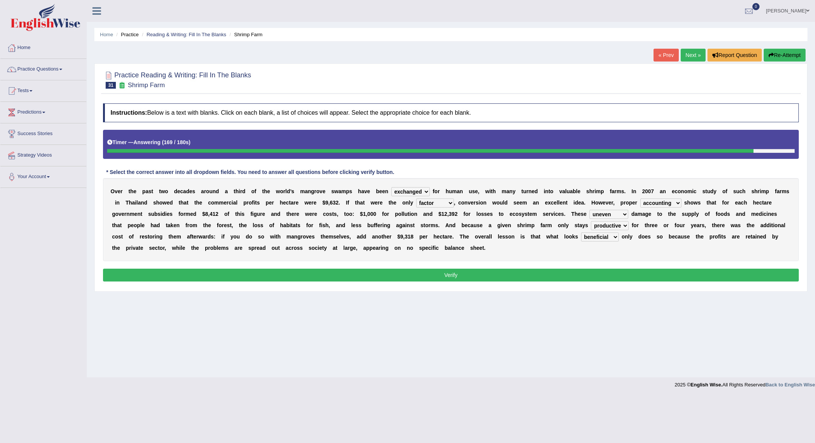
click at [609, 270] on button "Verify" at bounding box center [450, 275] width 695 height 13
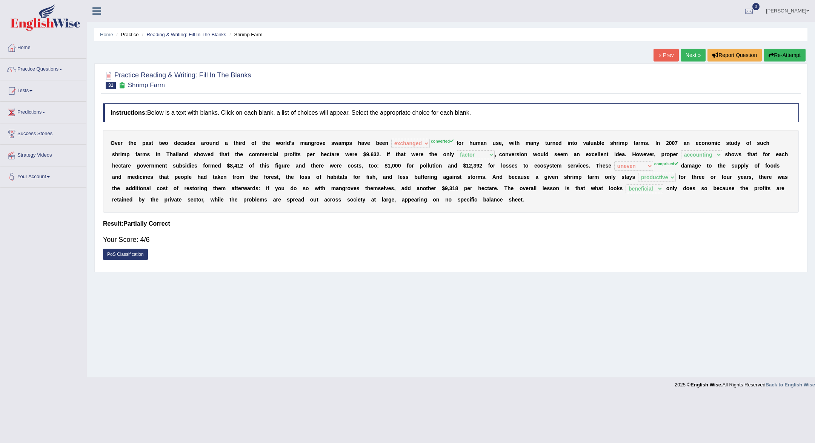
click at [786, 52] on button "Re-Attempt" at bounding box center [784, 55] width 42 height 13
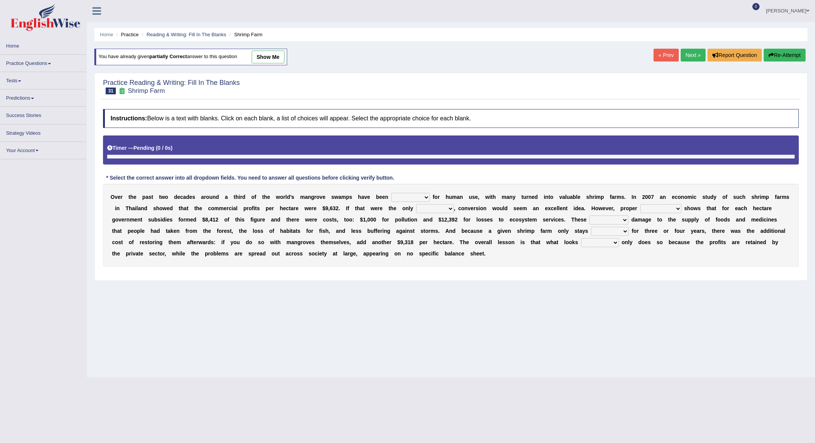
click at [429, 197] on select "rearranged exchanged conserved converted" at bounding box center [410, 197] width 38 height 9
select select "converted"
click at [428, 204] on select "index eliment choice factor" at bounding box center [435, 208] width 38 height 9
click at [430, 197] on select "rearranged exchanged conserved converted" at bounding box center [410, 197] width 38 height 9
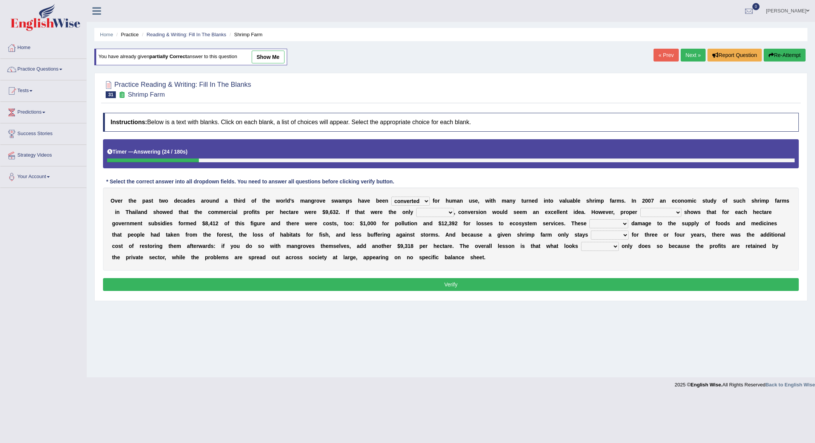
click at [448, 213] on select "index eliment choice factor" at bounding box center [435, 212] width 38 height 9
click at [450, 213] on select "index eliment choice factor" at bounding box center [435, 212] width 38 height 9
select select "factor"
click at [675, 214] on select "accounting percentage aggregation division" at bounding box center [660, 212] width 41 height 9
select select "accounting"
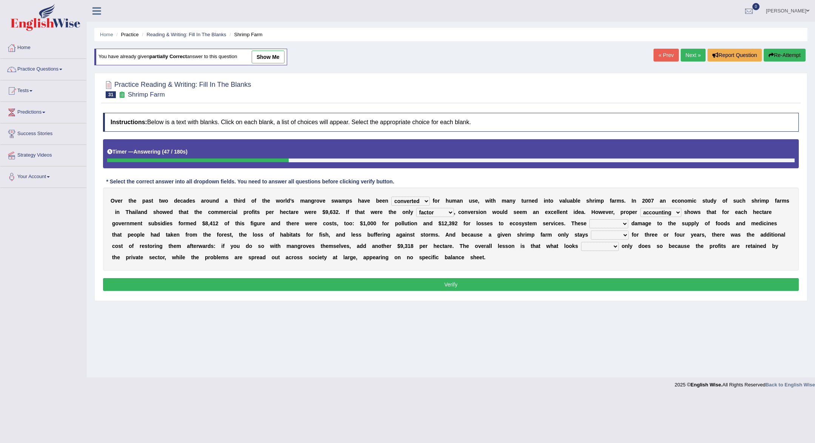
click at [615, 226] on select "comprised uneven neglected augmented" at bounding box center [608, 223] width 39 height 9
click at [628, 225] on select "comprised uneven neglected augmented" at bounding box center [608, 223] width 39 height 9
select select "comprised"
click at [622, 239] on select "interactive distinctive productive collective" at bounding box center [610, 234] width 38 height 9
select select "productive"
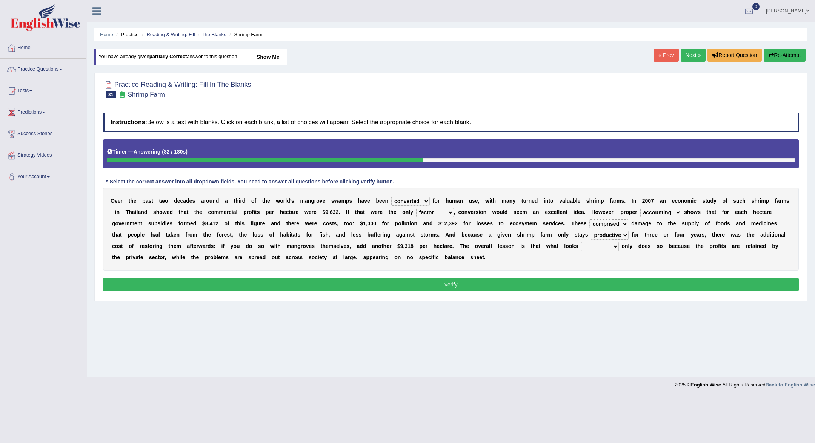
click at [612, 248] on select "beneficial immediate modest moderate" at bounding box center [600, 246] width 38 height 9
select select "beneficial"
click at [604, 284] on button "Verify" at bounding box center [450, 284] width 695 height 13
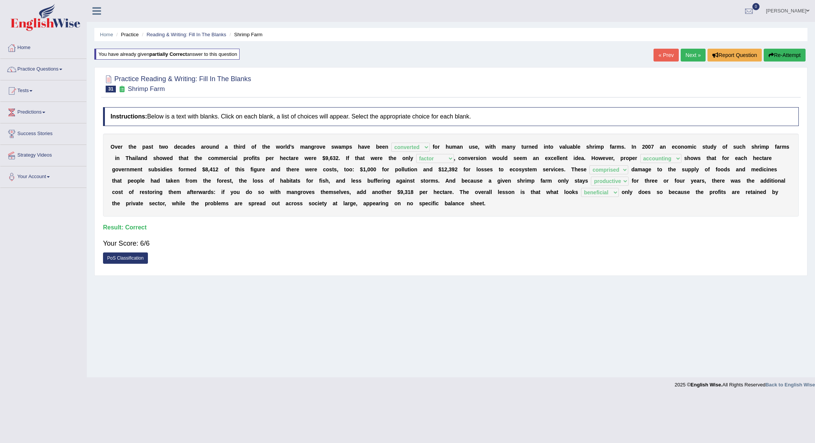
click at [693, 55] on link "Next »" at bounding box center [692, 55] width 25 height 13
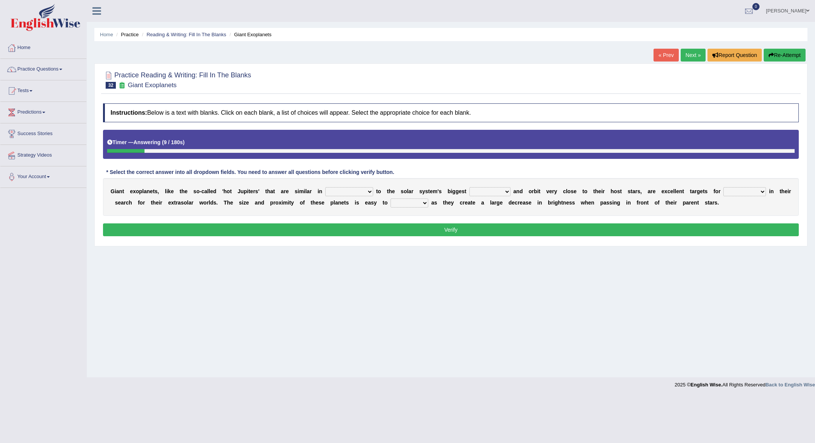
click at [371, 192] on select "borders expressions shapes characteristics" at bounding box center [349, 191] width 48 height 9
select select "shapes"
click at [509, 193] on select "frame subordinate planet comet" at bounding box center [489, 191] width 41 height 9
click at [510, 193] on select "frame subordinate planet comet" at bounding box center [489, 191] width 41 height 9
select select "planet"
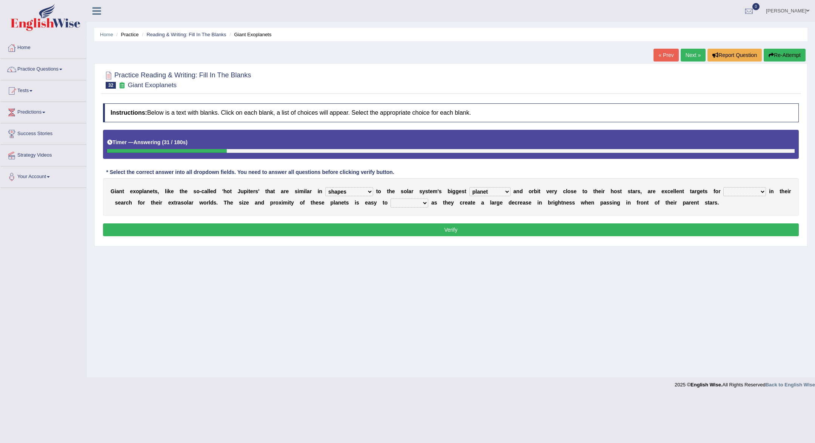
click at [766, 191] on select "members astronomers parties makers" at bounding box center [744, 191] width 43 height 9
click at [766, 190] on select "members astronomers parties makers" at bounding box center [744, 191] width 43 height 9
click at [766, 192] on select "members astronomers parties makers" at bounding box center [744, 191] width 43 height 9
select select "parties"
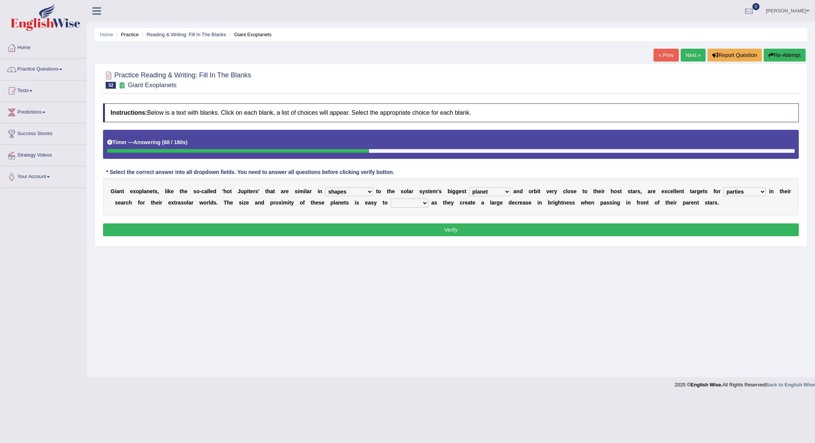
click at [766, 192] on select "members astronomers parties makers" at bounding box center [744, 191] width 43 height 9
click at [428, 204] on select "detect denounce deflect direct" at bounding box center [409, 202] width 38 height 9
select select "detect"
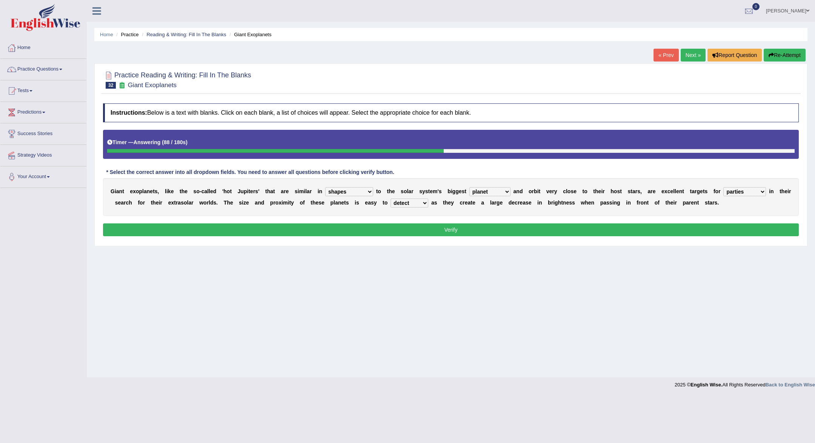
click at [433, 221] on div "Instructions: Below is a text with blanks. Click on each blank, a list of choic…" at bounding box center [450, 171] width 699 height 143
click at [433, 222] on div "Instructions: Below is a text with blanks. Click on each blank, a list of choic…" at bounding box center [450, 171] width 699 height 143
click at [433, 229] on button "Verify" at bounding box center [450, 229] width 695 height 13
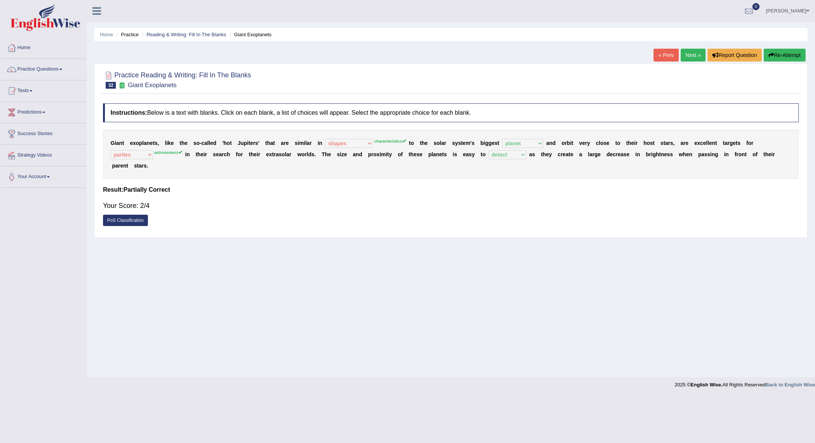
click at [698, 55] on link "Next »" at bounding box center [692, 55] width 25 height 13
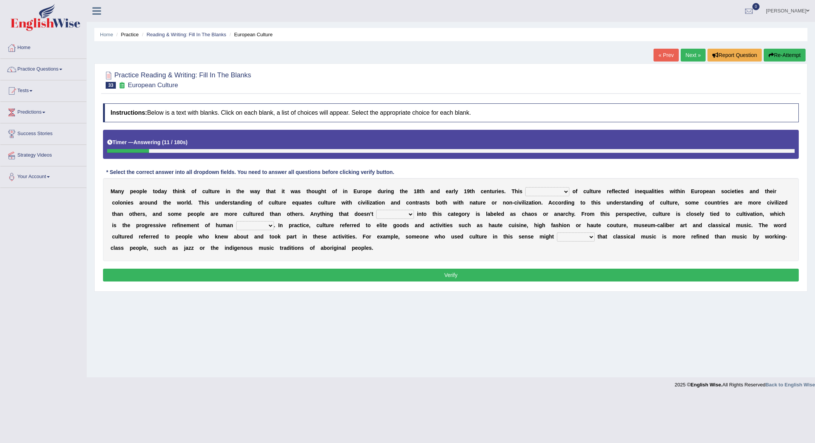
click at [563, 189] on select "classification concept renovation identity" at bounding box center [547, 191] width 44 height 9
click at [560, 192] on select "classification concept renovation identity" at bounding box center [547, 191] width 44 height 9
select select "identity"
click at [409, 216] on select "cut dismiss fit solve" at bounding box center [395, 214] width 38 height 9
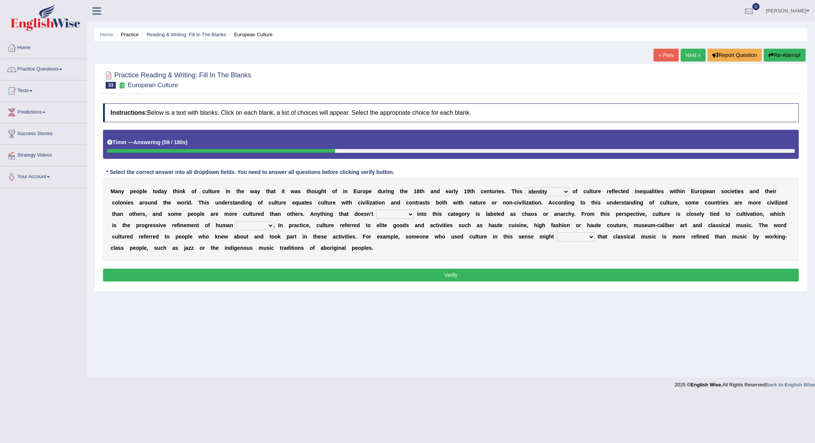
select select "dismiss"
click at [401, 211] on select "cut dismiss fit solve" at bounding box center [395, 214] width 38 height 9
click at [267, 225] on select "blessing curse habit behaviour" at bounding box center [255, 225] width 38 height 9
click at [266, 226] on select "blessing curse habit behaviour" at bounding box center [255, 225] width 38 height 9
select select "behaviour"
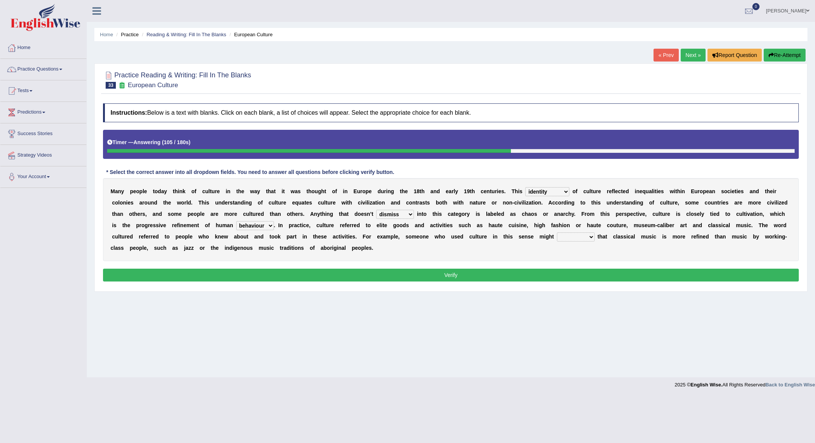
click at [591, 237] on select "argue pretend doubt reveal" at bounding box center [576, 236] width 38 height 9
select select "argue"
click at [565, 272] on button "Verify" at bounding box center [450, 275] width 695 height 13
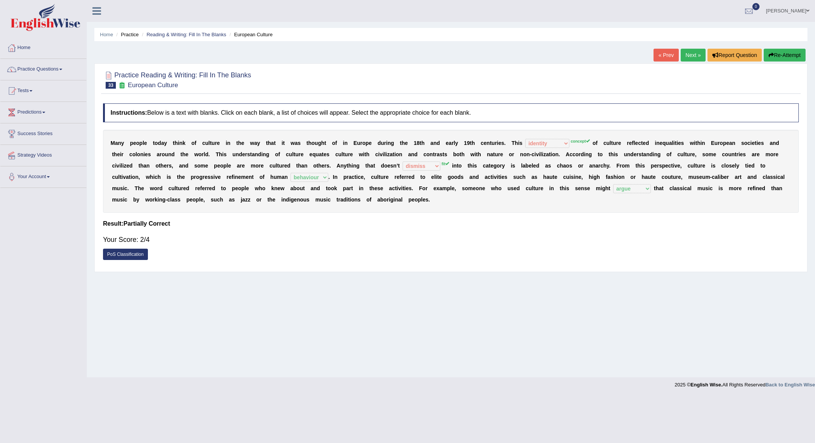
click at [691, 57] on link "Next »" at bounding box center [692, 55] width 25 height 13
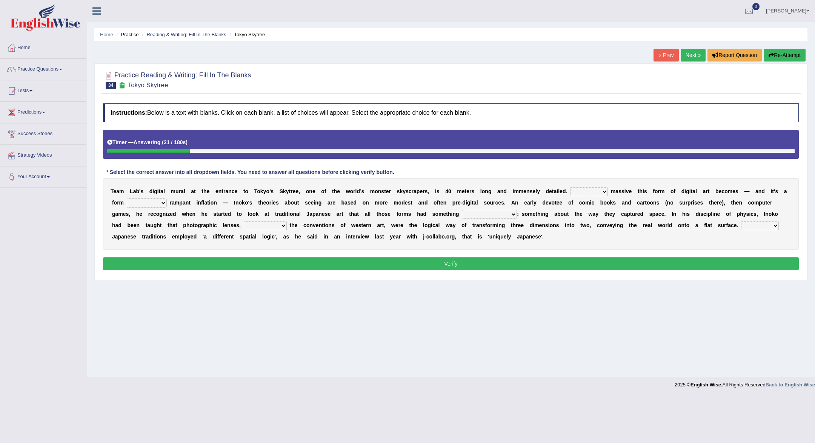
click at [608, 191] on select "However Whereas Whichever Wherever" at bounding box center [589, 191] width 38 height 9
click at [607, 191] on select "However Whereas Whichever Wherever" at bounding box center [589, 191] width 38 height 9
select select "Whereas"
click at [166, 205] on select "subject to related with apart from based on" at bounding box center [147, 202] width 40 height 9
click at [163, 202] on select "subject to related with apart from based on" at bounding box center [147, 202] width 40 height 9
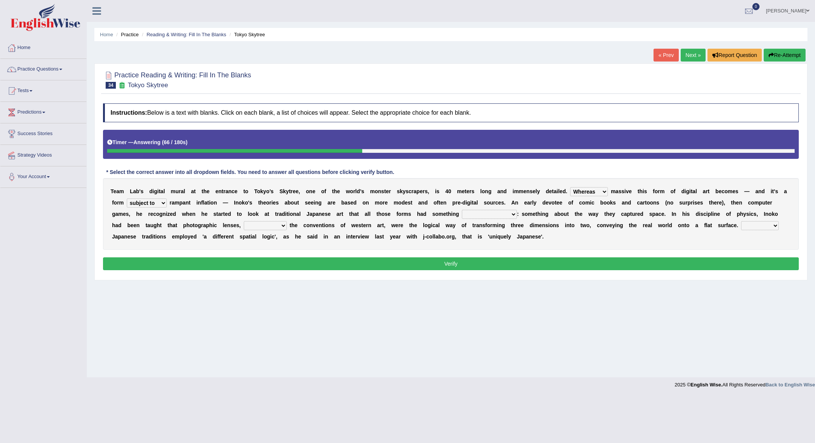
click at [162, 204] on select "subject to related with apart from based on" at bounding box center [147, 202] width 40 height 9
select select "based on"
click at [517, 215] on select "in fact as whole in common in the same times" at bounding box center [489, 214] width 55 height 9
click at [522, 214] on b at bounding box center [520, 214] width 3 height 6
click at [516, 214] on select "in fact as whole in common in the same times" at bounding box center [489, 214] width 55 height 9
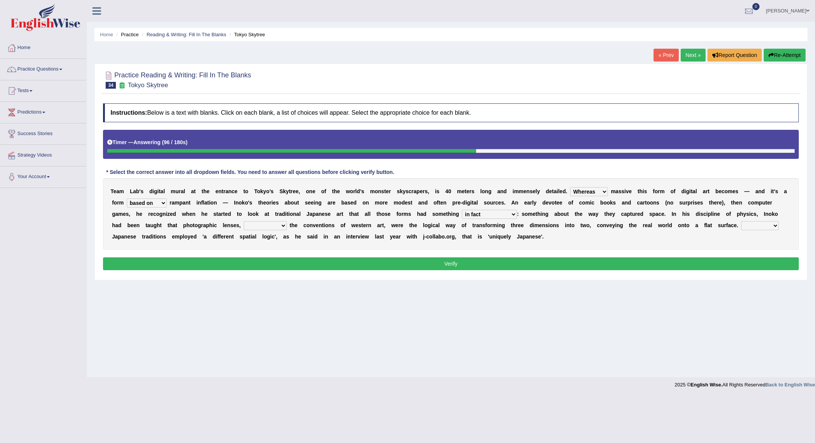
select select "in common"
click at [286, 225] on select "along with out of apart with [PERSON_NAME]" at bounding box center [265, 225] width 43 height 9
select select "out of"
click at [285, 226] on select "along with out of apart with [PERSON_NAME]" at bounding box center [265, 225] width 43 height 9
click at [777, 225] on select "Thus But So Therefore" at bounding box center [760, 225] width 38 height 9
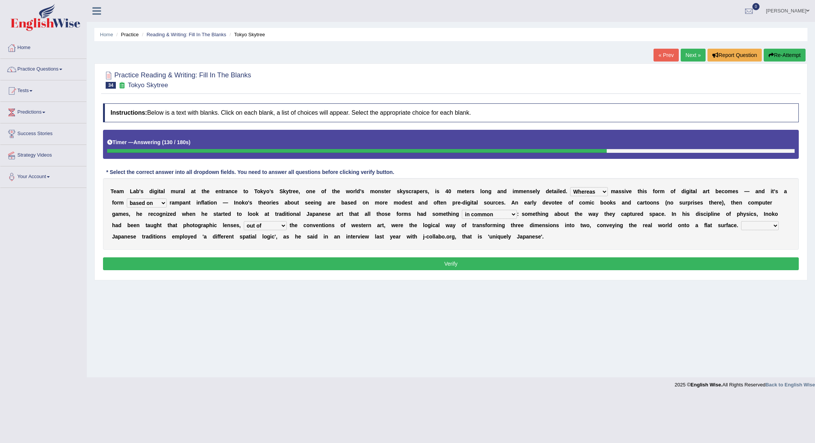
click at [777, 225] on select "Thus But So Therefore" at bounding box center [760, 225] width 38 height 9
select select "So"
click at [741, 270] on div "Instructions: Below is a text with blanks. Click on each blank, a list of choic…" at bounding box center [450, 188] width 699 height 177
click at [741, 264] on button "Verify" at bounding box center [450, 263] width 695 height 13
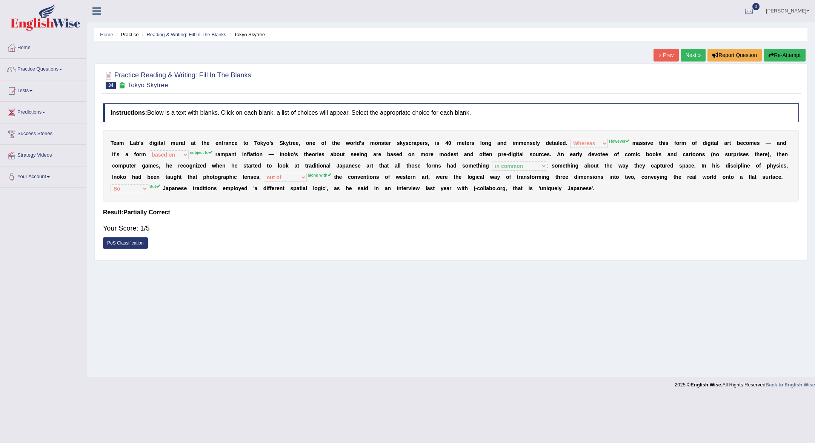
click at [769, 54] on icon "button" at bounding box center [770, 54] width 5 height 5
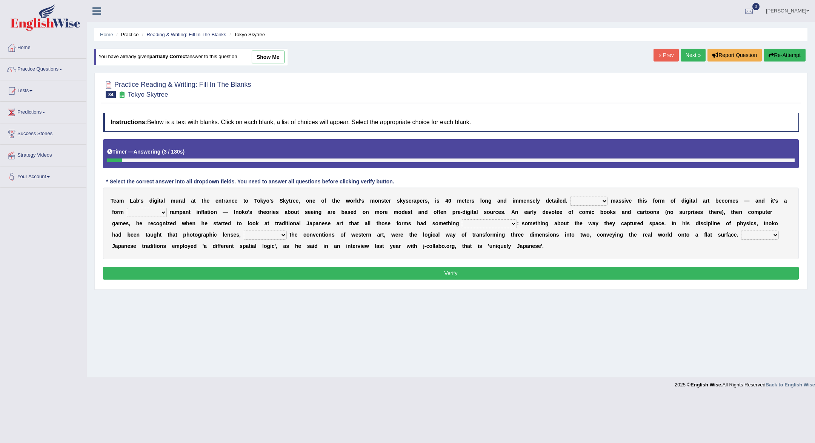
click at [608, 204] on select "However Whereas Whichever Wherever" at bounding box center [589, 200] width 38 height 9
select select "However"
click at [162, 215] on select "subject to related with apart from based on" at bounding box center [147, 212] width 40 height 9
click at [217, 365] on div "Home Practice Reading & Writing: Fill In The Blanks Tokyo Skytree You have alre…" at bounding box center [451, 188] width 728 height 377
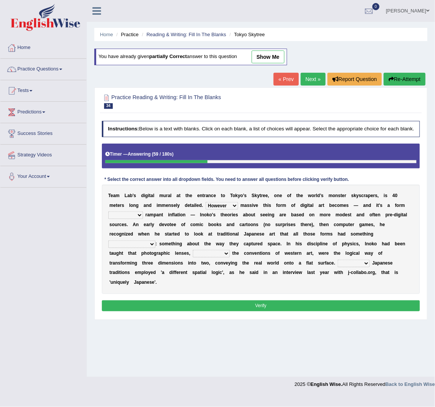
click at [141, 219] on select "subject to related with apart from based on" at bounding box center [125, 216] width 35 height 8
click at [143, 219] on select "subject to related with apart from based on" at bounding box center [125, 216] width 35 height 8
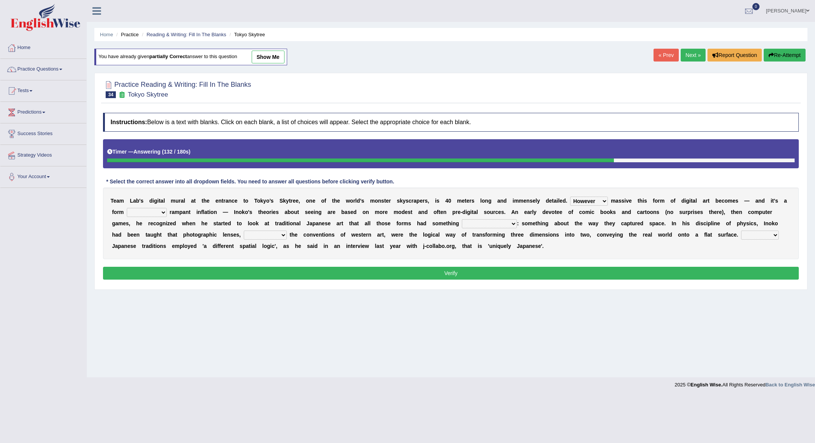
click at [167, 215] on select "subject to related with apart from based on" at bounding box center [147, 212] width 40 height 9
click at [517, 222] on select "in fact as whole in common in the same times" at bounding box center [489, 223] width 55 height 9
select select "as whole"
click at [286, 234] on select "along with out of apart with [PERSON_NAME]" at bounding box center [265, 234] width 43 height 9
select select "along with"
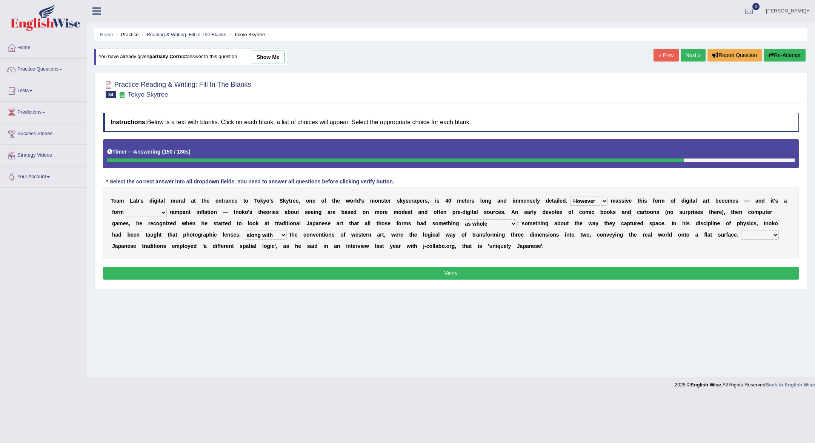
click at [777, 235] on select "Thus But So Therefore" at bounding box center [760, 234] width 38 height 9
select select "But"
click at [156, 212] on select "subject to related with apart from based on" at bounding box center [147, 212] width 40 height 9
select select "subject to"
click at [356, 268] on button "Verify" at bounding box center [450, 273] width 695 height 13
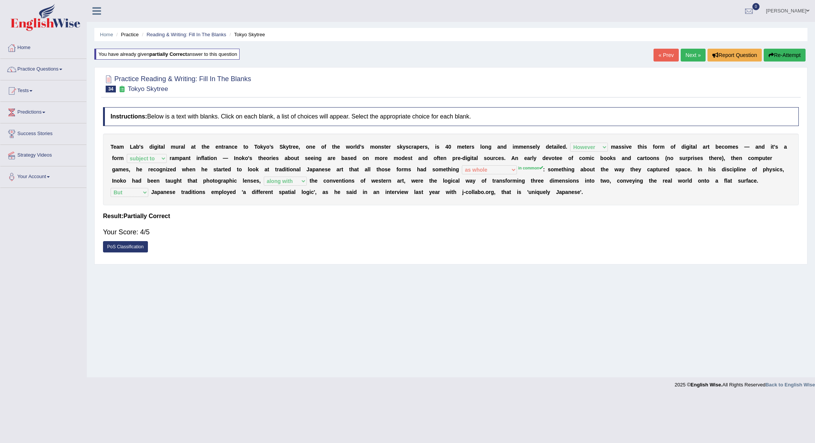
click at [688, 56] on link "Next »" at bounding box center [692, 55] width 25 height 13
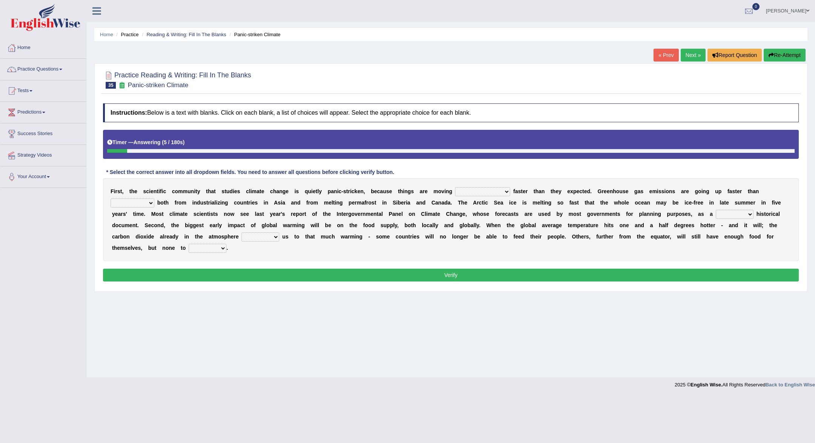
click at [510, 192] on b at bounding box center [511, 191] width 3 height 6
click at [488, 192] on select "few same [PERSON_NAME] most" at bounding box center [482, 191] width 55 height 9
select select "few"
click at [154, 198] on select "anticipation predictability ptredicts predicted" at bounding box center [133, 202] width 44 height 9
select select "predicted"
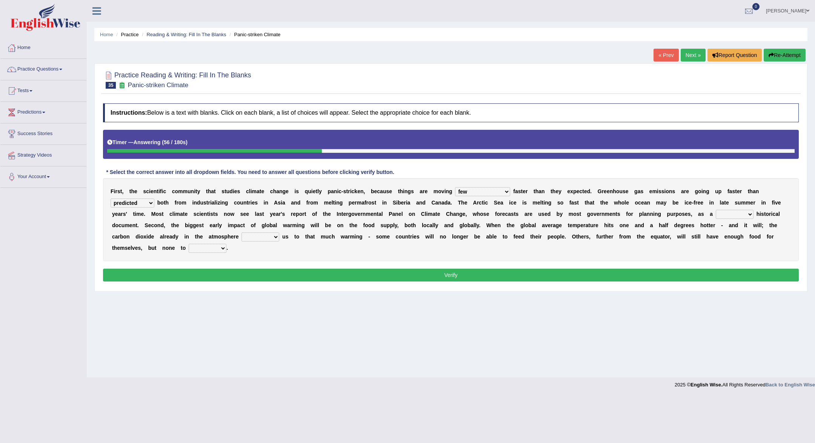
click at [715, 214] on select "purely evenly firmly actively" at bounding box center [734, 214] width 38 height 9
select select "firmly"
click at [251, 236] on select "commits directs allows addresses" at bounding box center [260, 236] width 38 height 9
select select "commits"
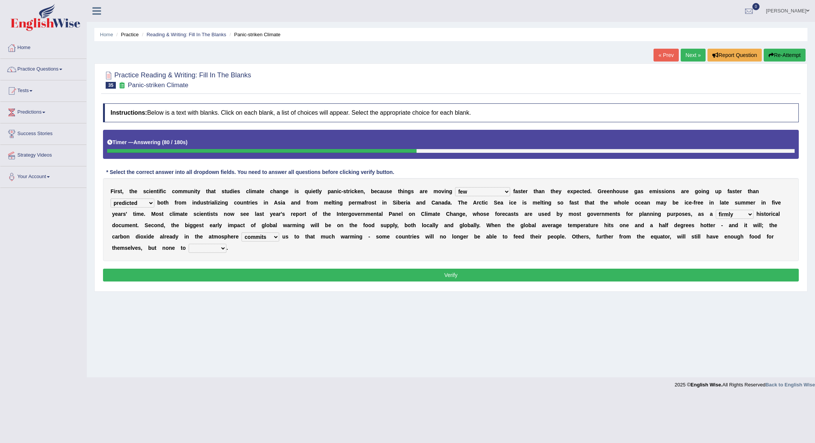
click at [189, 247] on select "spare apply dispense consume" at bounding box center [208, 248] width 38 height 9
click at [223, 256] on div "F i r s t , t h e s c i e n t i f i c c o m m u n i t y t h a t s t u d i e s c…" at bounding box center [450, 219] width 695 height 83
click at [189, 249] on select "spare apply dispense consume" at bounding box center [208, 248] width 38 height 9
select select "consume"
click at [189, 275] on button "Verify" at bounding box center [450, 275] width 695 height 13
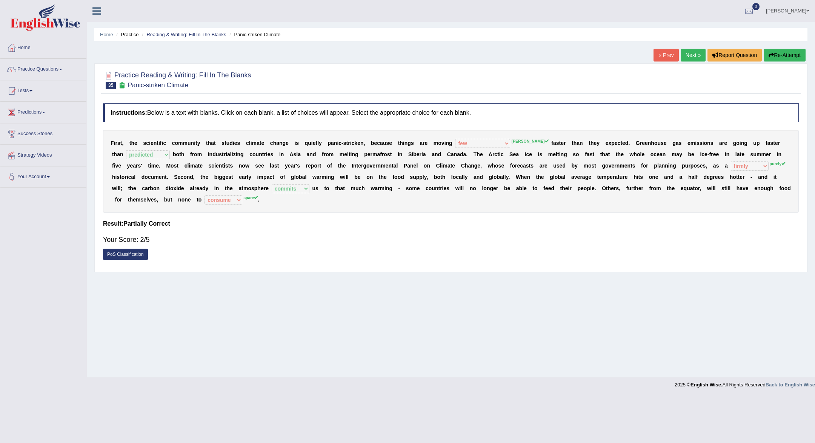
click at [795, 58] on button "Re-Attempt" at bounding box center [784, 55] width 42 height 13
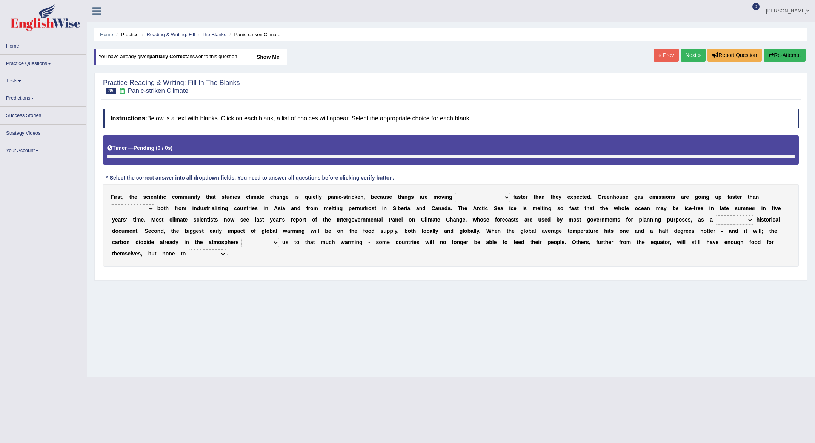
click at [484, 198] on select "few same musch most" at bounding box center [482, 197] width 55 height 9
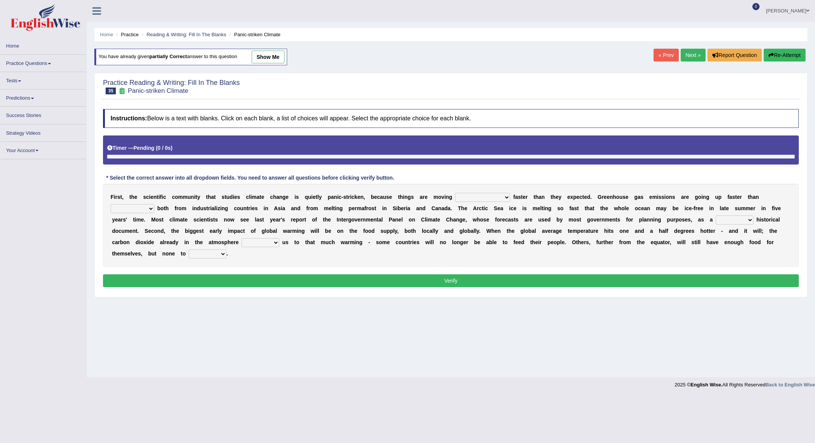
select select "musch"
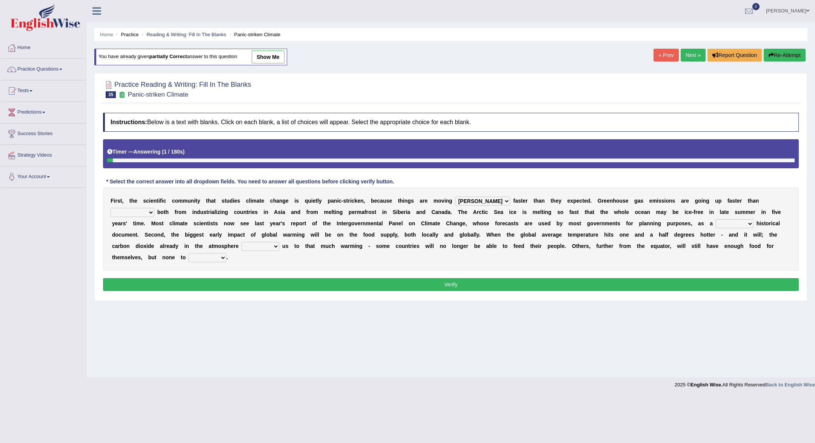
click at [154, 208] on select "anticipation predictability ptredicts predicted" at bounding box center [133, 212] width 44 height 9
select select "predicted"
click at [715, 224] on select "purely evenly firmly actively" at bounding box center [734, 223] width 38 height 9
select select "firmly"
click at [254, 248] on select "commits directs allows addresses" at bounding box center [260, 246] width 38 height 9
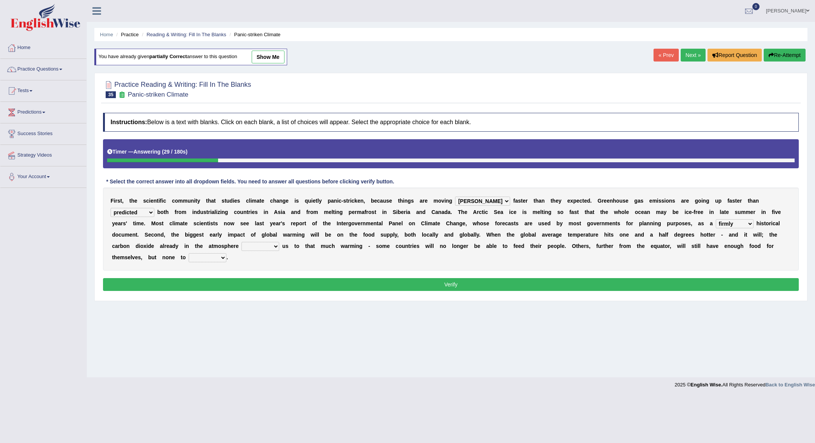
click at [189, 256] on select "spare apply dispense consume" at bounding box center [208, 257] width 38 height 9
click at [253, 239] on div "F i r s t , t h e s c i e n t i f i c c o m m u n i t y t h a t s t u d i e s c…" at bounding box center [450, 228] width 695 height 83
click at [253, 247] on select "commits directs allows addresses" at bounding box center [260, 246] width 38 height 9
select select "commits"
click at [189, 260] on select "spare apply dispense consume" at bounding box center [208, 257] width 38 height 9
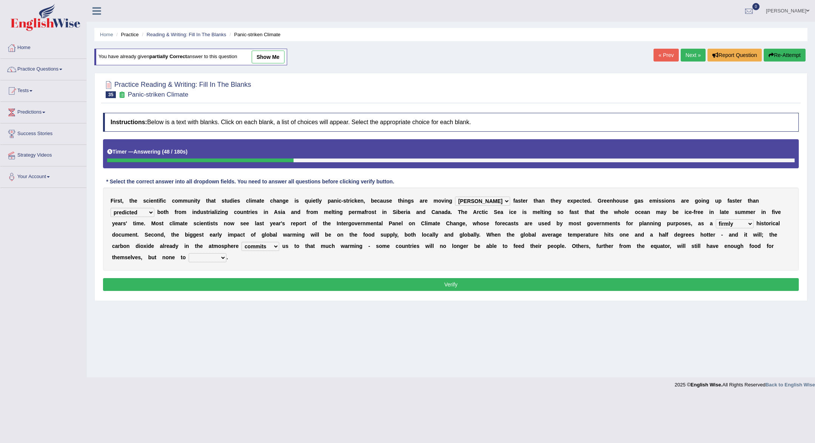
select select "spare"
click at [224, 279] on button "Verify" at bounding box center [450, 284] width 695 height 13
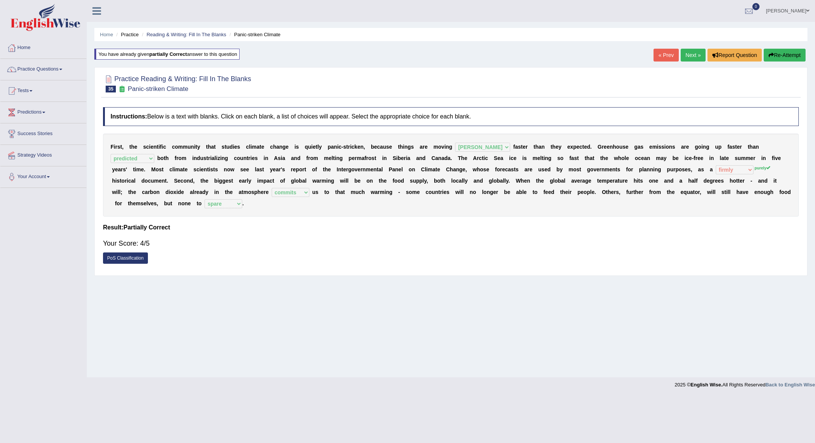
click at [694, 60] on link "Next »" at bounding box center [692, 55] width 25 height 13
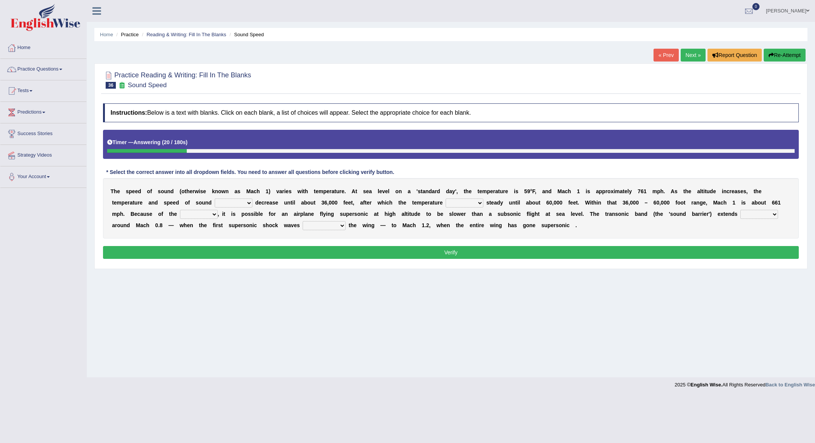
click at [249, 203] on select "not yet none both" at bounding box center [234, 202] width 38 height 9
select select "not"
click at [480, 203] on select "opposes remains plots mutates" at bounding box center [464, 202] width 38 height 9
click at [479, 205] on select "opposes remains plots mutates" at bounding box center [464, 202] width 38 height 9
select select "remains"
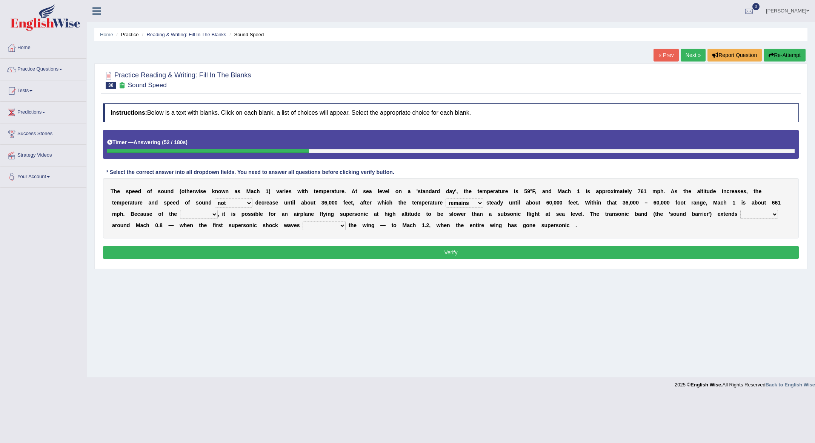
click at [214, 214] on select "veriety variation ventilation similarity" at bounding box center [199, 214] width 38 height 9
select select "variation"
click at [772, 213] on select "near from with in" at bounding box center [759, 214] width 38 height 9
select select "from"
click at [343, 225] on select "diverge from form on add to prevent from" at bounding box center [323, 225] width 43 height 9
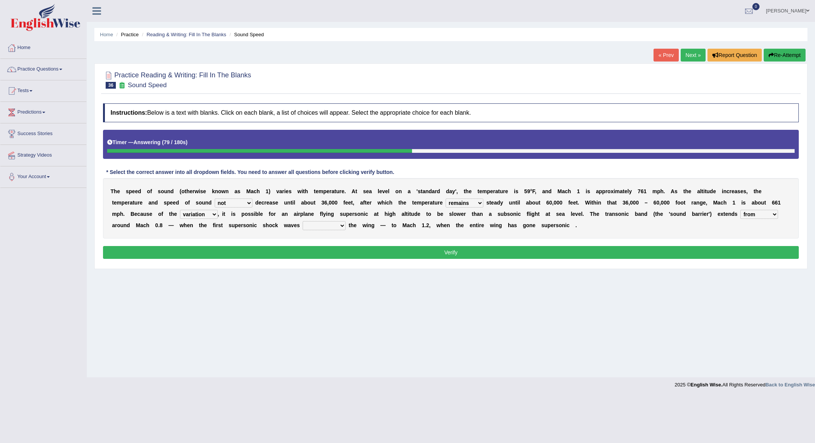
click at [345, 226] on select "diverge from form on add to prevent from" at bounding box center [323, 225] width 43 height 9
select select "diverge from"
click at [338, 244] on div "Instructions: Below is a text with blanks. Click on each blank, a list of choic…" at bounding box center [450, 182] width 699 height 165
click at [338, 249] on button "Verify" at bounding box center [450, 252] width 695 height 13
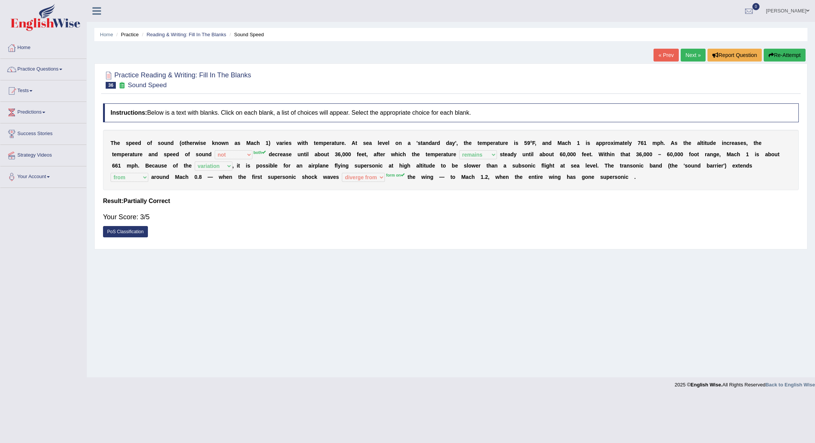
click at [685, 59] on link "Next »" at bounding box center [692, 55] width 25 height 13
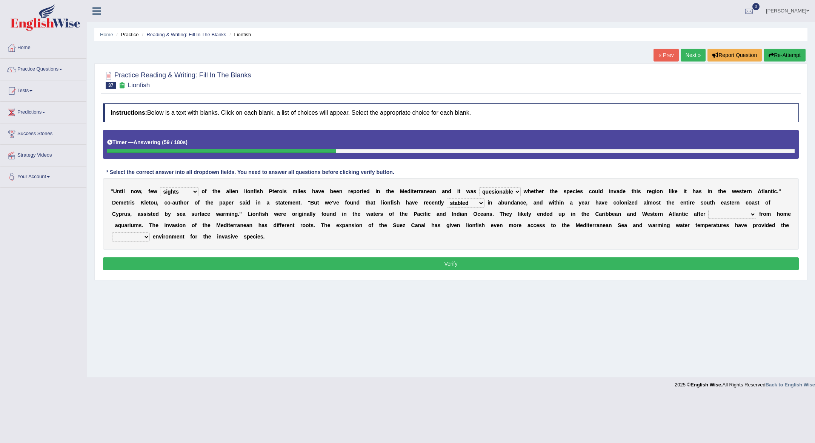
select select "sights"
select select "quesionable"
select select "stabled"
click at [752, 213] on select "release being released released releasing" at bounding box center [732, 214] width 48 height 9
select select "released"
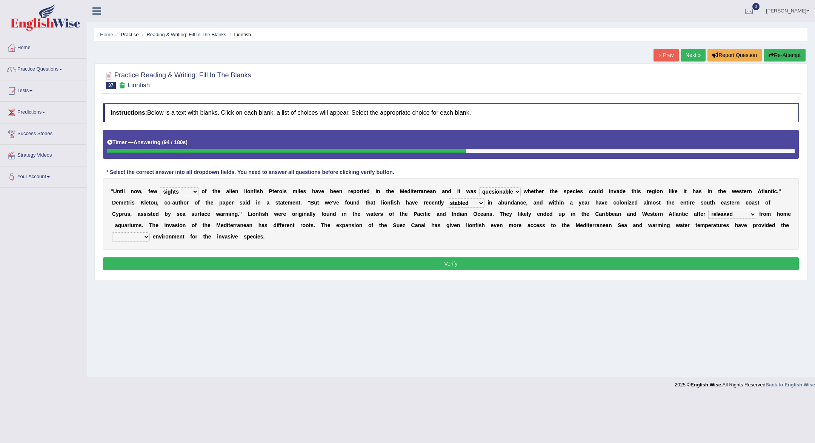
click at [150, 236] on select "whole overall partial perfect" at bounding box center [131, 236] width 38 height 9
select select "perfect"
click at [205, 257] on button "Verify" at bounding box center [450, 263] width 695 height 13
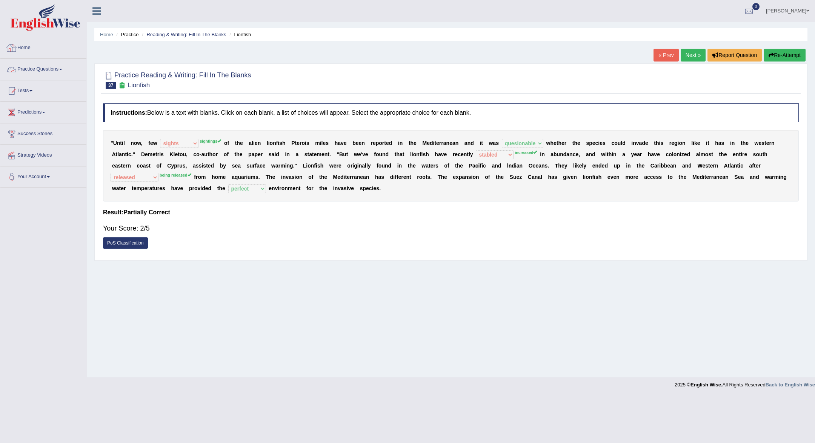
click at [35, 55] on link "Home" at bounding box center [43, 46] width 86 height 19
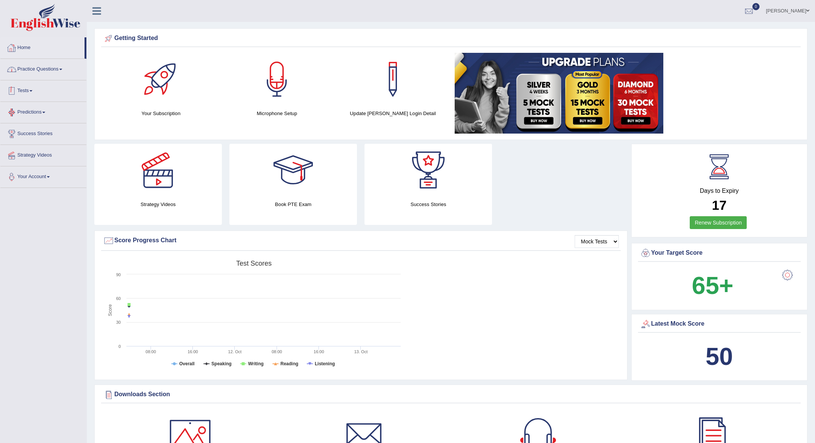
click at [41, 53] on link "Home" at bounding box center [42, 46] width 84 height 19
click at [46, 75] on link "Practice Questions" at bounding box center [43, 68] width 86 height 19
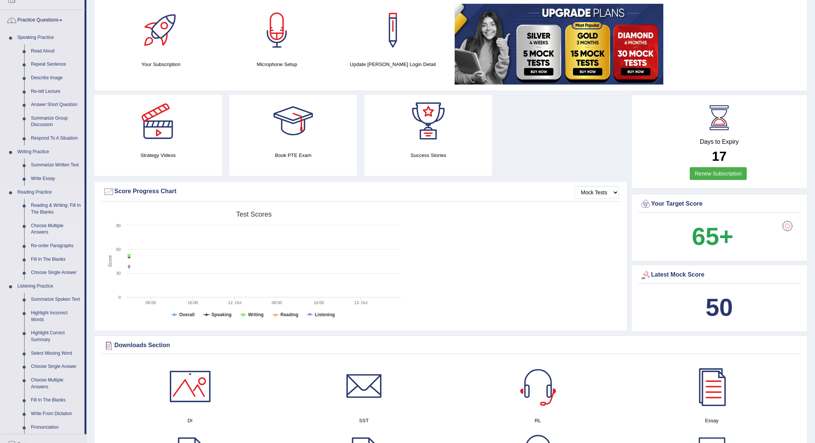
scroll to position [77, 0]
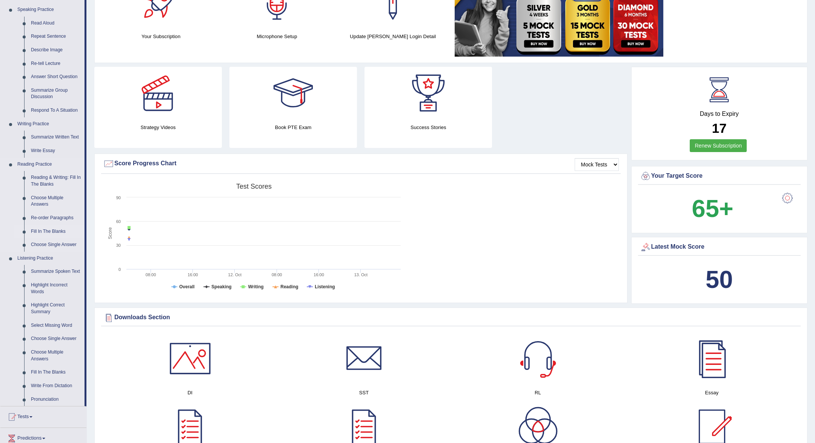
click at [39, 225] on link "Fill In The Blanks" at bounding box center [56, 232] width 57 height 14
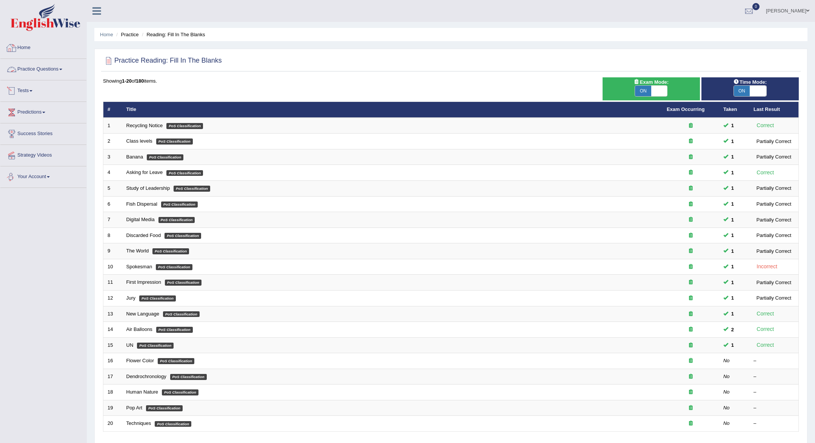
click at [37, 42] on link "Home" at bounding box center [43, 46] width 86 height 19
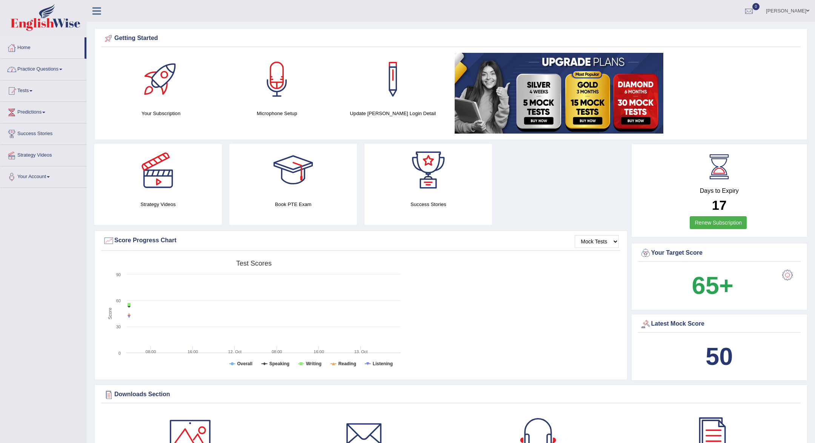
click at [35, 68] on link "Practice Questions" at bounding box center [43, 68] width 86 height 19
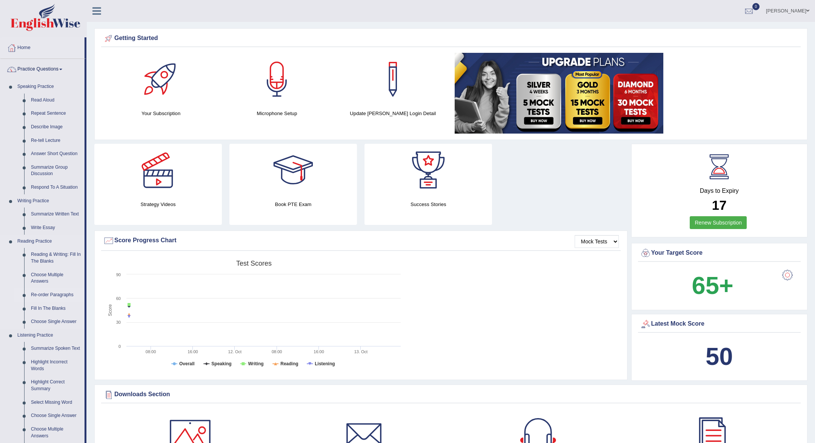
click at [59, 297] on link "Re-order Paragraphs" at bounding box center [56, 295] width 57 height 14
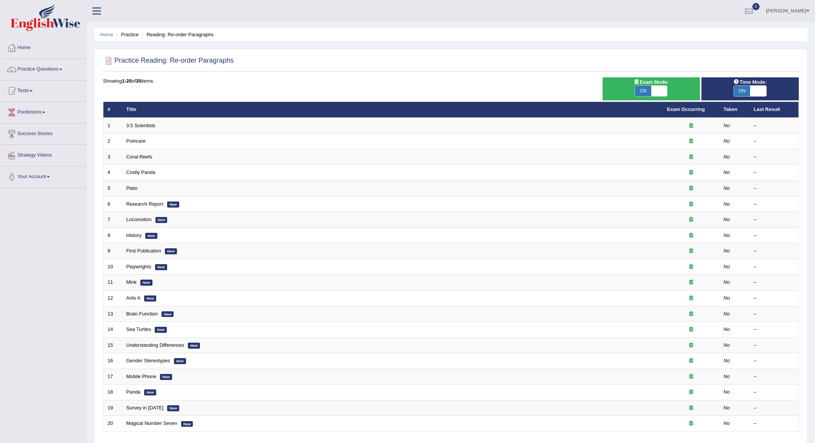
click at [646, 88] on span "ON" at bounding box center [643, 91] width 16 height 11
checkbox input "false"
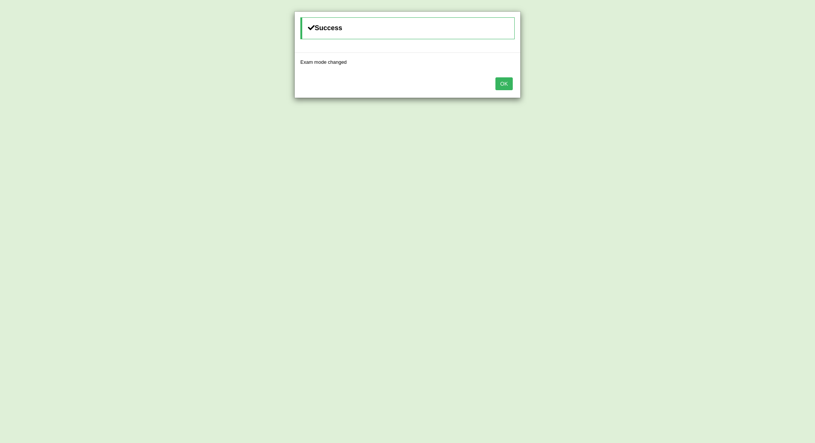
click at [507, 80] on button "OK" at bounding box center [503, 83] width 17 height 13
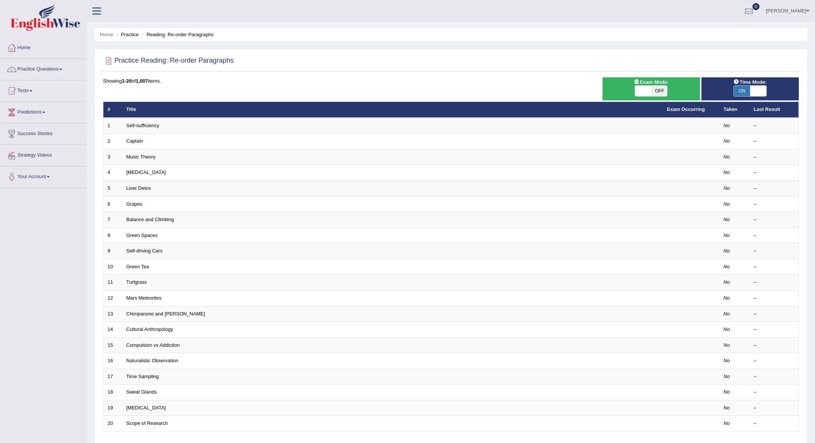
click at [742, 90] on span "ON" at bounding box center [742, 91] width 16 height 11
checkbox input "false"
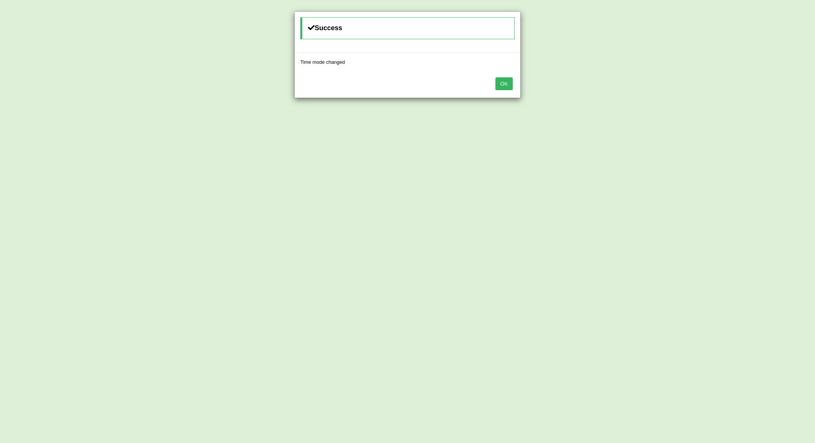
click at [507, 80] on button "OK" at bounding box center [503, 83] width 17 height 13
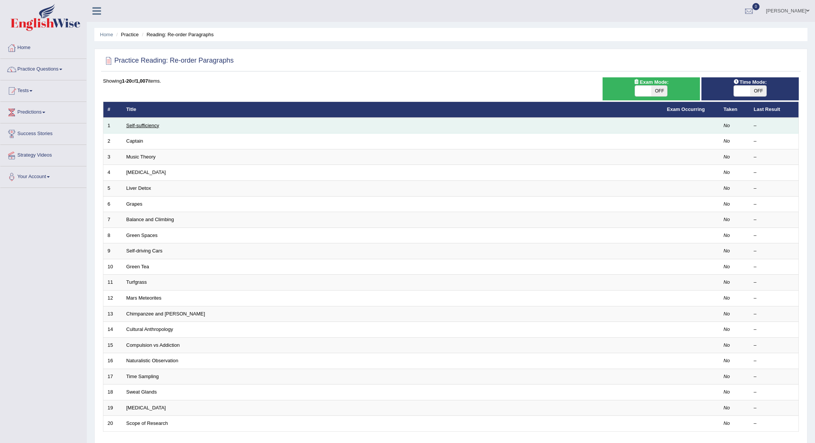
click at [150, 124] on link "Self-sufficiency" at bounding box center [142, 126] width 33 height 6
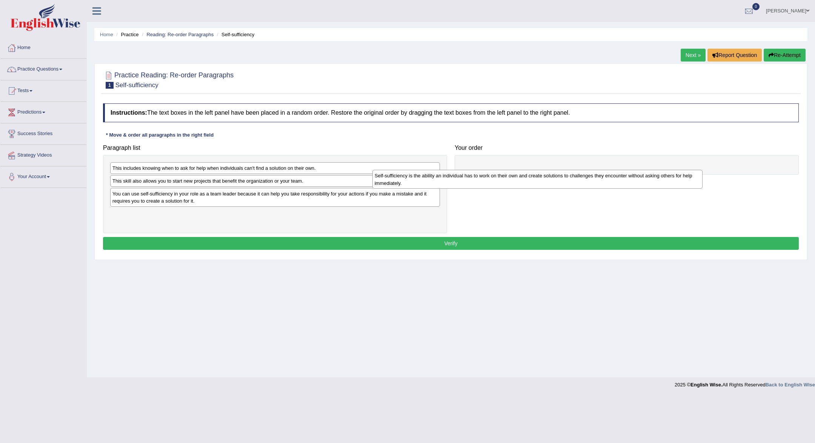
drag, startPoint x: 319, startPoint y: 219, endPoint x: 616, endPoint y: 169, distance: 300.5
click at [616, 170] on div "Self-sufficiency is the ability an individual has to work on their own and crea…" at bounding box center [537, 179] width 330 height 19
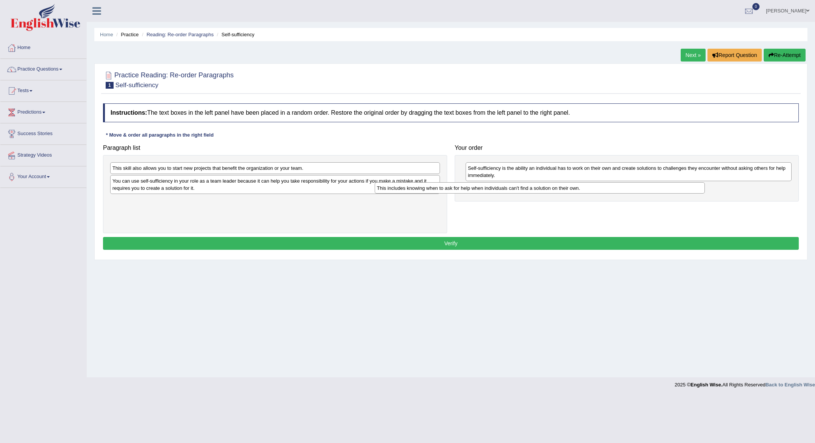
drag, startPoint x: 335, startPoint y: 167, endPoint x: 602, endPoint y: 187, distance: 267.4
click at [602, 187] on div "This includes knowing when to ask for help when individuals can't find a soluti…" at bounding box center [540, 188] width 330 height 12
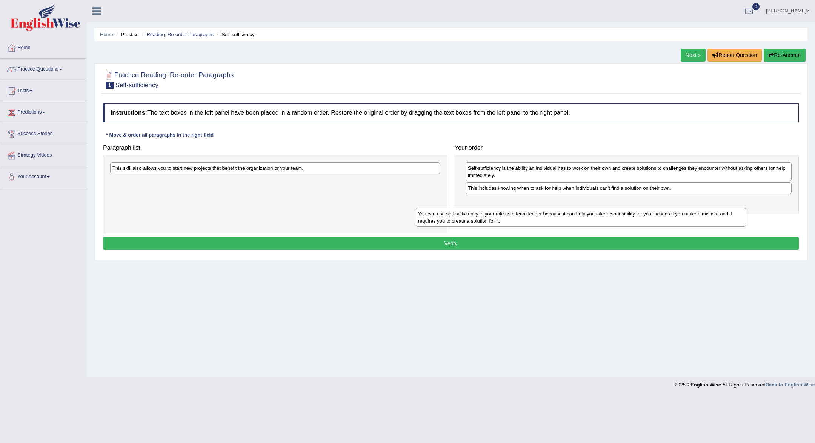
drag, startPoint x: 279, startPoint y: 184, endPoint x: 586, endPoint y: 199, distance: 307.8
click at [586, 208] on div "You can use self-sufficiency in your role as a team leader because it can help …" at bounding box center [581, 217] width 330 height 19
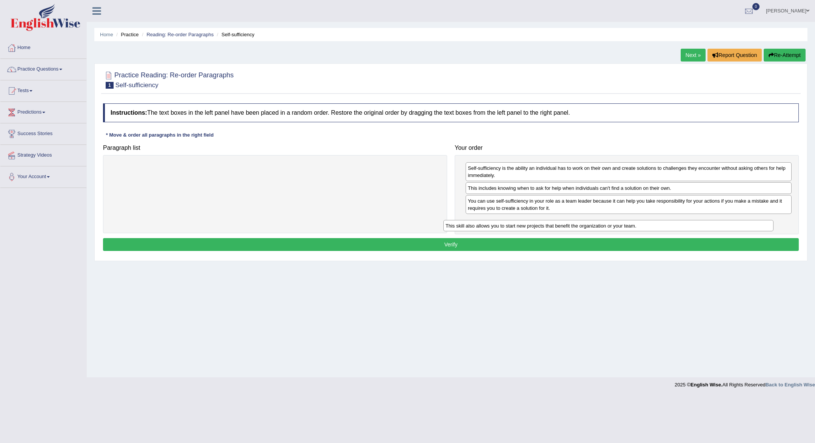
drag, startPoint x: 369, startPoint y: 166, endPoint x: 702, endPoint y: 224, distance: 338.0
click at [702, 224] on div "This skill also allows you to start new projects that benefit the organization …" at bounding box center [608, 226] width 330 height 12
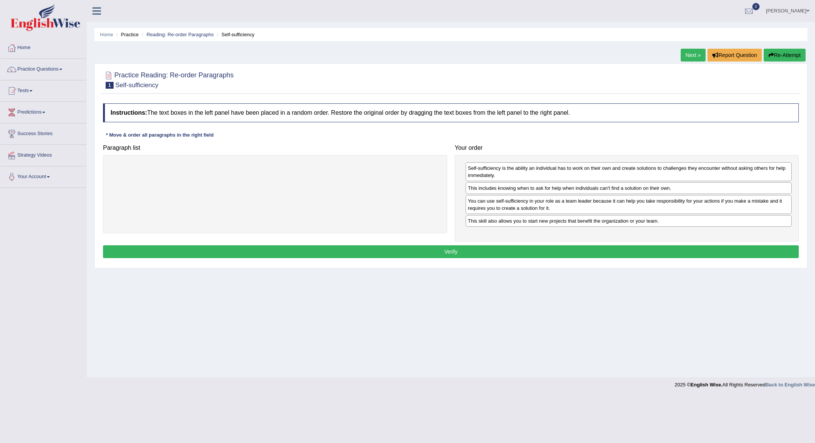
click at [697, 252] on button "Verify" at bounding box center [450, 251] width 695 height 13
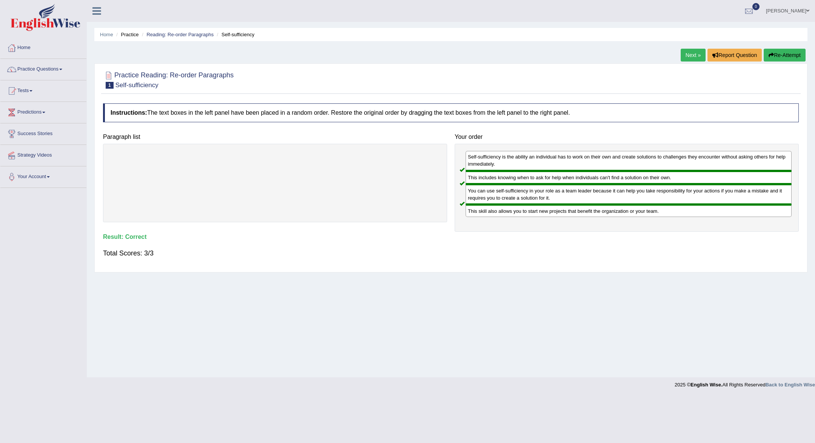
click at [691, 54] on link "Next »" at bounding box center [692, 55] width 25 height 13
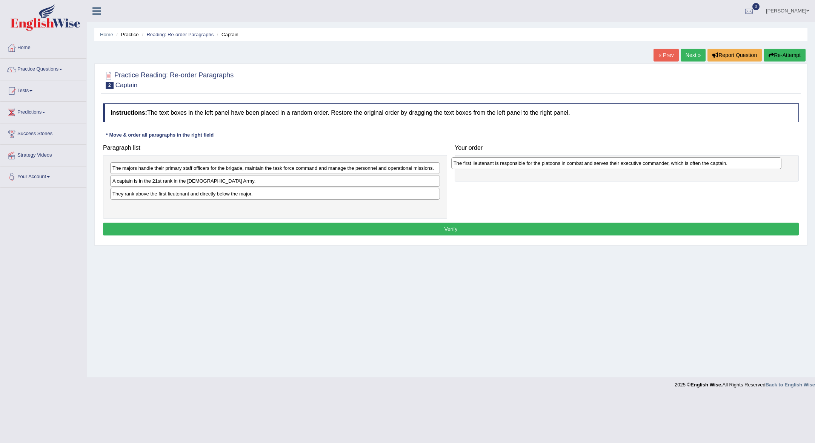
drag, startPoint x: 270, startPoint y: 206, endPoint x: 611, endPoint y: 163, distance: 343.6
click at [611, 163] on div "The first lieutenant is responsible for the platoons in combat and serves their…" at bounding box center [616, 163] width 330 height 12
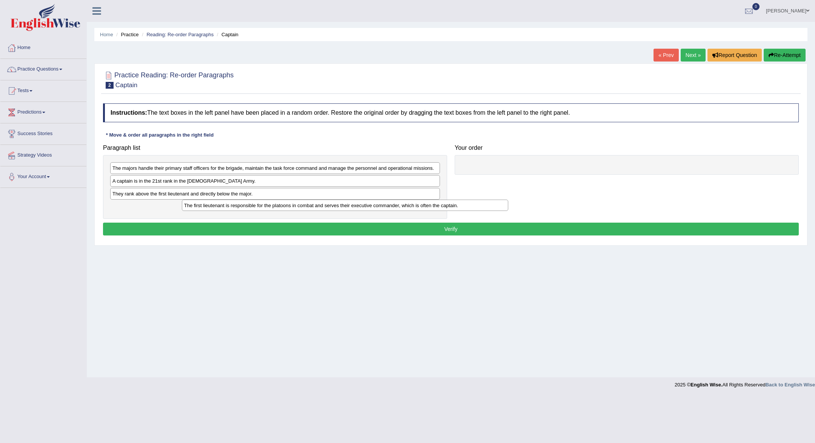
drag, startPoint x: 540, startPoint y: 166, endPoint x: 243, endPoint y: 215, distance: 301.6
click at [243, 211] on div "The first lieutenant is responsible for the platoons in combat and serves their…" at bounding box center [345, 206] width 326 height 12
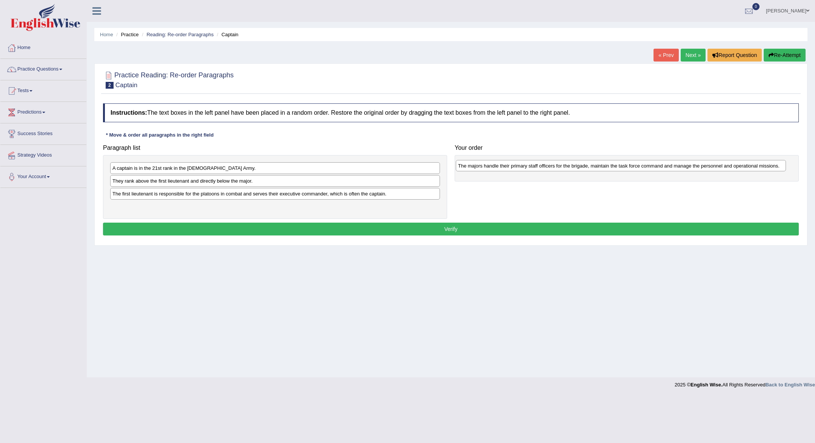
drag, startPoint x: 286, startPoint y: 170, endPoint x: 629, endPoint y: 167, distance: 343.6
click at [631, 167] on div "The majors handle their primary staff officers for the brigade, maintain the ta…" at bounding box center [621, 166] width 330 height 12
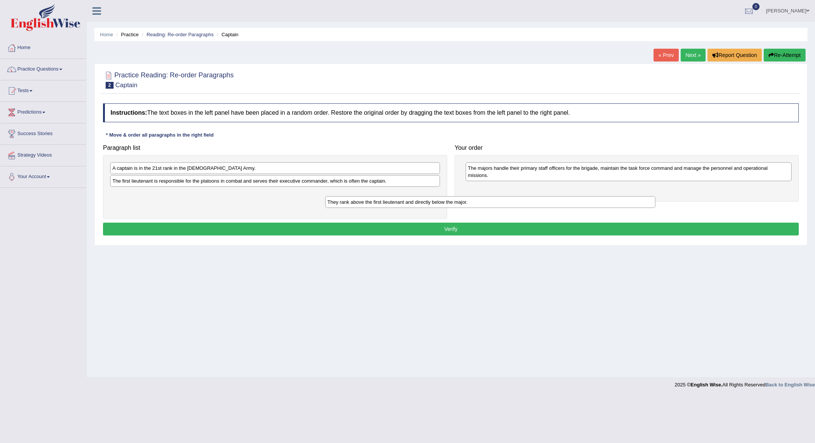
drag, startPoint x: 296, startPoint y: 183, endPoint x: 511, endPoint y: 205, distance: 216.1
click at [511, 205] on div "They rank above the first lieutenant and directly below the major." at bounding box center [490, 202] width 330 height 12
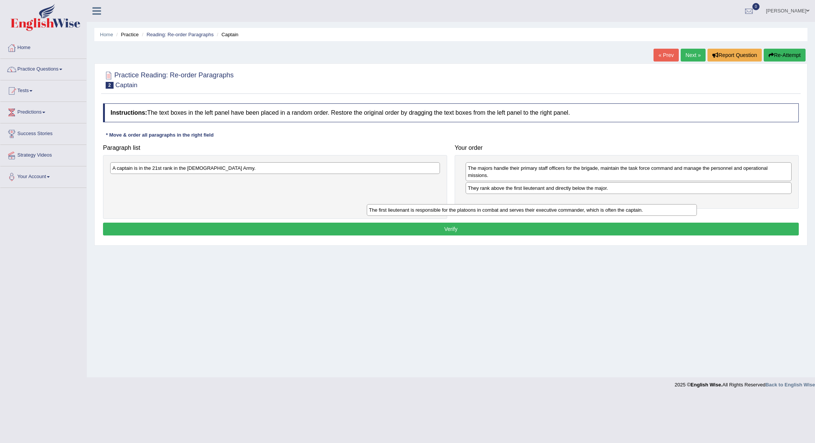
drag, startPoint x: 240, startPoint y: 181, endPoint x: 496, endPoint y: 210, distance: 257.4
click at [497, 210] on div "The first lieutenant is responsible for the platoons in combat and serves their…" at bounding box center [532, 210] width 330 height 12
drag, startPoint x: 322, startPoint y: 181, endPoint x: 654, endPoint y: 198, distance: 332.7
click at [654, 198] on div "The first lieutenant is responsible for the platoons in combat and serves their…" at bounding box center [606, 200] width 330 height 12
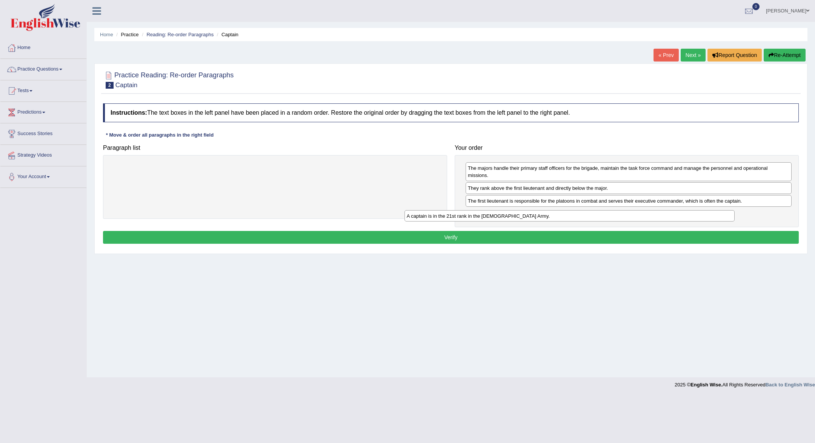
drag, startPoint x: 338, startPoint y: 169, endPoint x: 638, endPoint y: 215, distance: 303.3
click at [638, 215] on div "A captain is in the 21st rank in the US Army." at bounding box center [569, 216] width 330 height 12
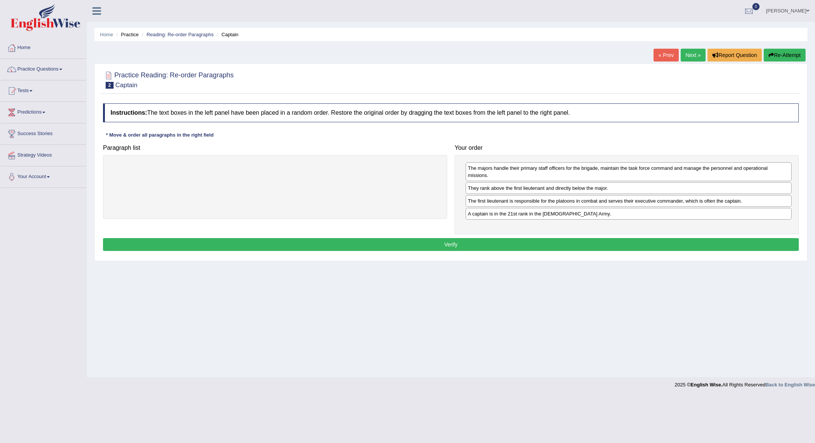
click at [614, 249] on button "Verify" at bounding box center [450, 244] width 695 height 13
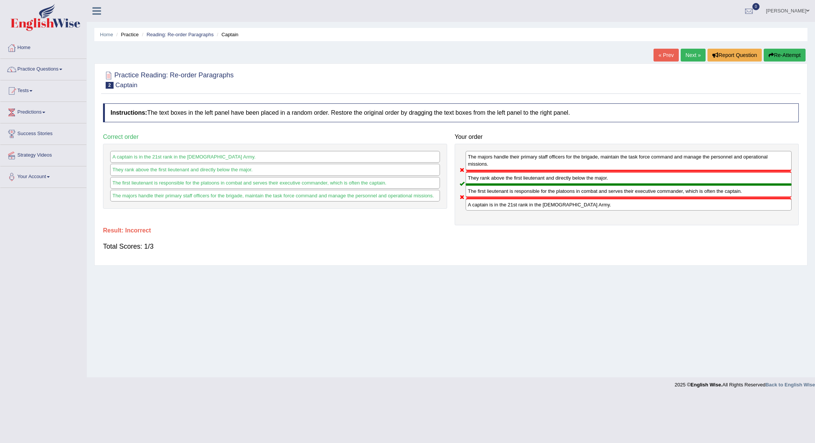
click at [691, 54] on link "Next »" at bounding box center [692, 55] width 25 height 13
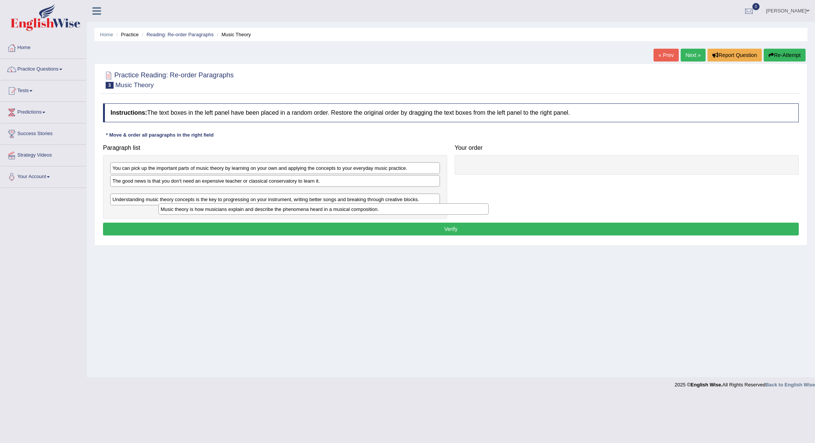
drag, startPoint x: 304, startPoint y: 187, endPoint x: 342, endPoint y: 198, distance: 40.5
click at [342, 203] on div "Music theory is how musicians explain and describe the phenomena heard in a mus…" at bounding box center [323, 209] width 330 height 12
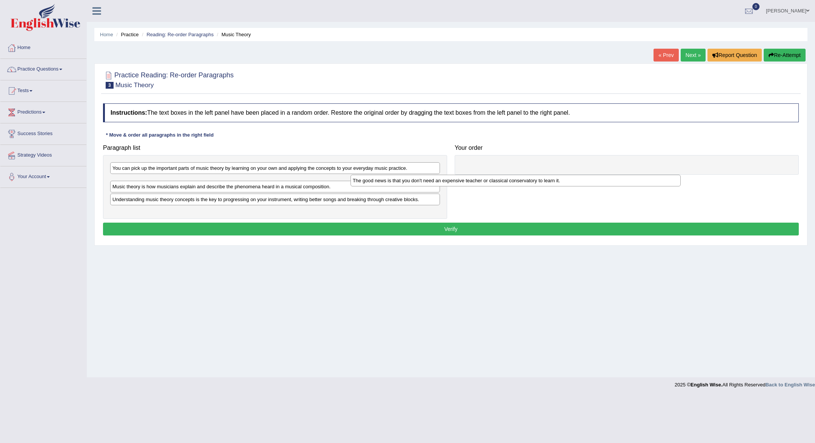
drag, startPoint x: 348, startPoint y: 181, endPoint x: 591, endPoint y: 181, distance: 242.9
click at [591, 181] on div "The good news is that you don't need an expensive teacher or classical conserva…" at bounding box center [515, 181] width 330 height 12
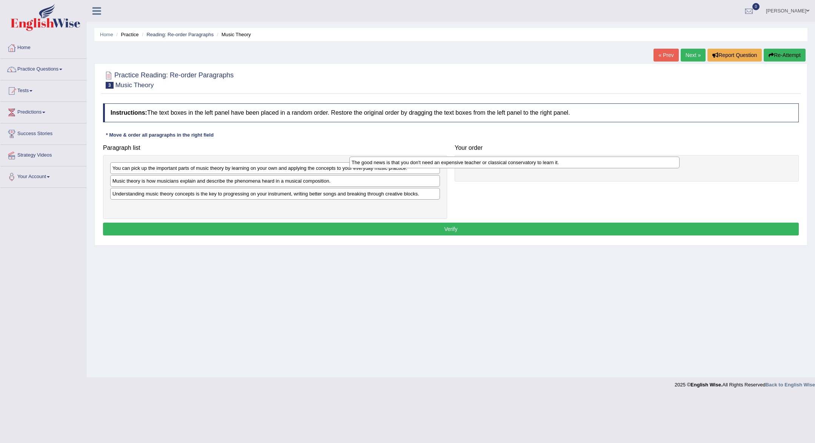
drag, startPoint x: 384, startPoint y: 181, endPoint x: 615, endPoint y: 156, distance: 232.5
click at [615, 157] on div "The good news is that you don't need an expensive teacher or classical conserva…" at bounding box center [514, 163] width 330 height 12
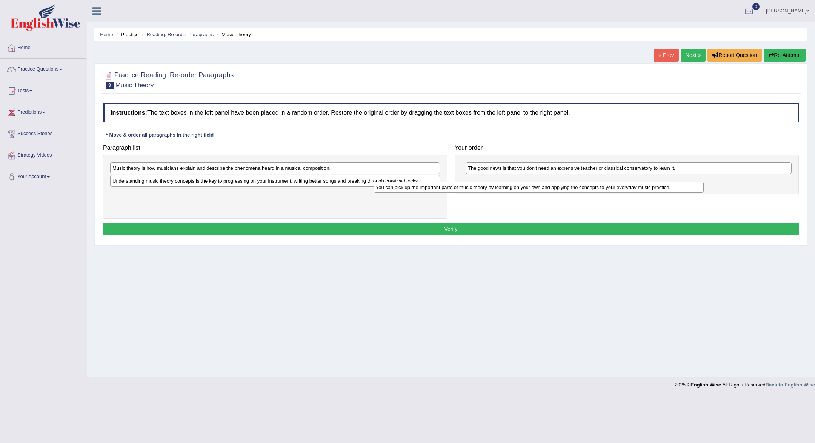
drag, startPoint x: 368, startPoint y: 164, endPoint x: 633, endPoint y: 173, distance: 265.3
click at [633, 181] on div "You can pick up the important parts of music theory by learning on your own and…" at bounding box center [538, 187] width 330 height 12
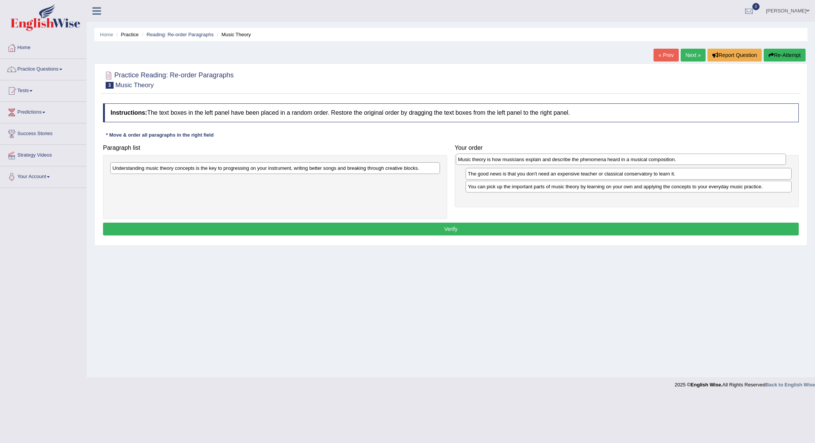
drag, startPoint x: 172, startPoint y: 169, endPoint x: 517, endPoint y: 160, distance: 345.6
click at [517, 160] on div "Music theory is how musicians explain and describe the phenomena heard in a mus…" at bounding box center [621, 160] width 330 height 12
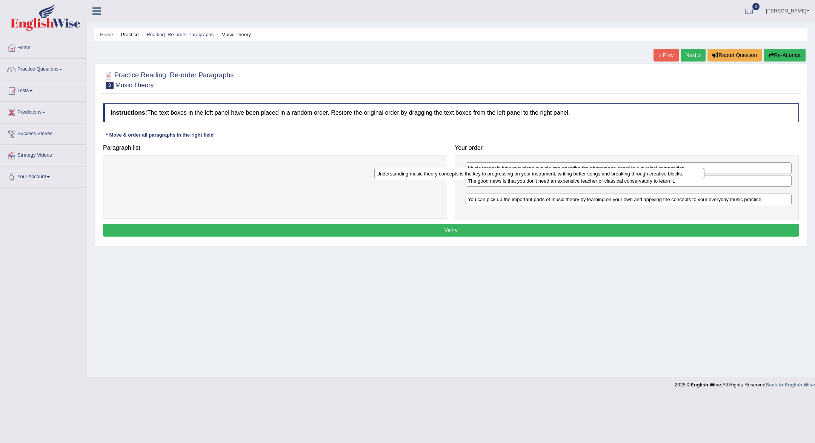
drag, startPoint x: 160, startPoint y: 167, endPoint x: 424, endPoint y: 173, distance: 264.1
click at [424, 173] on div "Understanding music theory concepts is the key to progressing on your instrumen…" at bounding box center [539, 174] width 330 height 12
drag, startPoint x: 483, startPoint y: 193, endPoint x: 474, endPoint y: 173, distance: 22.1
click at [474, 173] on div "Understanding music theory concepts is the key to progressing on your instrumen…" at bounding box center [620, 173] width 326 height 12
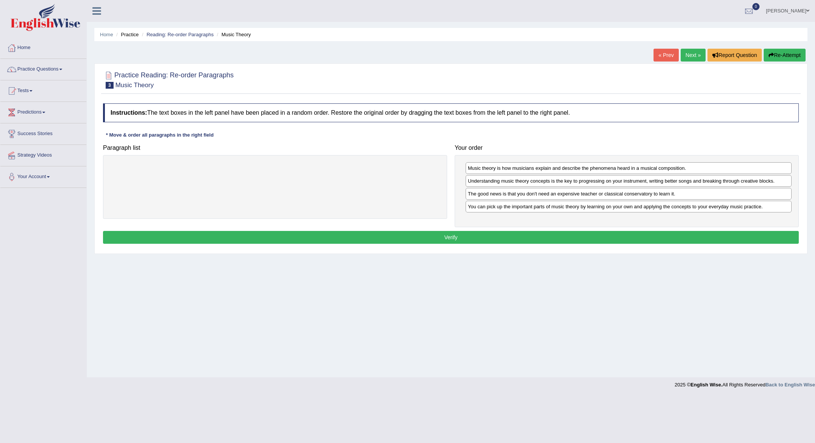
click at [471, 232] on button "Verify" at bounding box center [450, 237] width 695 height 13
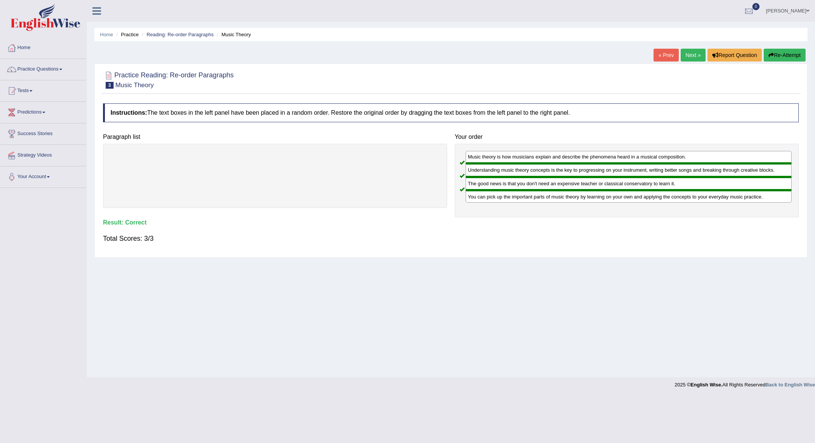
click at [682, 58] on link "Next »" at bounding box center [692, 55] width 25 height 13
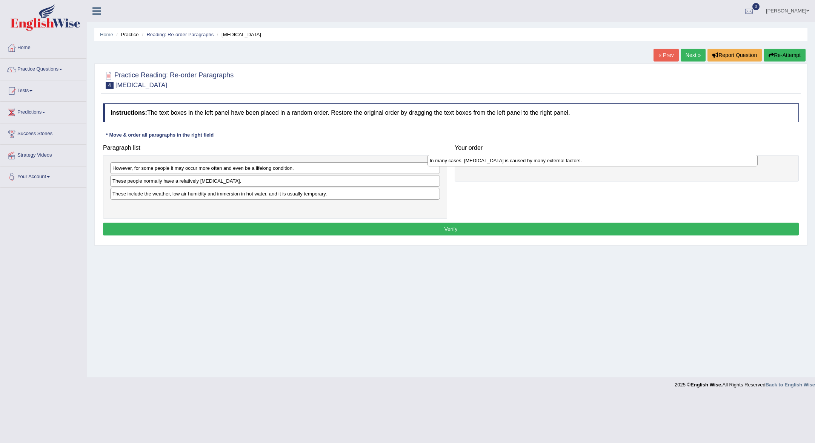
drag, startPoint x: 210, startPoint y: 181, endPoint x: 527, endPoint y: 160, distance: 317.9
click at [527, 160] on div "In many cases, dry skin is caused by many external factors." at bounding box center [592, 161] width 330 height 12
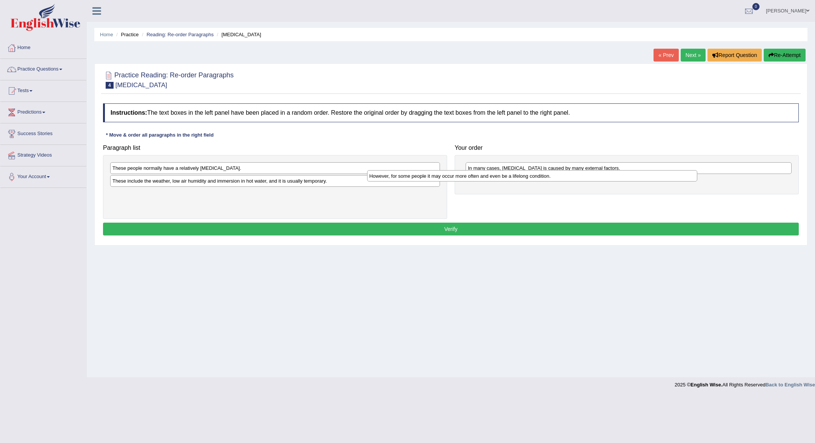
drag, startPoint x: 307, startPoint y: 169, endPoint x: 563, endPoint y: 177, distance: 256.6
click at [563, 177] on div "However, for some people it may occur more often and even be a lifelong conditi…" at bounding box center [532, 176] width 330 height 12
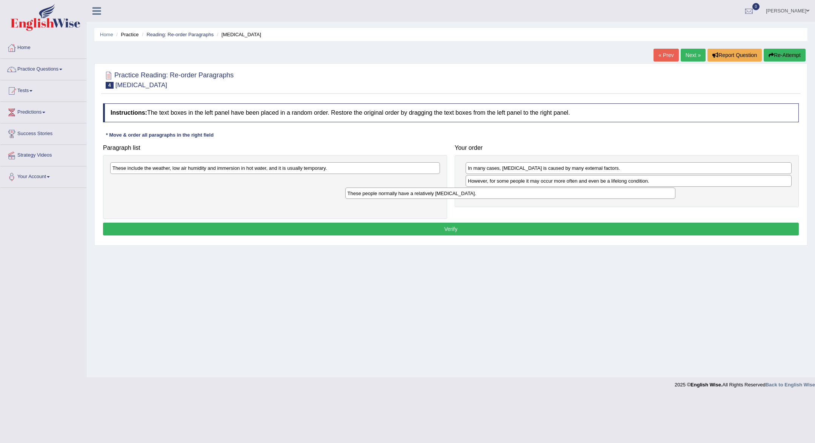
drag, startPoint x: 301, startPoint y: 166, endPoint x: 536, endPoint y: 192, distance: 236.3
click at [536, 192] on div "These people normally have a relatively sensitive skin." at bounding box center [510, 193] width 330 height 12
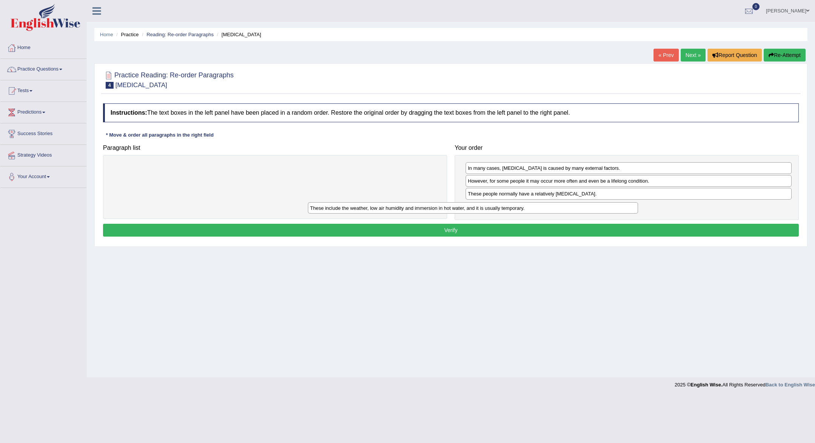
drag, startPoint x: 352, startPoint y: 168, endPoint x: 550, endPoint y: 207, distance: 201.8
click at [550, 207] on div "These include the weather, low air humidity and immersion in hot water, and it …" at bounding box center [473, 208] width 330 height 12
drag, startPoint x: 578, startPoint y: 207, endPoint x: 578, endPoint y: 178, distance: 28.7
click at [578, 178] on div "These include the weather, low air humidity and immersion in hot water, and it …" at bounding box center [628, 177] width 326 height 12
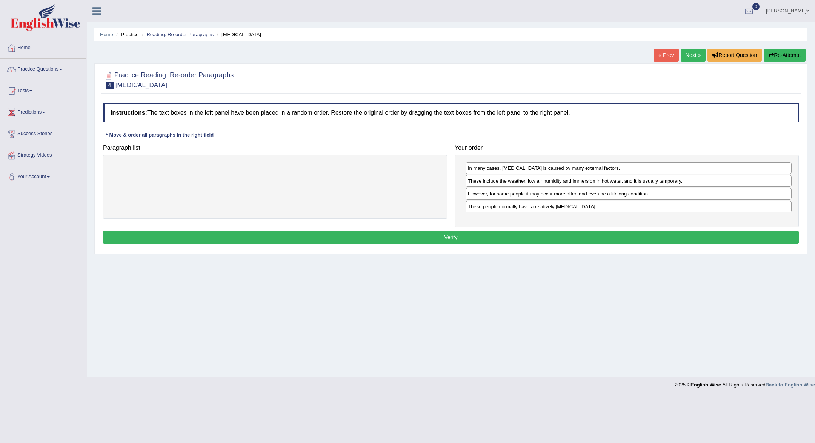
click at [554, 232] on button "Verify" at bounding box center [450, 237] width 695 height 13
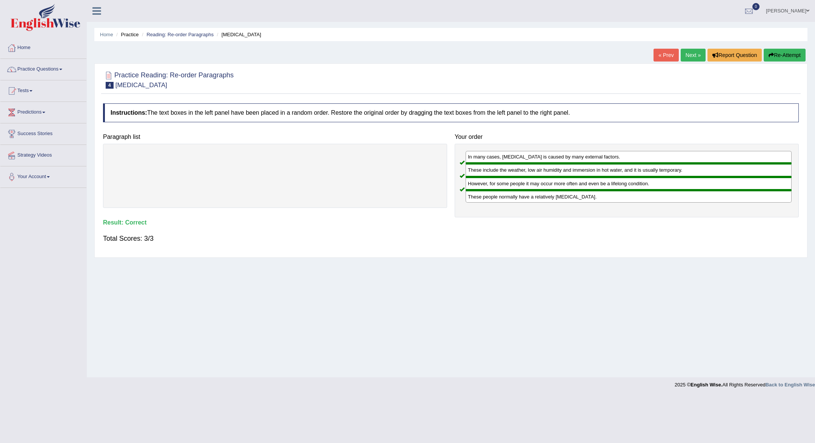
click at [689, 61] on link "Next »" at bounding box center [692, 55] width 25 height 13
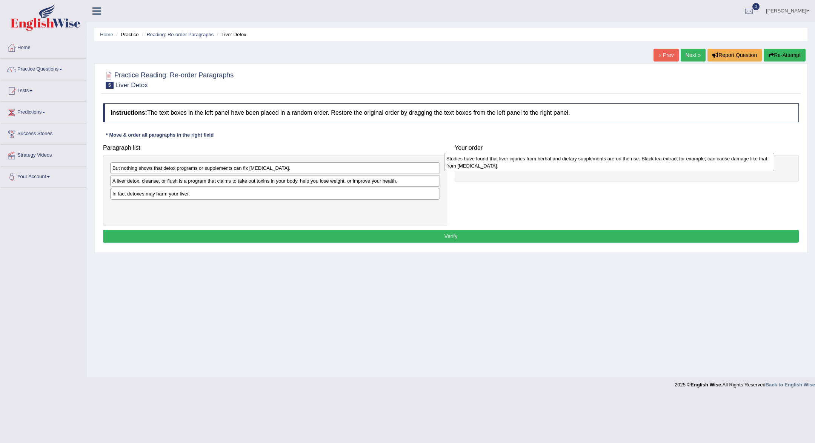
drag, startPoint x: 251, startPoint y: 202, endPoint x: 585, endPoint y: 166, distance: 335.7
click at [585, 166] on div "Studies have found that liver injuries from herbal and dietary supplements are …" at bounding box center [609, 162] width 330 height 19
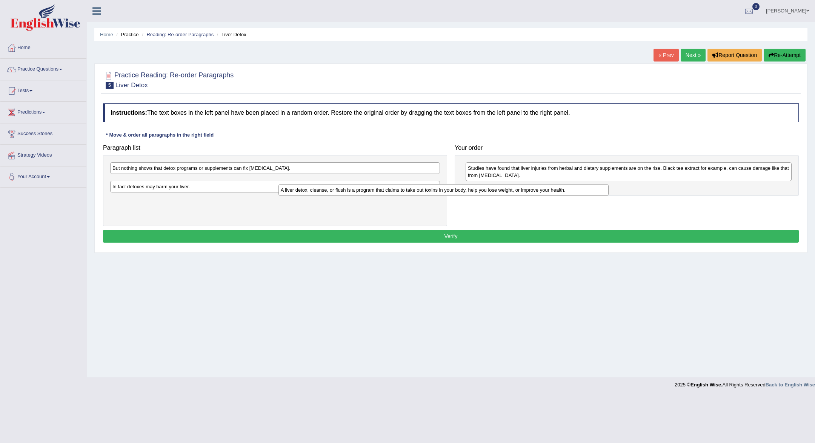
drag, startPoint x: 366, startPoint y: 182, endPoint x: 551, endPoint y: 189, distance: 184.9
click at [551, 189] on div "A liver detox, cleanse, or flush is a program that claims to take out toxins in…" at bounding box center [443, 190] width 330 height 12
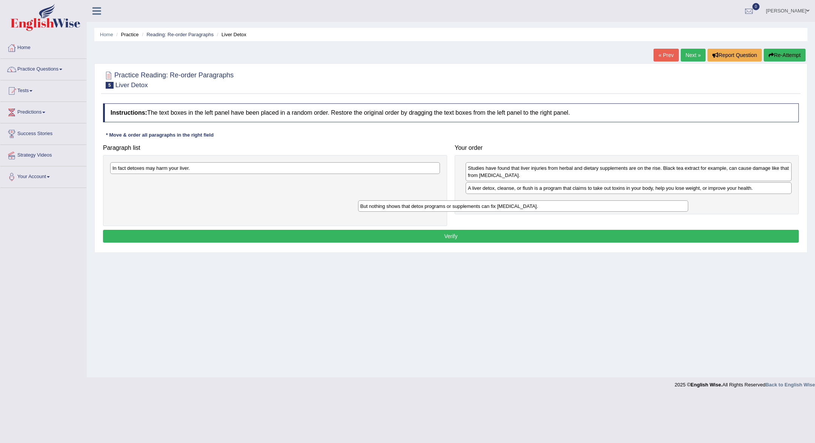
drag, startPoint x: 385, startPoint y: 167, endPoint x: 632, endPoint y: 204, distance: 250.3
click at [632, 204] on div "But nothing shows that detox programs or supplements can fix [MEDICAL_DATA]." at bounding box center [523, 206] width 330 height 12
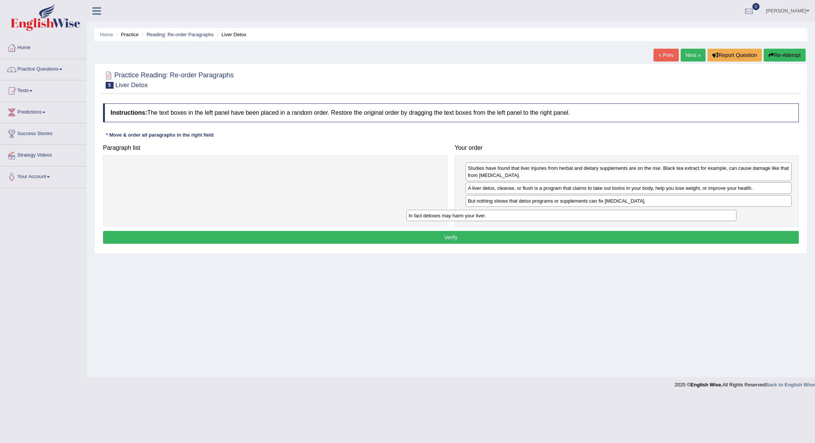
drag, startPoint x: 313, startPoint y: 168, endPoint x: 609, endPoint y: 216, distance: 299.9
click at [609, 216] on div "In fact detoxes may harm your liver." at bounding box center [571, 216] width 330 height 12
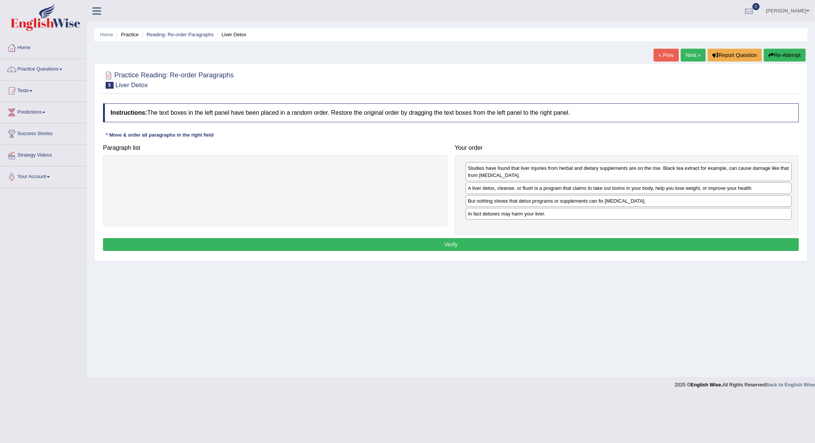
click at [601, 240] on button "Verify" at bounding box center [450, 244] width 695 height 13
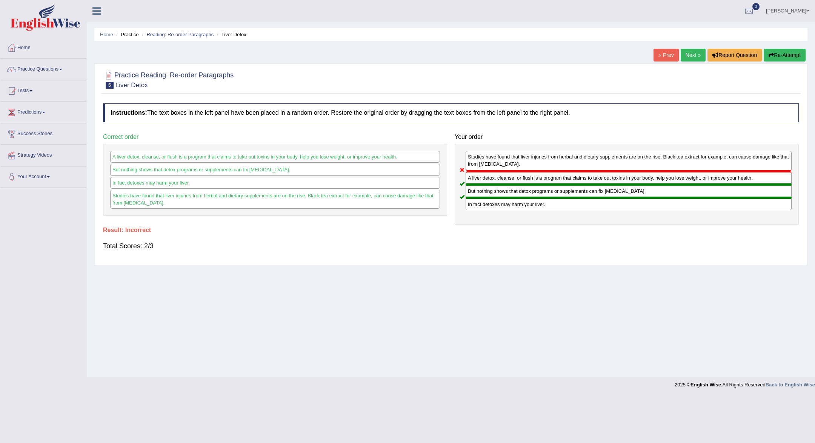
click at [698, 55] on link "Next »" at bounding box center [692, 55] width 25 height 13
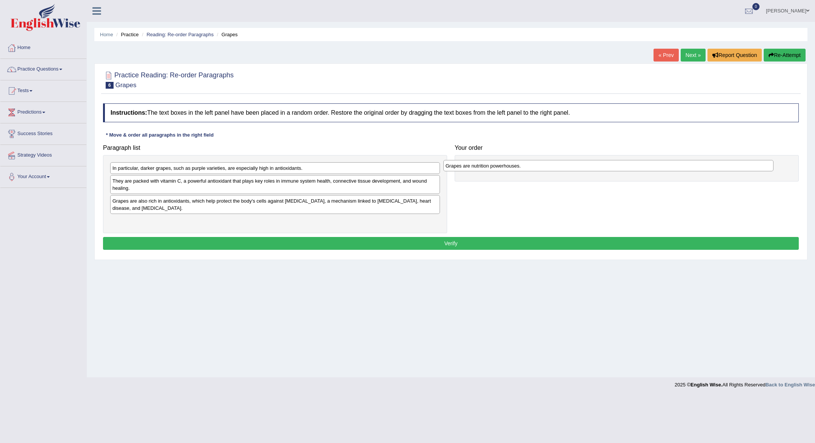
drag, startPoint x: 334, startPoint y: 167, endPoint x: 667, endPoint y: 164, distance: 333.0
click at [667, 164] on div "Grapes are nutrition powerhouses." at bounding box center [608, 166] width 330 height 12
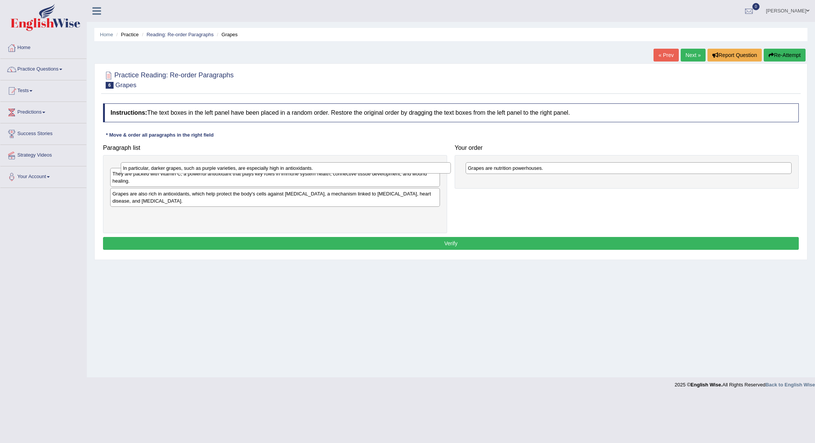
drag, startPoint x: 353, startPoint y: 169, endPoint x: 496, endPoint y: 181, distance: 143.1
click at [451, 174] on div "In particular, darker grapes, such as purple varieties, are especially high in …" at bounding box center [286, 168] width 330 height 12
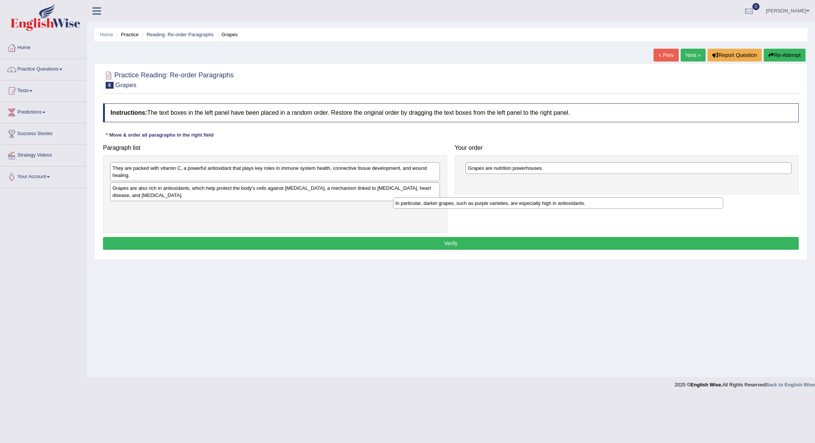
drag, startPoint x: 345, startPoint y: 168, endPoint x: 626, endPoint y: 196, distance: 282.8
click at [626, 197] on div "In particular, darker grapes, such as purple varieties, are especially high in …" at bounding box center [558, 203] width 330 height 12
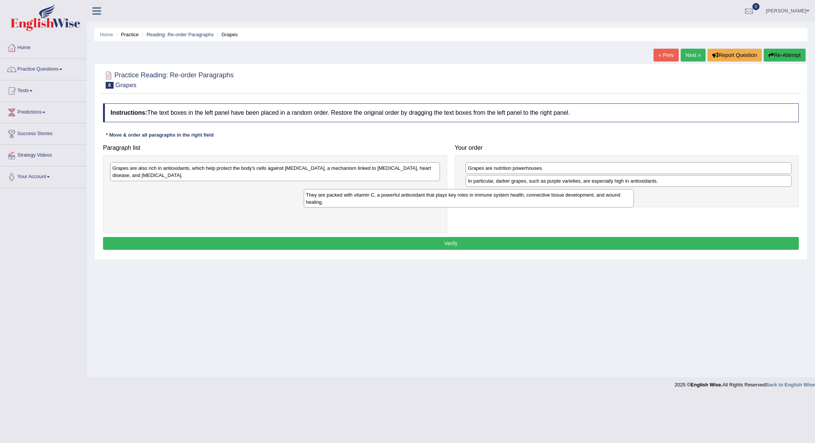
drag, startPoint x: 388, startPoint y: 173, endPoint x: 581, endPoint y: 200, distance: 195.3
click at [581, 200] on div "They are packed with vitamin C, a powerful antioxidant that plays key roles in …" at bounding box center [469, 198] width 330 height 19
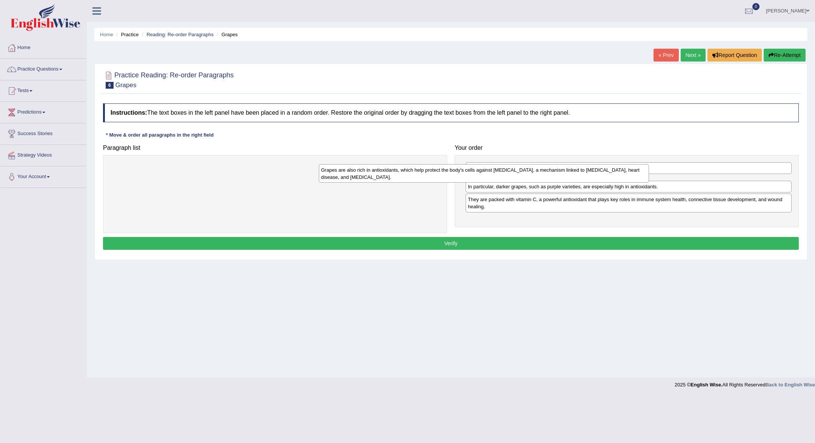
drag, startPoint x: 386, startPoint y: 168, endPoint x: 609, endPoint y: 169, distance: 222.5
click at [609, 169] on div "Grapes are also rich in antioxidants, which help protect the body's cells again…" at bounding box center [484, 173] width 330 height 19
drag, startPoint x: 559, startPoint y: 190, endPoint x: 559, endPoint y: 176, distance: 14.0
click at [559, 176] on div "Grapes are also rich in antioxidants, which help protect the body's cells again…" at bounding box center [628, 170] width 326 height 19
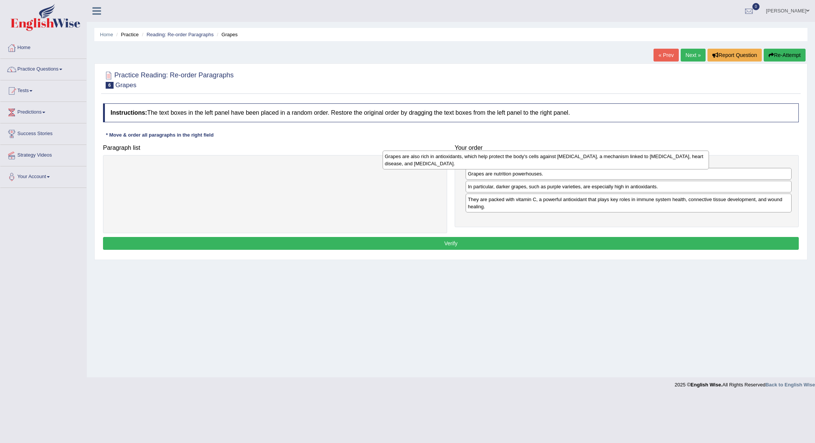
drag, startPoint x: 553, startPoint y: 184, endPoint x: 469, endPoint y: 158, distance: 87.1
click at [469, 158] on div "Grapes are also rich in antioxidants, which help protect the body's cells again…" at bounding box center [545, 159] width 326 height 19
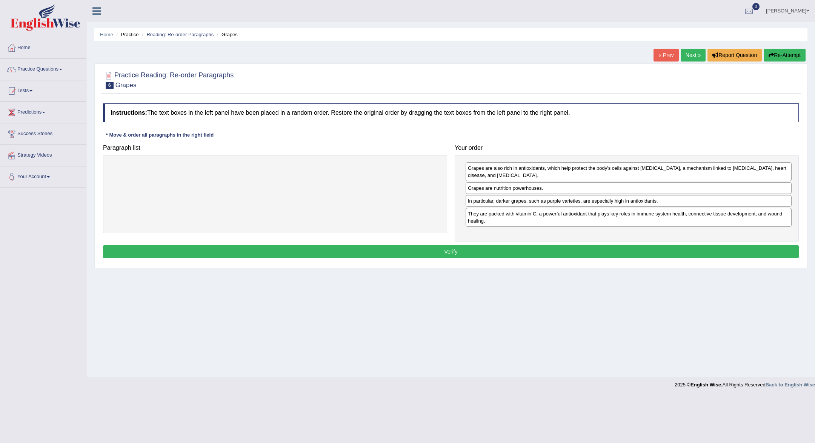
click at [496, 250] on button "Verify" at bounding box center [450, 251] width 695 height 13
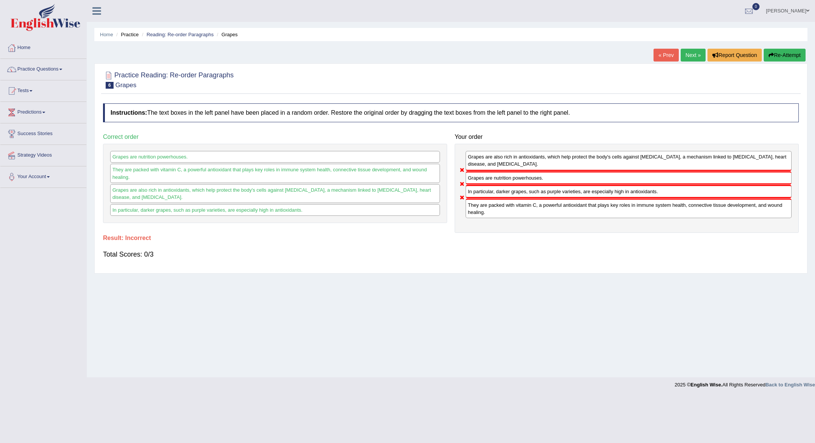
click at [694, 49] on link "Next »" at bounding box center [692, 55] width 25 height 13
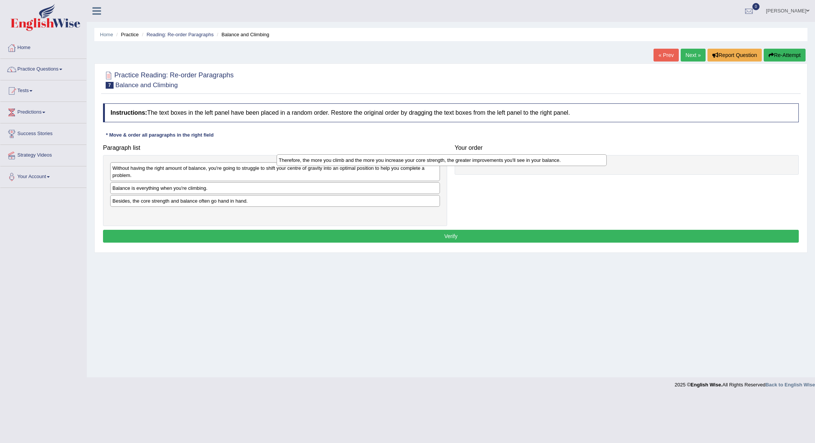
drag, startPoint x: 413, startPoint y: 218, endPoint x: 580, endPoint y: 165, distance: 174.9
click at [580, 165] on div "Therefore, the more you climb and the more you increase your core strength, the…" at bounding box center [441, 160] width 330 height 12
drag, startPoint x: 343, startPoint y: 214, endPoint x: 685, endPoint y: 159, distance: 345.7
click at [685, 159] on div "Therefore, the more you climb and the more you increase your core strength, the…" at bounding box center [616, 158] width 330 height 12
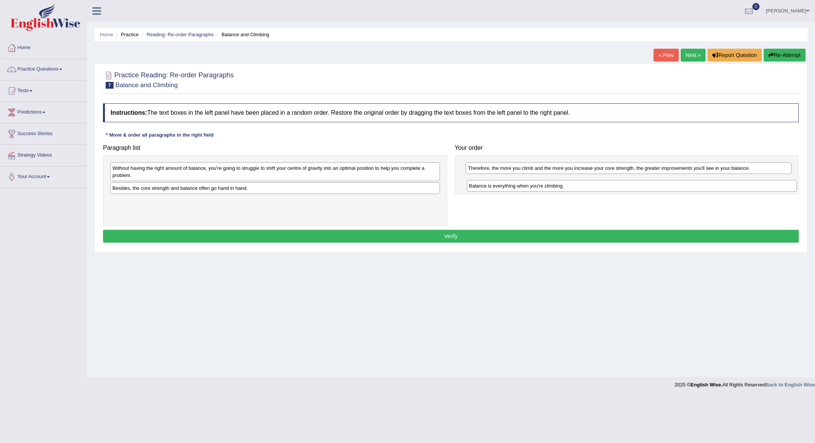
drag, startPoint x: 230, startPoint y: 190, endPoint x: 587, endPoint y: 186, distance: 357.6
click at [587, 186] on div "Balance is everything when you're climbing." at bounding box center [632, 186] width 330 height 12
drag, startPoint x: 488, startPoint y: 183, endPoint x: 487, endPoint y: 166, distance: 17.0
click at [487, 166] on div "Balance is everything when you're climbing." at bounding box center [627, 164] width 326 height 12
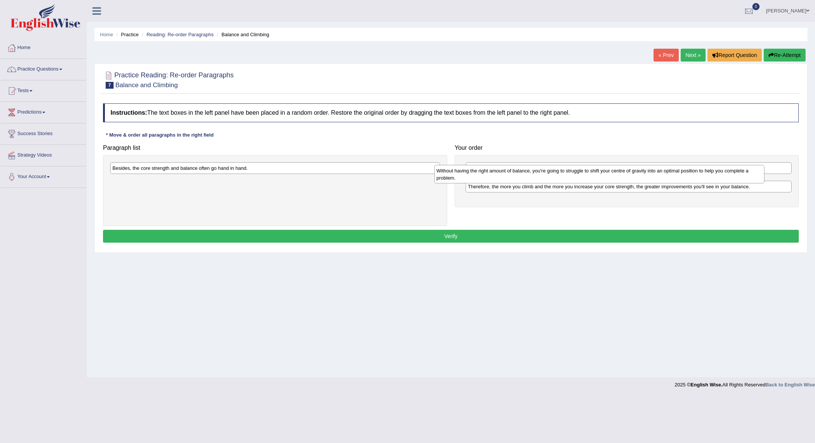
drag, startPoint x: 302, startPoint y: 174, endPoint x: 628, endPoint y: 181, distance: 325.6
click at [628, 181] on div "Without having the right amount of balance, you're going to struggle to shift y…" at bounding box center [599, 174] width 330 height 19
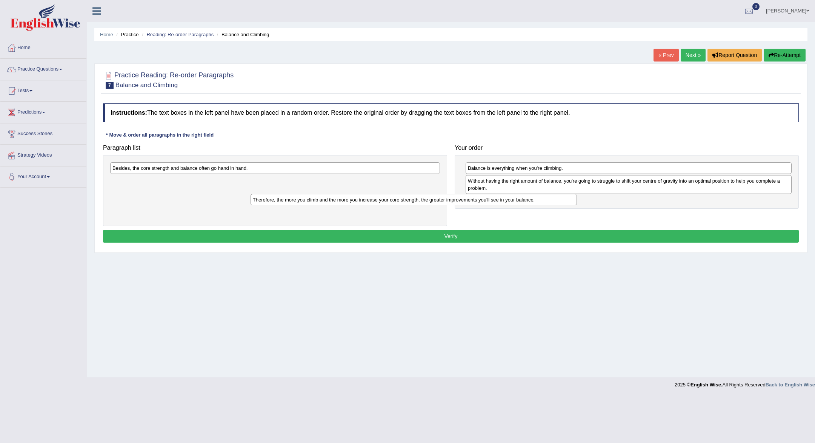
drag, startPoint x: 559, startPoint y: 202, endPoint x: 344, endPoint y: 201, distance: 215.0
click at [344, 201] on div "Therefore, the more you climb and the more you increase your core strength, the…" at bounding box center [413, 200] width 326 height 12
drag, startPoint x: 355, startPoint y: 165, endPoint x: 590, endPoint y: 205, distance: 238.4
click at [590, 205] on div "Besides, the core strength and balance often go hand in hand." at bounding box center [510, 210] width 330 height 12
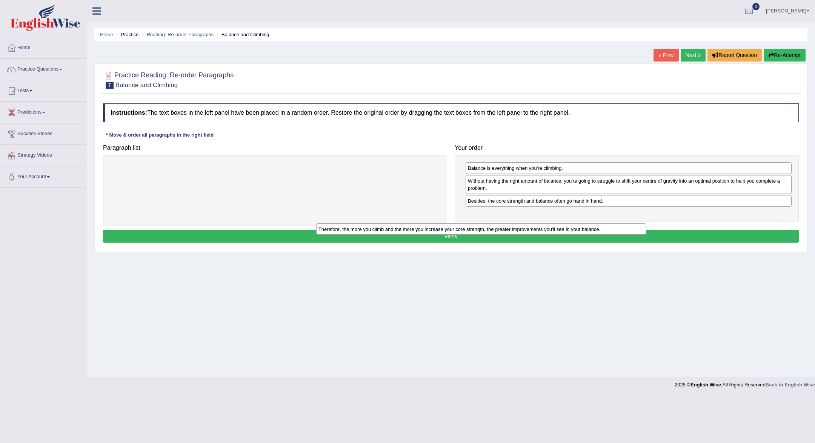
drag, startPoint x: 428, startPoint y: 163, endPoint x: 643, endPoint y: 209, distance: 219.2
click at [643, 223] on div "Therefore, the more you climb and the more you increase your core strength, the…" at bounding box center [481, 229] width 330 height 12
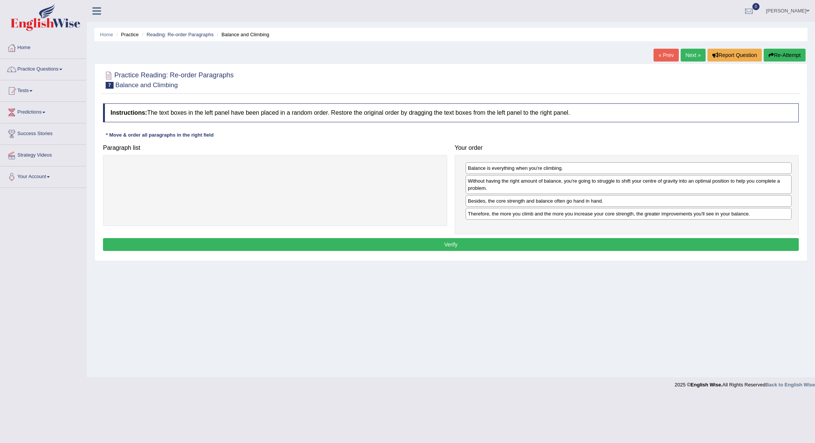
click at [633, 238] on button "Verify" at bounding box center [450, 244] width 695 height 13
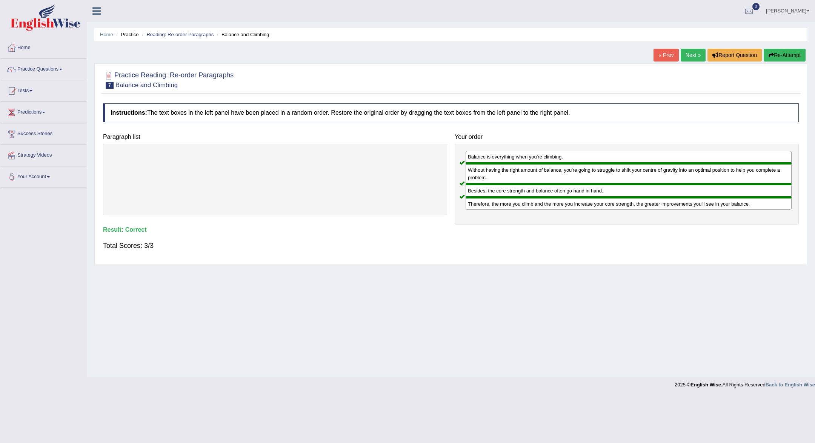
click at [691, 56] on link "Next »" at bounding box center [692, 55] width 25 height 13
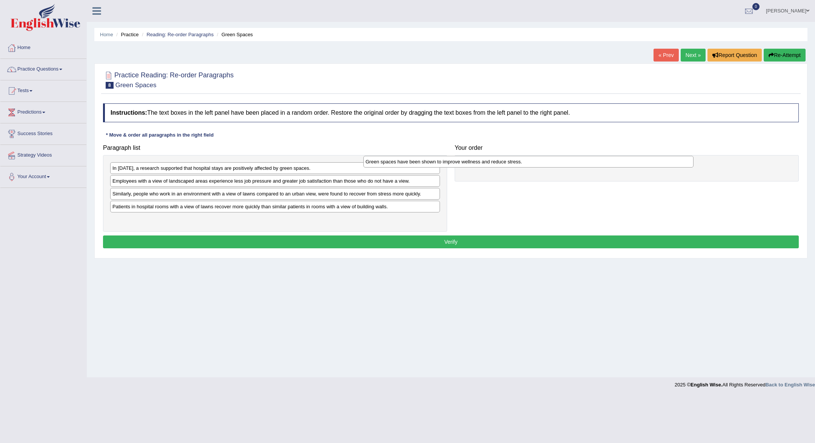
drag, startPoint x: 353, startPoint y: 203, endPoint x: 608, endPoint y: 150, distance: 260.0
click at [608, 156] on div "Green spaces have been shown to improve wellness and reduce stress." at bounding box center [528, 162] width 330 height 12
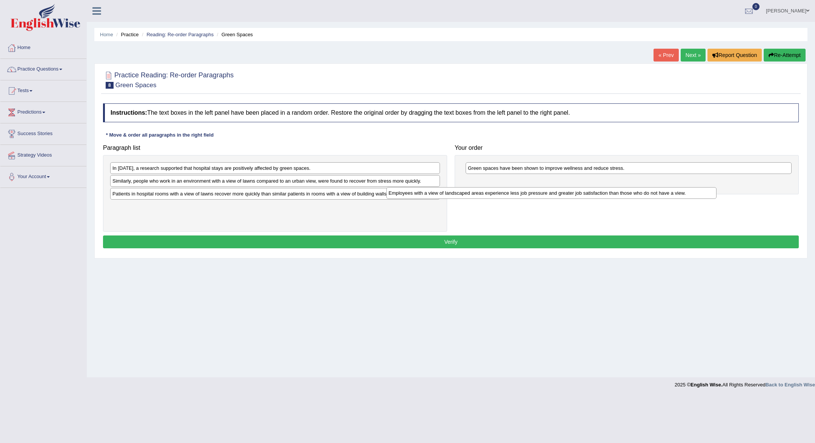
drag, startPoint x: 247, startPoint y: 180, endPoint x: 527, endPoint y: 185, distance: 280.3
click at [527, 187] on div "Employees with a view of landscaped areas experience less job pressure and grea…" at bounding box center [551, 193] width 330 height 12
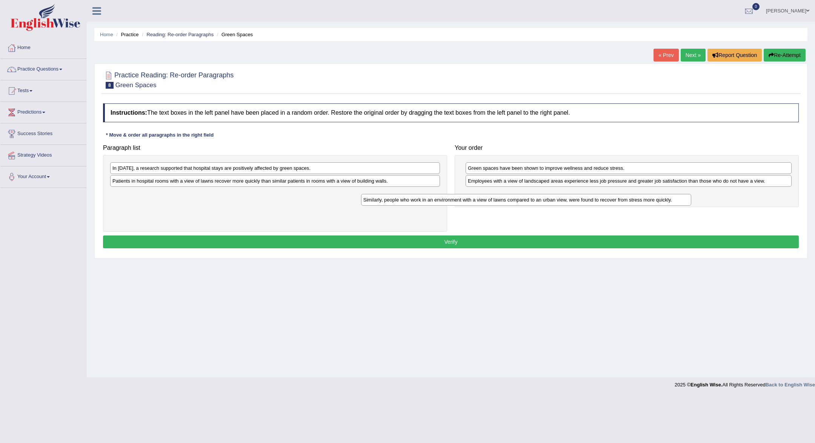
drag, startPoint x: 336, startPoint y: 181, endPoint x: 592, endPoint y: 203, distance: 256.2
click at [592, 202] on div "Similarly, people who work in an environment with a view of lawns compared to a…" at bounding box center [526, 200] width 330 height 12
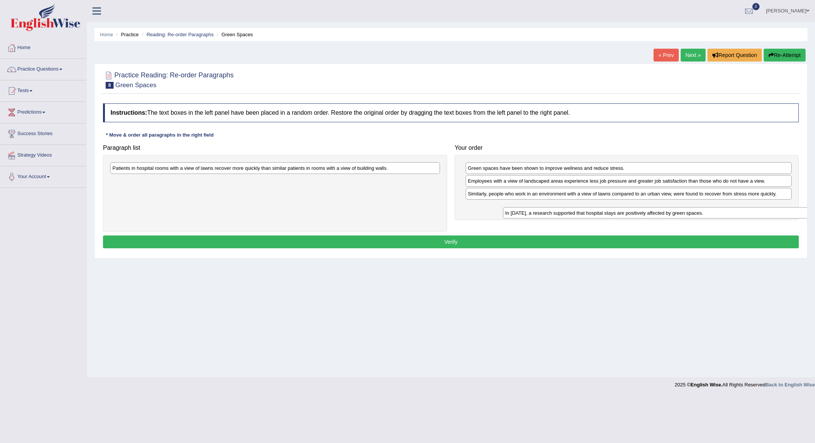
drag, startPoint x: 229, startPoint y: 167, endPoint x: 616, endPoint y: 210, distance: 389.0
click at [616, 210] on div "In [DATE], a research supported that hospital stays are positively affected by …" at bounding box center [668, 213] width 330 height 12
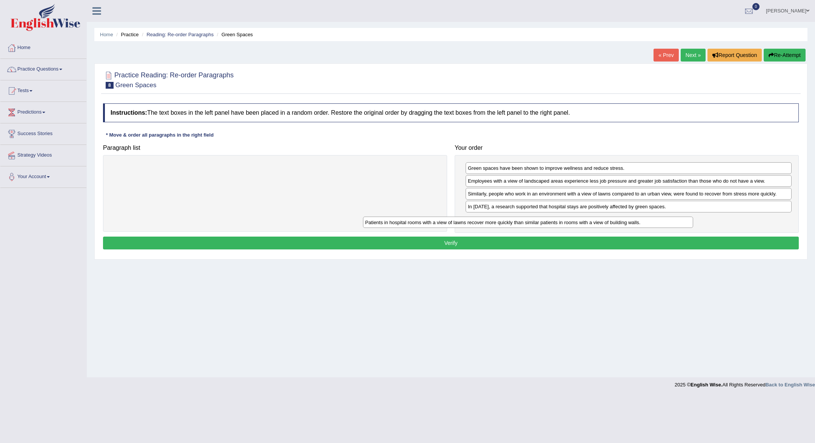
drag, startPoint x: 341, startPoint y: 169, endPoint x: 594, endPoint y: 224, distance: 258.8
click at [594, 224] on div "Patients in hospital rooms with a view of lawns recover more quickly than simil…" at bounding box center [528, 222] width 330 height 12
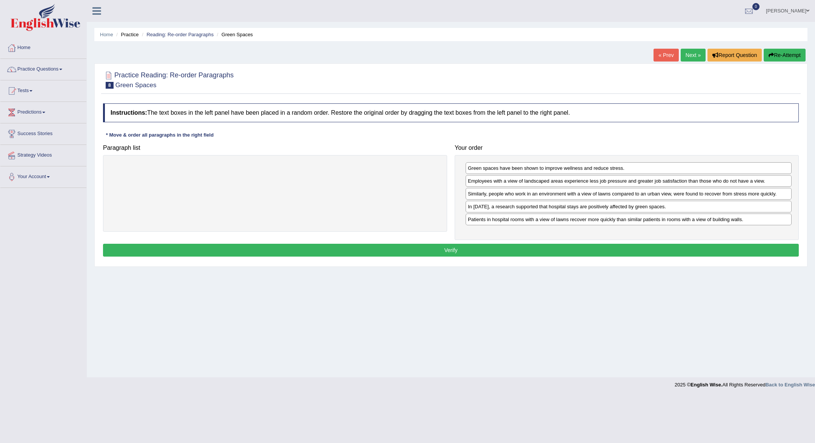
click at [553, 255] on button "Verify" at bounding box center [450, 250] width 695 height 13
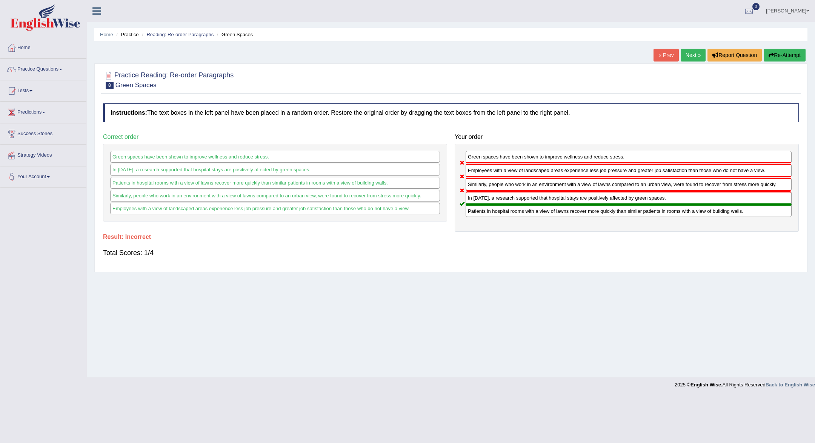
click at [685, 58] on link "Next »" at bounding box center [692, 55] width 25 height 13
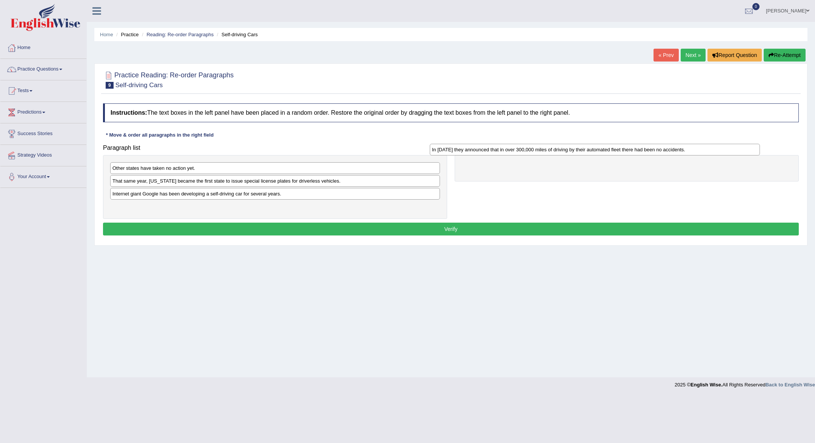
drag, startPoint x: 223, startPoint y: 208, endPoint x: 543, endPoint y: 158, distance: 324.5
click at [543, 155] on div "In [DATE] they announced that in over 300,000 miles of driving by their automat…" at bounding box center [595, 150] width 330 height 12
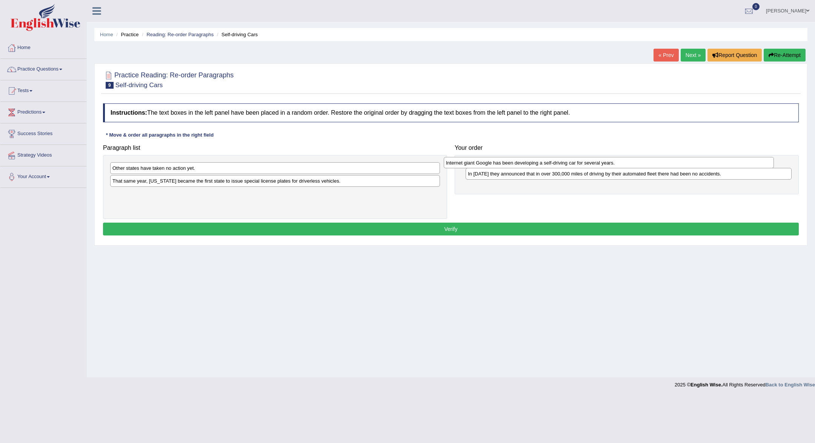
drag, startPoint x: 340, startPoint y: 196, endPoint x: 652, endPoint y: 166, distance: 313.4
click at [652, 166] on div "Internet giant Google has been developing a self-driving car for several years." at bounding box center [609, 163] width 330 height 12
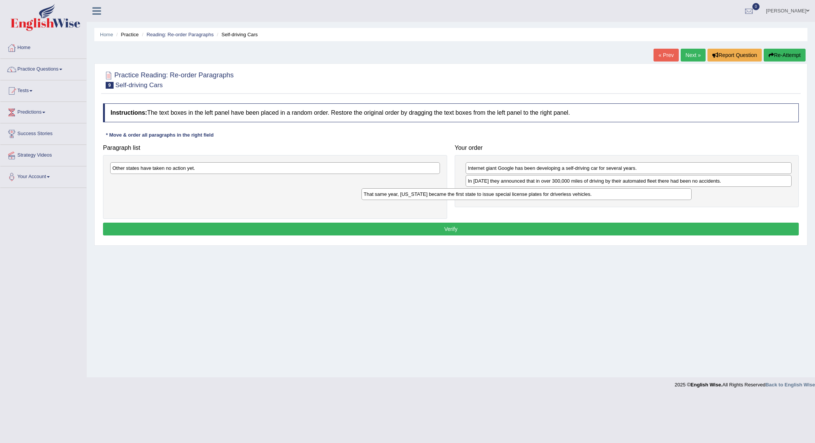
drag, startPoint x: 317, startPoint y: 184, endPoint x: 570, endPoint y: 197, distance: 253.8
click at [570, 197] on div "That same year, [US_STATE] became the first state to issue special license plat…" at bounding box center [526, 194] width 330 height 12
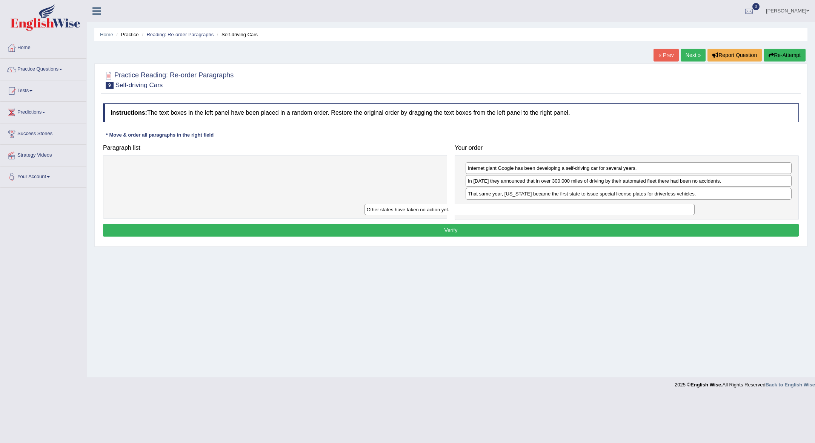
drag, startPoint x: 336, startPoint y: 170, endPoint x: 604, endPoint y: 216, distance: 272.4
click at [604, 215] on div "Other states have taken no action yet." at bounding box center [529, 210] width 330 height 12
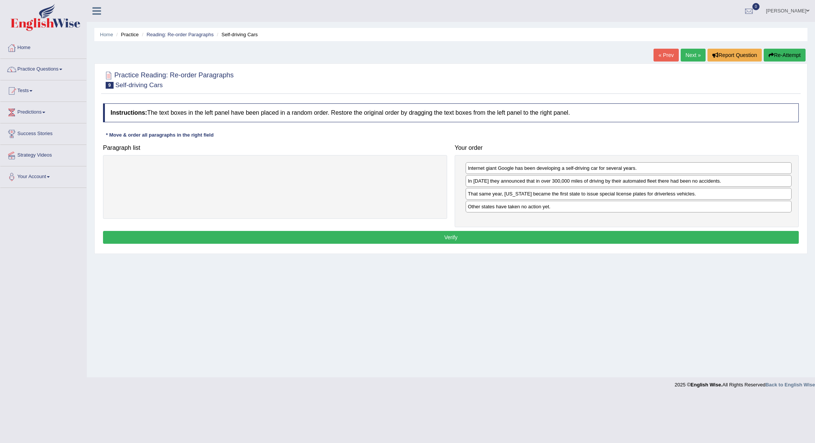
click at [594, 239] on button "Verify" at bounding box center [450, 237] width 695 height 13
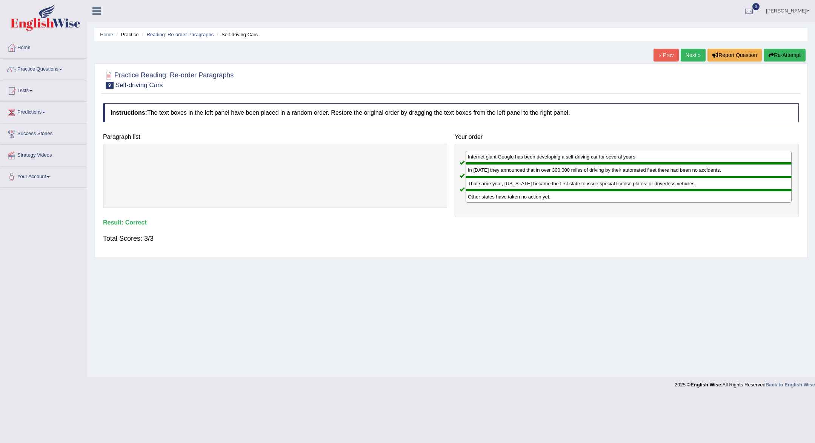
click at [691, 51] on link "Next »" at bounding box center [692, 55] width 25 height 13
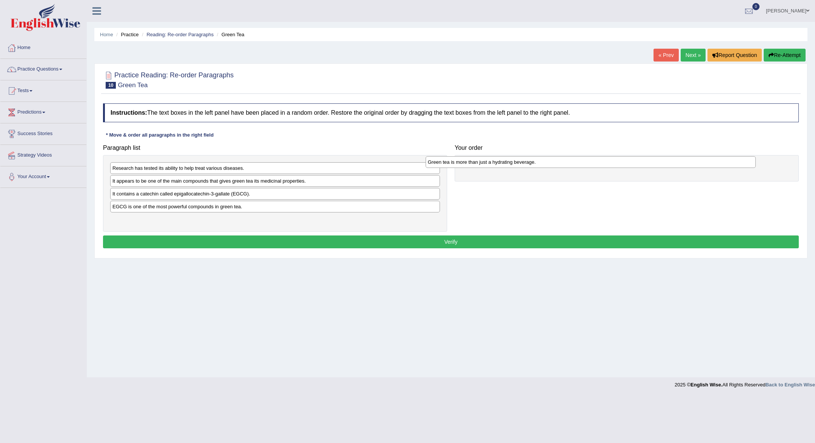
drag, startPoint x: 299, startPoint y: 218, endPoint x: 615, endPoint y: 161, distance: 320.3
click at [615, 161] on div "Green tea is more than just a hydrating beverage." at bounding box center [590, 162] width 330 height 12
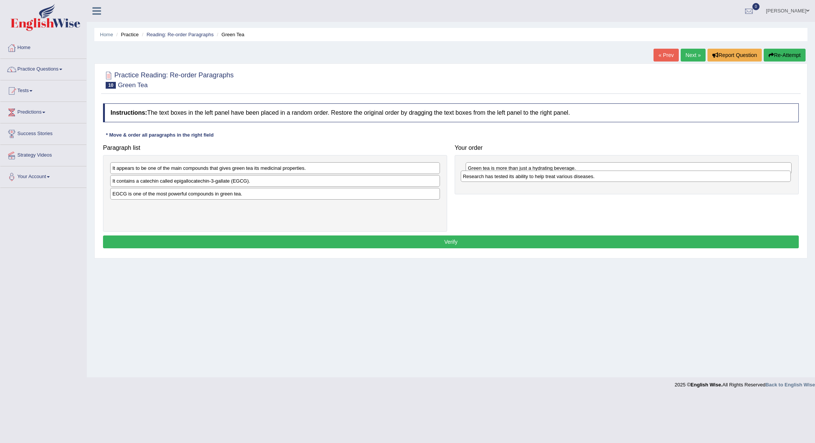
drag, startPoint x: 292, startPoint y: 167, endPoint x: 642, endPoint y: 175, distance: 349.7
click at [642, 175] on div "Research has tested its ability to help treat various diseases." at bounding box center [626, 176] width 330 height 12
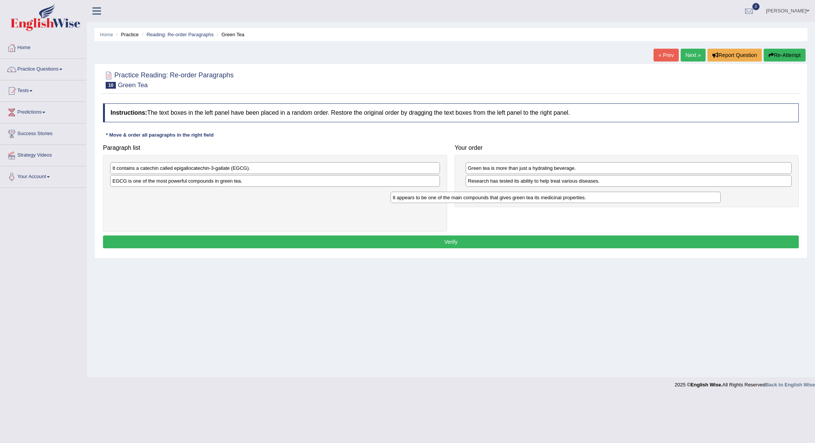
drag, startPoint x: 310, startPoint y: 167, endPoint x: 592, endPoint y: 196, distance: 283.5
click at [592, 196] on div "It appears to be one of the main compounds that gives green tea its medicinal p…" at bounding box center [555, 198] width 330 height 12
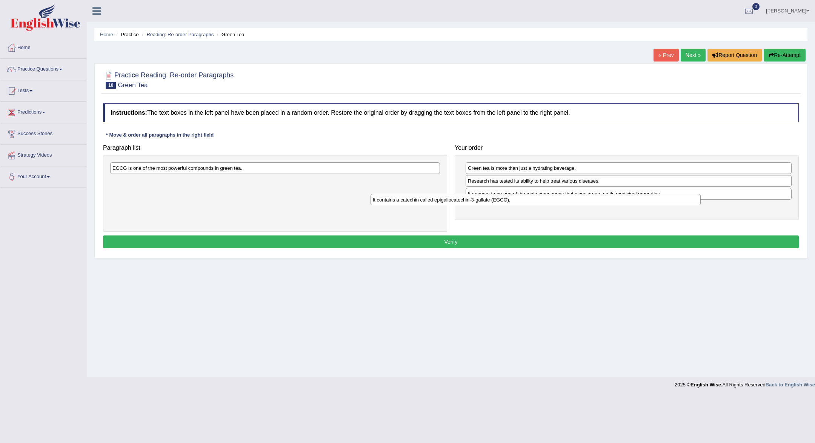
drag, startPoint x: 299, startPoint y: 168, endPoint x: 559, endPoint y: 200, distance: 262.5
click at [559, 200] on div "It contains a catechin called epigallocatechin-3-gallate (EGCG)." at bounding box center [535, 200] width 330 height 12
drag, startPoint x: 365, startPoint y: 161, endPoint x: 393, endPoint y: 174, distance: 30.2
click at [393, 174] on div "EGCG is one of the most powerful compounds in green tea." at bounding box center [275, 193] width 344 height 77
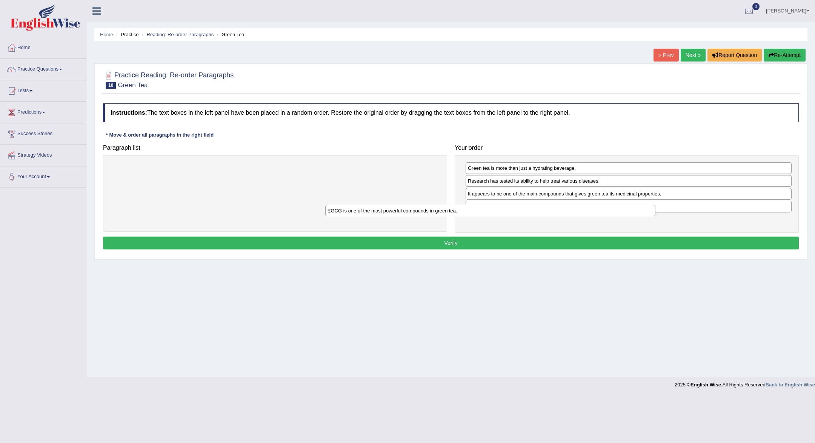
drag, startPoint x: 392, startPoint y: 170, endPoint x: 609, endPoint y: 213, distance: 221.2
click at [609, 213] on div "EGCG is one of the most powerful compounds in green tea." at bounding box center [490, 211] width 330 height 12
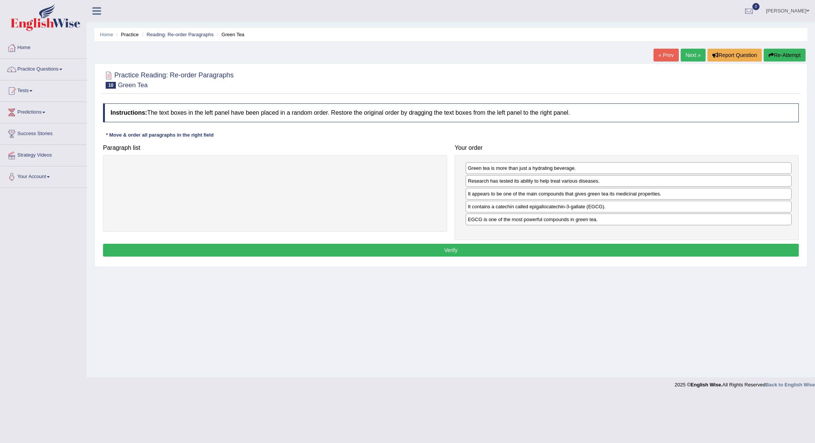
click at [579, 246] on button "Verify" at bounding box center [450, 250] width 695 height 13
